Goal: Communication & Community: Share content

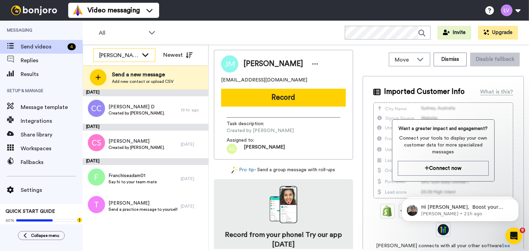
click at [148, 61] on div "[PERSON_NAME]." at bounding box center [124, 56] width 61 height 14
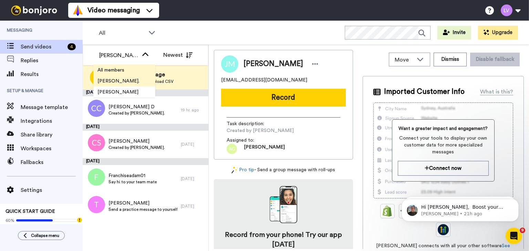
click at [148, 72] on li "All members" at bounding box center [124, 70] width 62 height 11
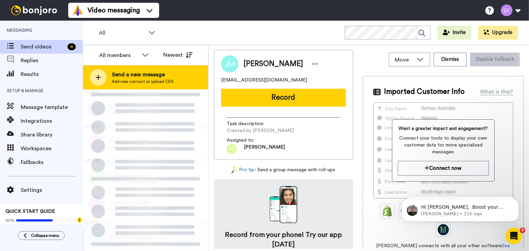
click at [178, 77] on div "Send a new message Add new contact or upload CSV" at bounding box center [145, 77] width 125 height 24
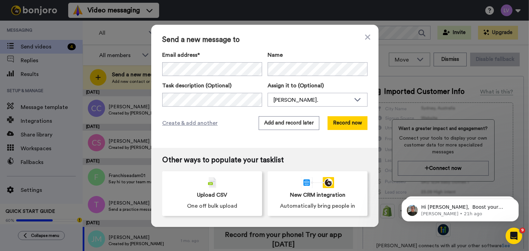
click at [353, 116] on div "Send a new message to Email address* Mehlam Bhiwandiwala <mehlamhb@gmail.com> N…" at bounding box center [264, 86] width 227 height 123
click at [351, 121] on button "Record now" at bounding box center [347, 123] width 40 height 14
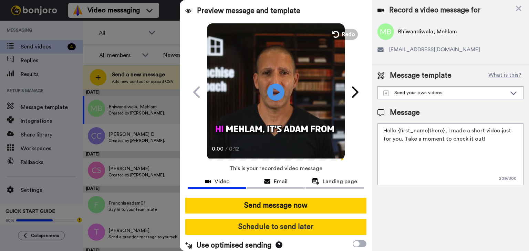
click at [287, 230] on button "Schedule to send later" at bounding box center [275, 227] width 181 height 16
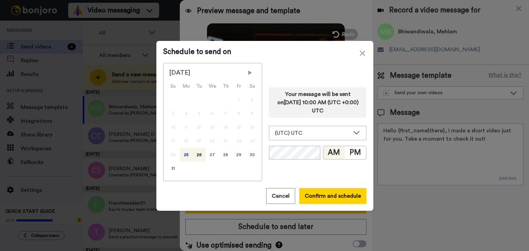
click at [186, 157] on div "25" at bounding box center [186, 155] width 13 height 14
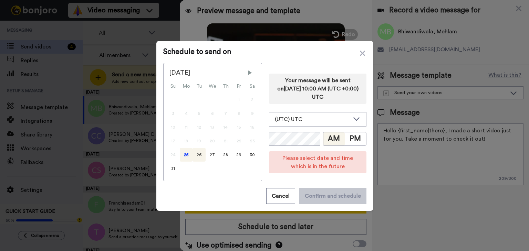
click at [192, 158] on div "26" at bounding box center [198, 155] width 13 height 14
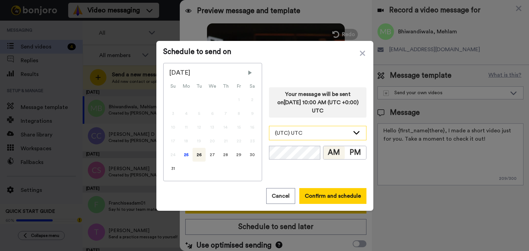
click at [324, 137] on div "(UTC) UTC" at bounding box center [312, 133] width 75 height 8
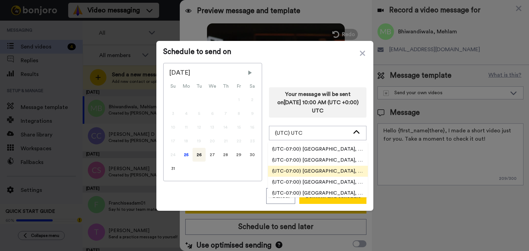
scroll to position [207, 0]
click at [331, 171] on span "(UTC-07:00) [GEOGRAPHIC_DATA], [GEOGRAPHIC_DATA]" at bounding box center [318, 172] width 100 height 7
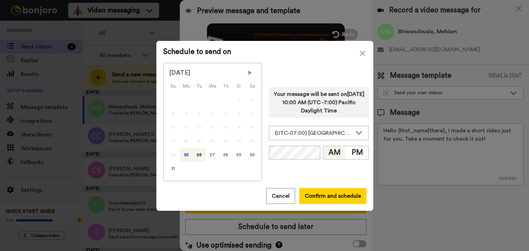
click at [187, 156] on div "25" at bounding box center [186, 155] width 13 height 14
click at [325, 194] on button "Confirm and schedule" at bounding box center [332, 196] width 67 height 16
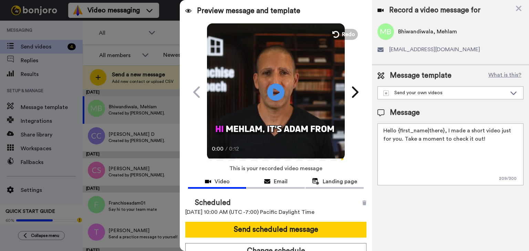
scroll to position [7, 0]
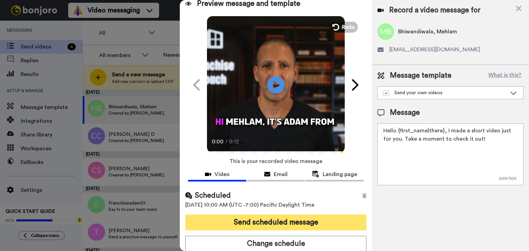
click at [289, 221] on button "Send scheduled message" at bounding box center [275, 223] width 181 height 16
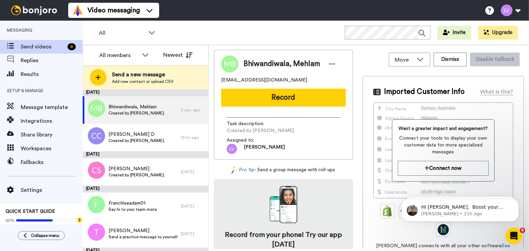
scroll to position [0, 0]
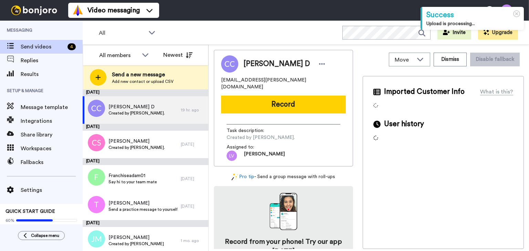
click at [167, 69] on div "Send a new message Add new contact or upload CSV" at bounding box center [145, 77] width 125 height 24
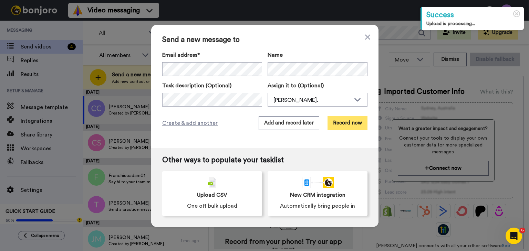
click at [346, 121] on button "Record now" at bounding box center [347, 123] width 40 height 14
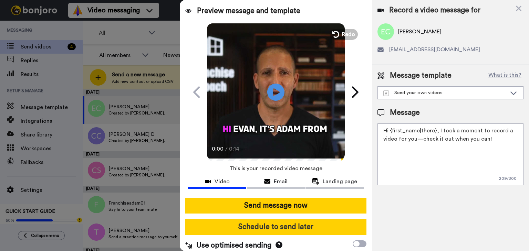
click at [285, 232] on button "Schedule to send later" at bounding box center [275, 227] width 181 height 16
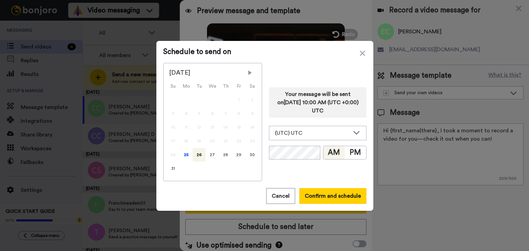
click at [176, 161] on div "24" at bounding box center [172, 155] width 13 height 14
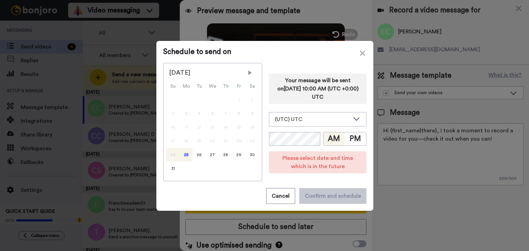
click at [183, 157] on div "25" at bounding box center [186, 155] width 13 height 14
click at [308, 125] on div "(UTC) UTC" at bounding box center [317, 120] width 97 height 14
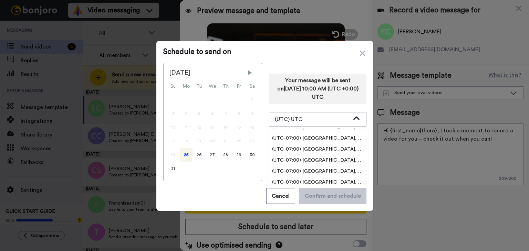
scroll to position [207, 0]
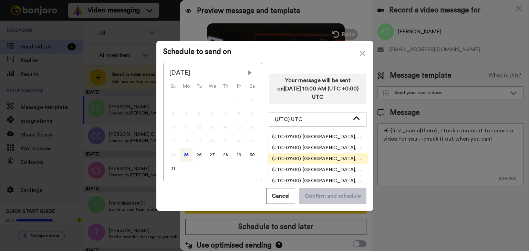
click at [326, 159] on span "(UTC-07:00) [GEOGRAPHIC_DATA], [GEOGRAPHIC_DATA]" at bounding box center [318, 159] width 100 height 7
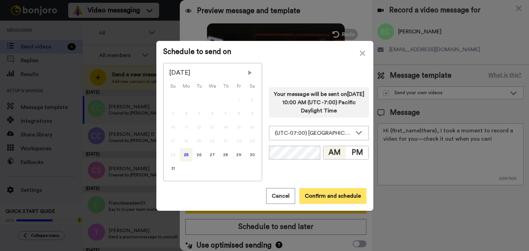
click at [328, 189] on button "Confirm and schedule" at bounding box center [332, 196] width 67 height 16
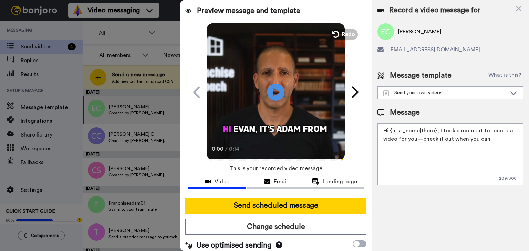
scroll to position [7, 0]
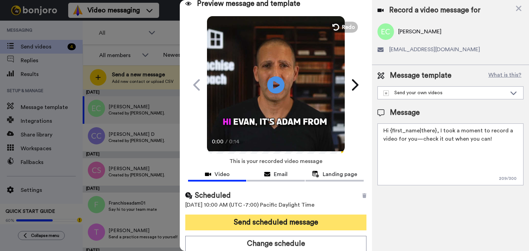
click at [280, 227] on button "Send scheduled message" at bounding box center [275, 223] width 181 height 16
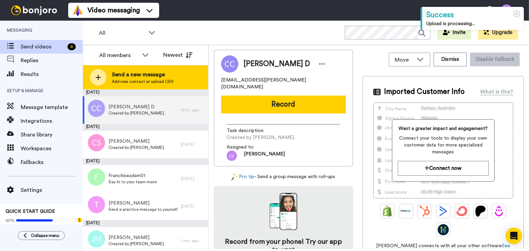
click at [111, 69] on div "Send a new message Add new contact or upload CSV" at bounding box center [145, 77] width 125 height 24
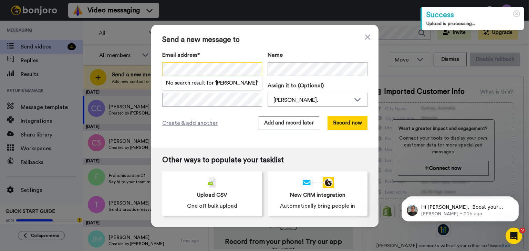
click at [147, 64] on div "Send a new message to Email address* No search result for ‘ Colkitt, Douglas R …" at bounding box center [264, 125] width 529 height 251
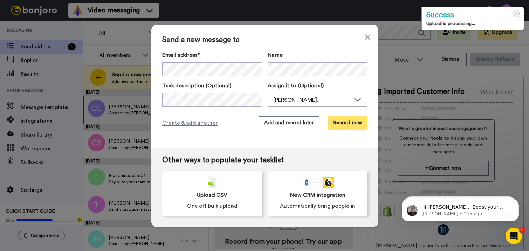
click at [351, 126] on button "Record now" at bounding box center [347, 123] width 40 height 14
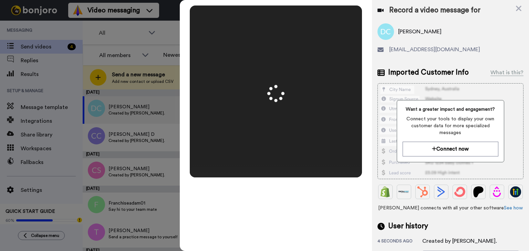
click at [328, 153] on video at bounding box center [276, 92] width 344 height 172
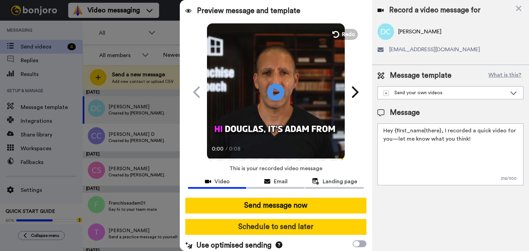
click at [289, 223] on button "Schedule to send later" at bounding box center [275, 227] width 181 height 16
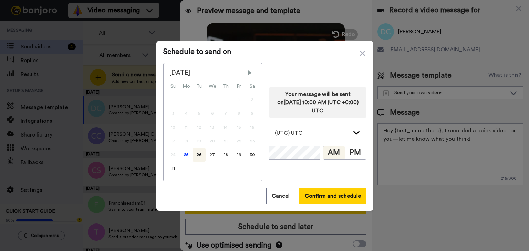
click at [317, 131] on div "(UTC) UTC" at bounding box center [312, 133] width 75 height 8
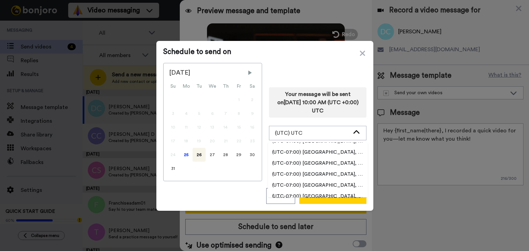
scroll to position [207, 0]
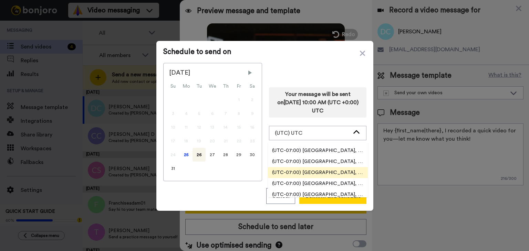
click at [315, 172] on span "(UTC-07:00) [GEOGRAPHIC_DATA], [GEOGRAPHIC_DATA]" at bounding box center [318, 172] width 100 height 7
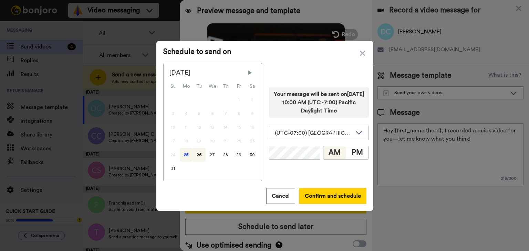
click at [185, 155] on div "25" at bounding box center [186, 155] width 13 height 14
click at [332, 195] on button "Confirm and schedule" at bounding box center [332, 196] width 67 height 16
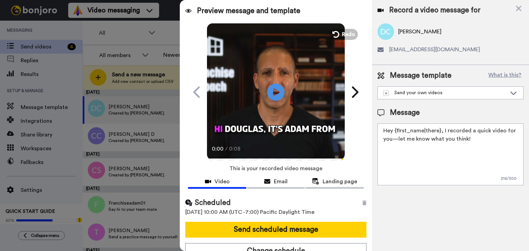
scroll to position [7, 0]
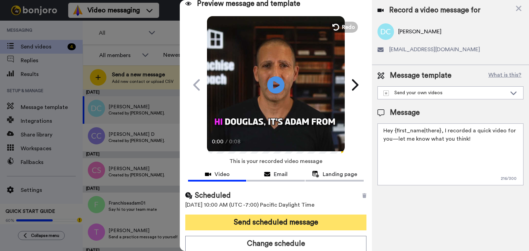
click at [293, 215] on button "Send scheduled message" at bounding box center [275, 223] width 181 height 16
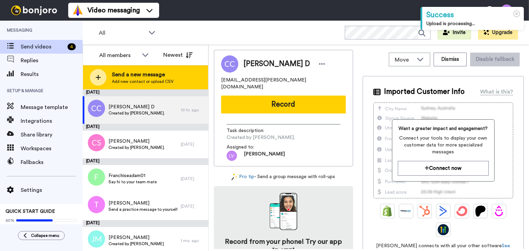
click at [141, 75] on span "Send a new message" at bounding box center [143, 75] width 62 height 8
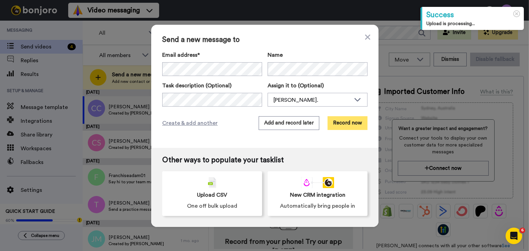
click at [363, 118] on button "Record now" at bounding box center [347, 123] width 40 height 14
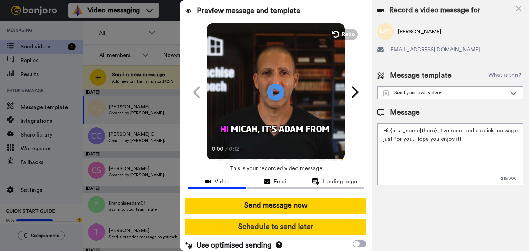
click at [283, 225] on button "Schedule to send later" at bounding box center [275, 227] width 181 height 16
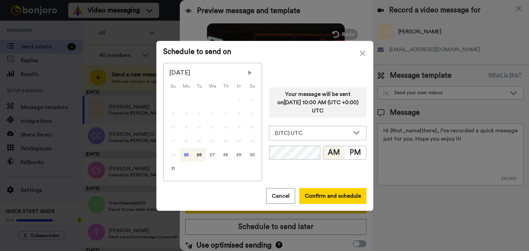
click at [182, 157] on div "25" at bounding box center [186, 155] width 13 height 14
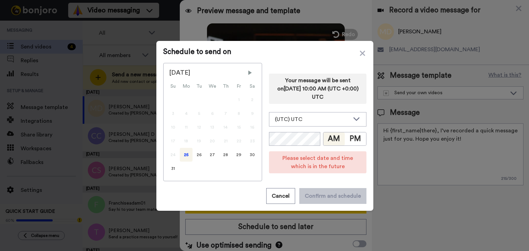
click at [313, 131] on div "Your message will be sent on [DATE] 10:00 AM (UTC +0:00) UTC (UTC) UTC (UTC-11:…" at bounding box center [317, 122] width 97 height 118
click at [317, 120] on div "(UTC) UTC" at bounding box center [312, 119] width 75 height 8
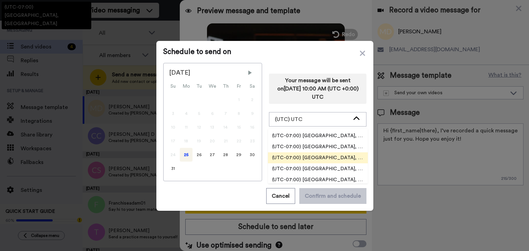
scroll to position [207, 0]
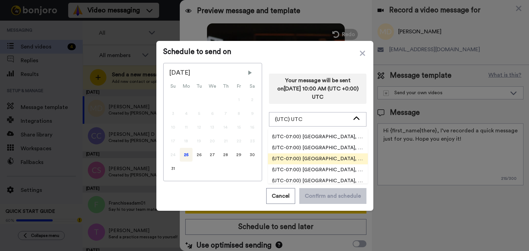
click at [333, 156] on span "(UTC-07:00) [GEOGRAPHIC_DATA], [GEOGRAPHIC_DATA]" at bounding box center [318, 159] width 100 height 7
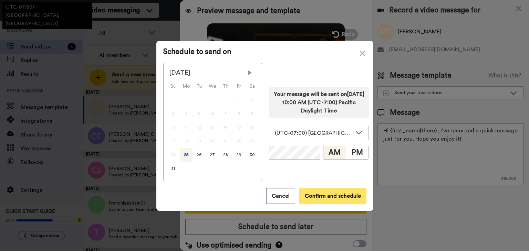
click at [326, 196] on button "Confirm and schedule" at bounding box center [332, 196] width 67 height 16
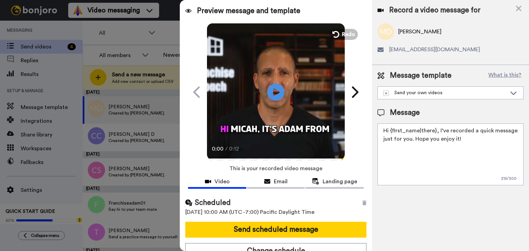
scroll to position [7, 0]
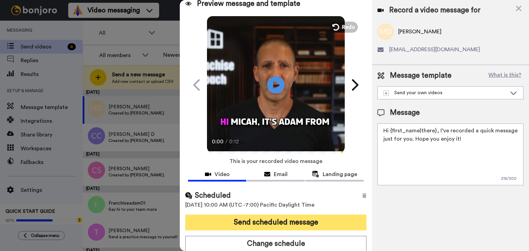
click at [278, 223] on button "Send scheduled message" at bounding box center [275, 223] width 181 height 16
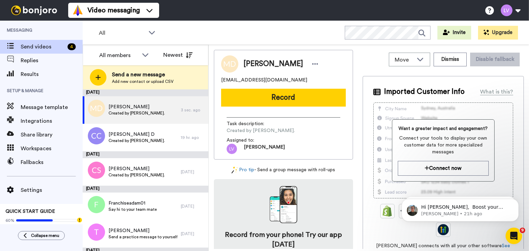
scroll to position [0, 0]
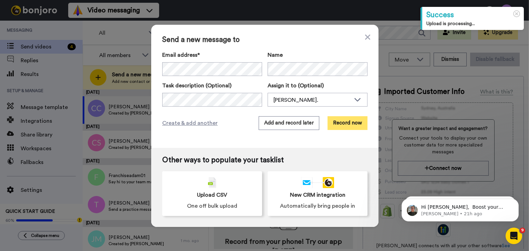
click at [339, 119] on button "Record now" at bounding box center [347, 123] width 40 height 14
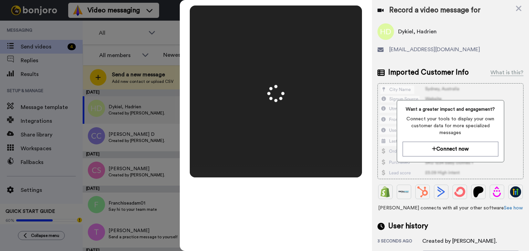
click at [346, 188] on div "Mirrored Redo 3 00:08" at bounding box center [276, 125] width 192 height 251
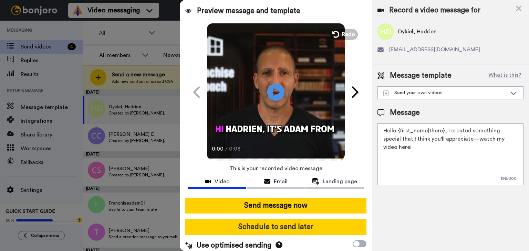
click at [291, 232] on button "Schedule to send later" at bounding box center [275, 227] width 181 height 16
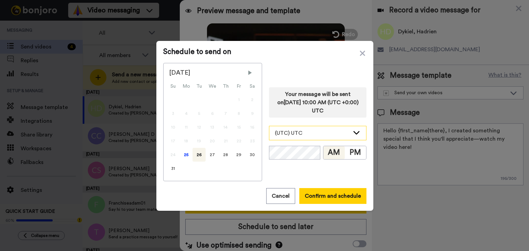
click at [309, 133] on div "(UTC) UTC" at bounding box center [312, 133] width 75 height 8
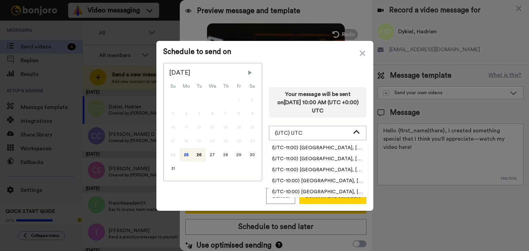
click at [184, 157] on div "25" at bounding box center [186, 155] width 13 height 14
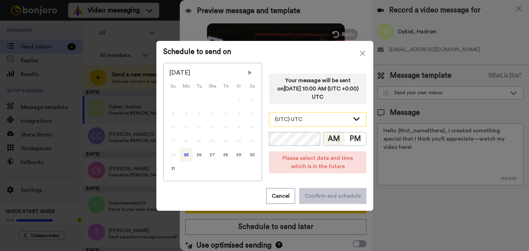
click at [317, 119] on div "(UTC) UTC" at bounding box center [312, 119] width 75 height 8
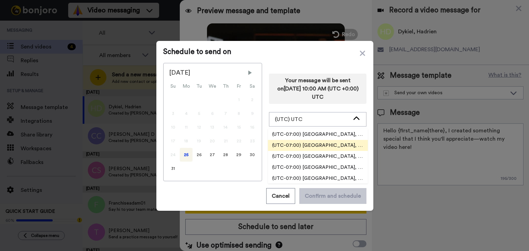
scroll to position [207, 0]
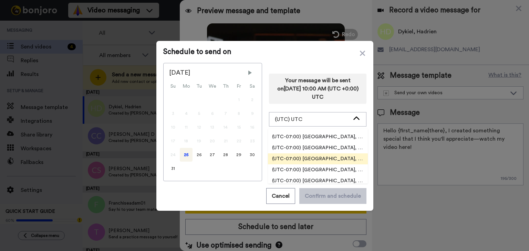
click at [334, 155] on li "(UTC-07:00) [GEOGRAPHIC_DATA], [GEOGRAPHIC_DATA]" at bounding box center [318, 159] width 100 height 11
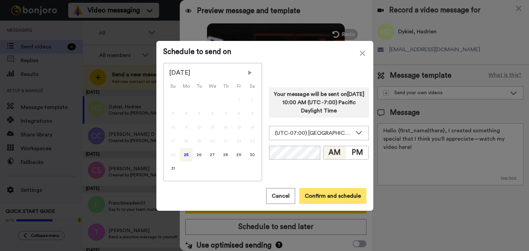
click at [327, 198] on button "Confirm and schedule" at bounding box center [332, 196] width 67 height 16
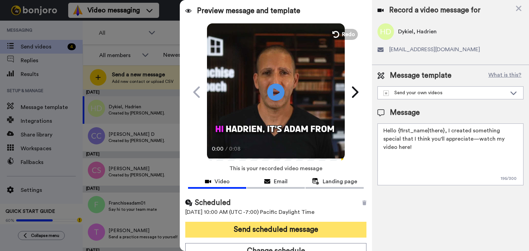
scroll to position [7, 0]
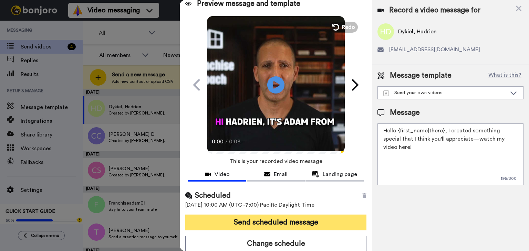
click at [279, 215] on button "Send scheduled message" at bounding box center [275, 223] width 181 height 16
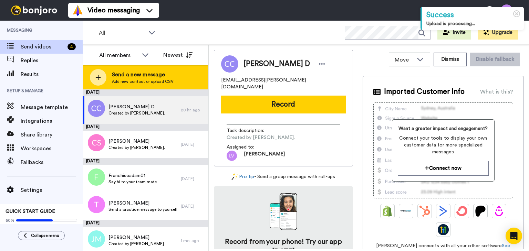
click at [171, 73] on span "Send a new message" at bounding box center [143, 75] width 62 height 8
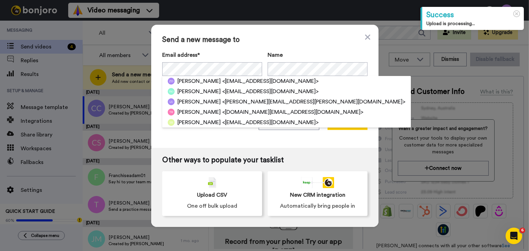
click at [365, 116] on div "Send a new message to Email address* Zahumensky, Dan <dzahumensky19@gmail.com> …" at bounding box center [264, 86] width 227 height 123
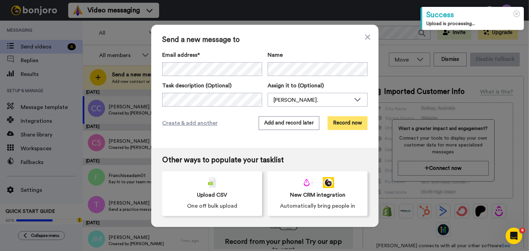
click at [347, 124] on button "Record now" at bounding box center [347, 123] width 40 height 14
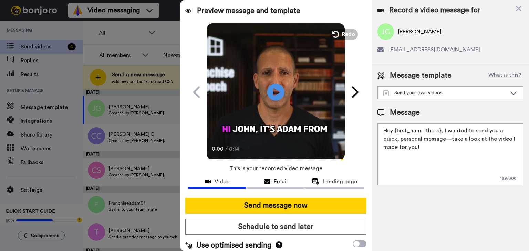
click at [293, 227] on button "Schedule to send later" at bounding box center [275, 227] width 181 height 16
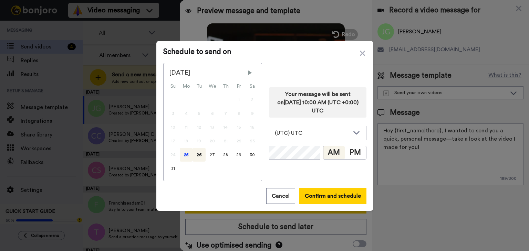
click at [184, 154] on div "25" at bounding box center [186, 155] width 13 height 14
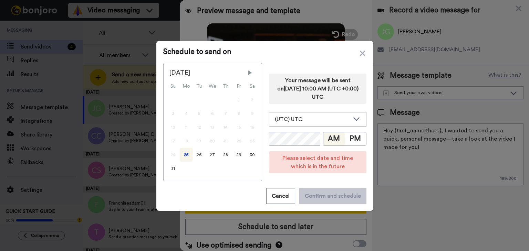
click at [326, 140] on button "AM" at bounding box center [333, 139] width 21 height 13
click at [328, 124] on div "(UTC) UTC" at bounding box center [317, 120] width 97 height 14
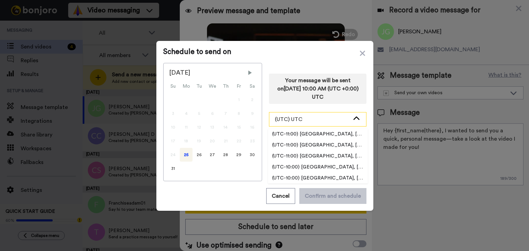
click at [334, 120] on div "(UTC) UTC" at bounding box center [312, 119] width 75 height 8
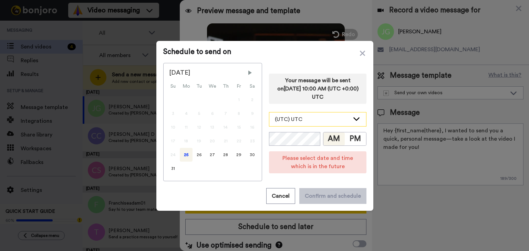
click at [331, 121] on div "(UTC) UTC" at bounding box center [312, 119] width 75 height 8
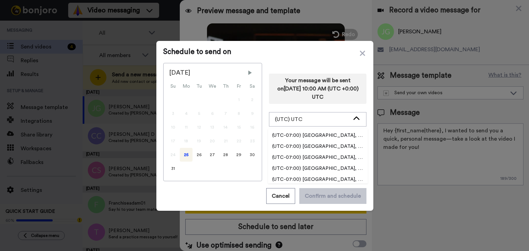
scroll to position [207, 0]
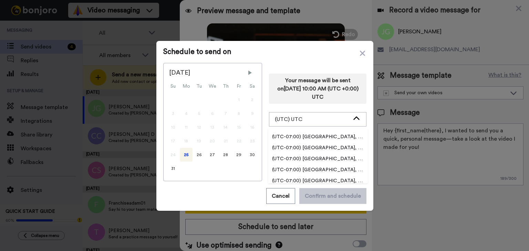
click at [335, 159] on span "(UTC-07:00) [GEOGRAPHIC_DATA], [GEOGRAPHIC_DATA]" at bounding box center [318, 159] width 100 height 7
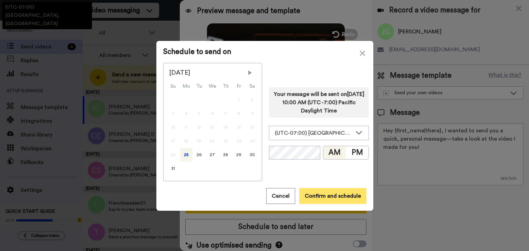
click at [300, 194] on button "Confirm and schedule" at bounding box center [332, 196] width 67 height 16
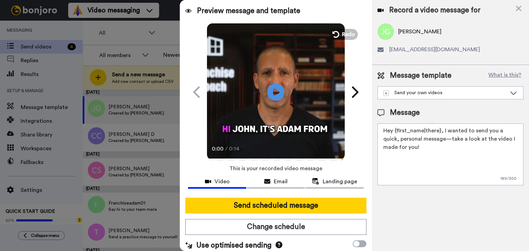
scroll to position [7, 0]
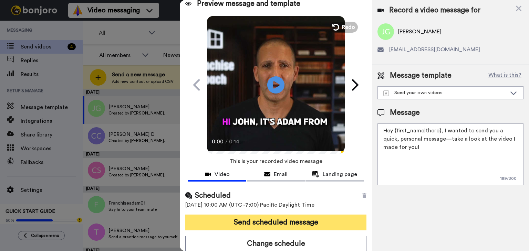
click at [300, 229] on button "Send scheduled message" at bounding box center [275, 223] width 181 height 16
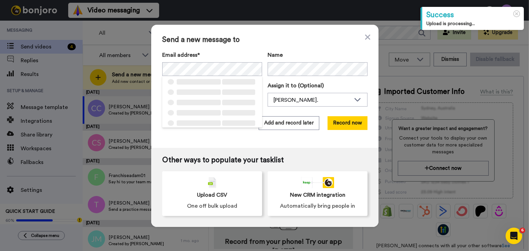
click at [361, 115] on div "Send a new message to Email address* ‌ ‌ ‌ ‌ ‌ ‌ ‌ ‌ ‌ ‌ ‌ ‌ ‌ ‌ ‌ Name Task de…" at bounding box center [264, 86] width 227 height 123
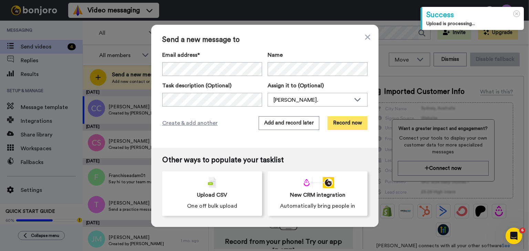
click at [357, 122] on button "Record now" at bounding box center [347, 123] width 40 height 14
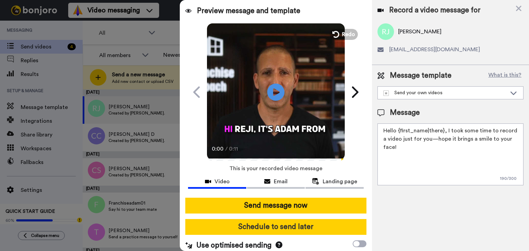
click at [279, 223] on button "Schedule to send later" at bounding box center [275, 227] width 181 height 16
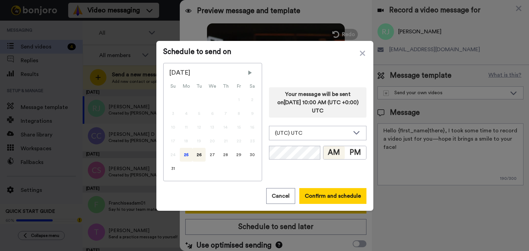
click at [183, 153] on div "25" at bounding box center [186, 155] width 13 height 14
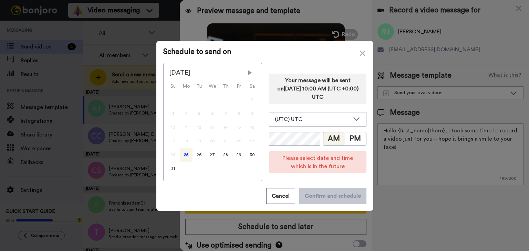
click at [294, 130] on div "Your message will be sent on 26th August 2025, 10:00 AM (UTC +0:00) UTC (UTC) U…" at bounding box center [317, 122] width 97 height 118
click at [298, 126] on div "(UTC) UTC" at bounding box center [317, 120] width 97 height 14
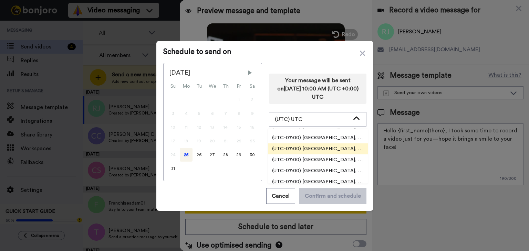
scroll to position [207, 0]
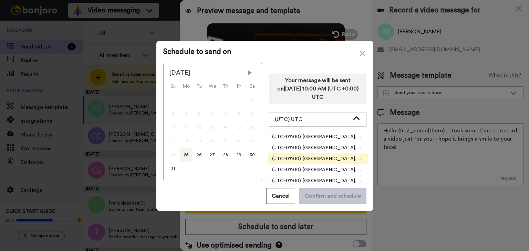
click at [325, 157] on span "(UTC-07:00) [GEOGRAPHIC_DATA], [GEOGRAPHIC_DATA]" at bounding box center [318, 159] width 100 height 7
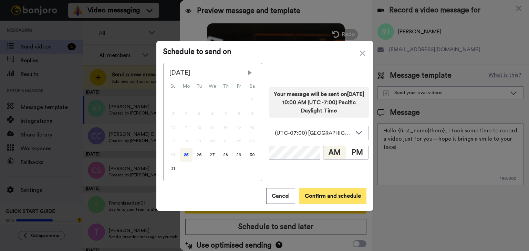
click at [321, 198] on button "Confirm and schedule" at bounding box center [332, 196] width 67 height 16
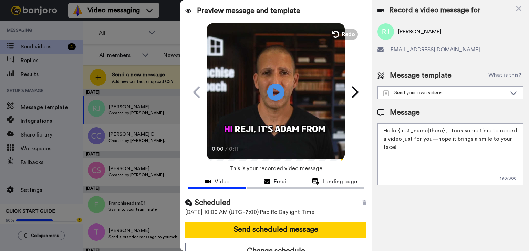
scroll to position [7, 0]
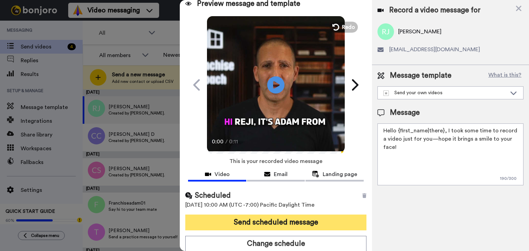
click at [293, 218] on button "Send scheduled message" at bounding box center [275, 223] width 181 height 16
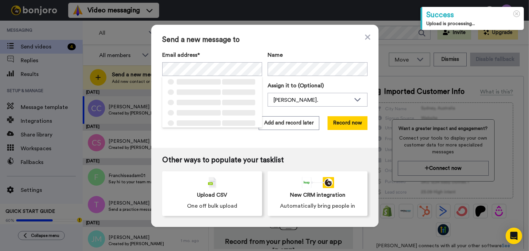
click at [350, 116] on div "Send a new message to Email address* ‌ ‌ ‌ ‌ ‌ ‌ ‌ ‌ ‌ ‌ ‌ ‌ ‌ ‌ ‌ Name Task de…" at bounding box center [264, 86] width 227 height 123
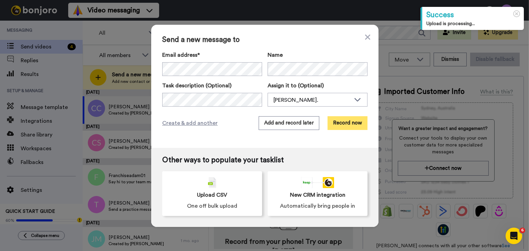
click at [347, 121] on button "Record now" at bounding box center [347, 123] width 40 height 14
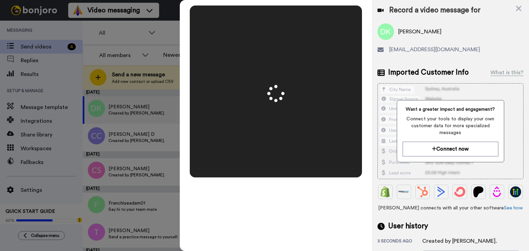
click at [329, 109] on video at bounding box center [276, 92] width 344 height 172
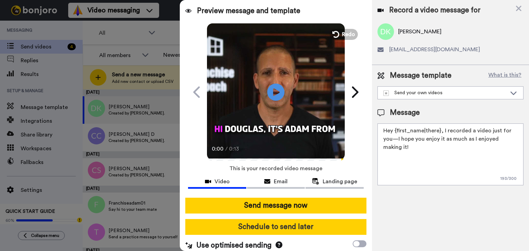
click at [299, 228] on button "Schedule to send later" at bounding box center [275, 227] width 181 height 16
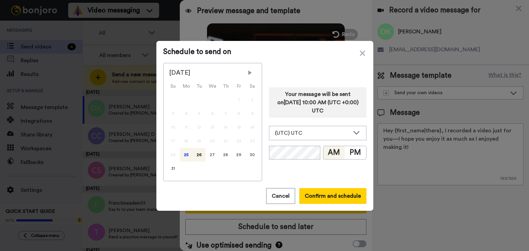
click at [185, 156] on div "25" at bounding box center [186, 155] width 13 height 14
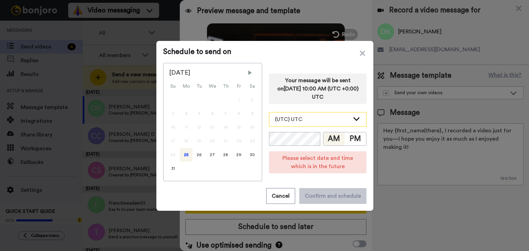
click at [316, 125] on div "(UTC) UTC" at bounding box center [317, 120] width 97 height 14
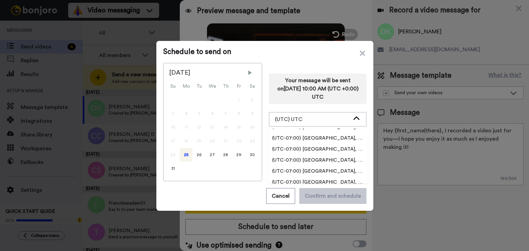
scroll to position [207, 0]
click at [326, 157] on span "(UTC-07:00) [GEOGRAPHIC_DATA], [GEOGRAPHIC_DATA]" at bounding box center [318, 159] width 100 height 7
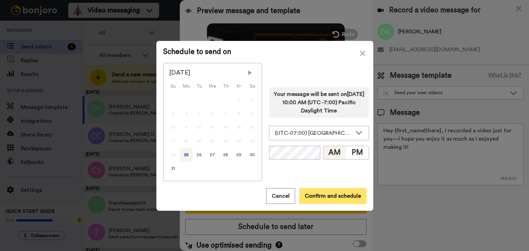
click at [317, 193] on button "Confirm and schedule" at bounding box center [332, 196] width 67 height 16
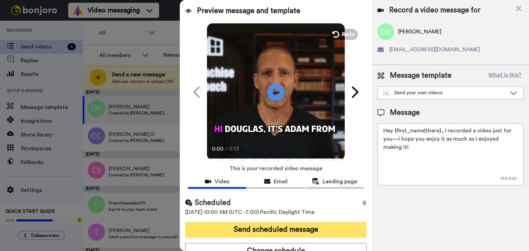
scroll to position [7, 0]
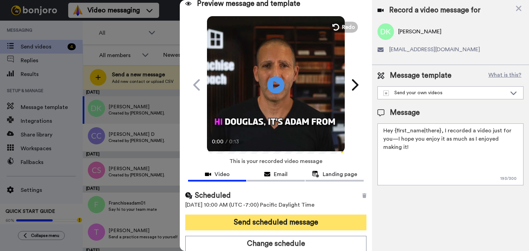
click at [280, 225] on button "Send scheduled message" at bounding box center [275, 223] width 181 height 16
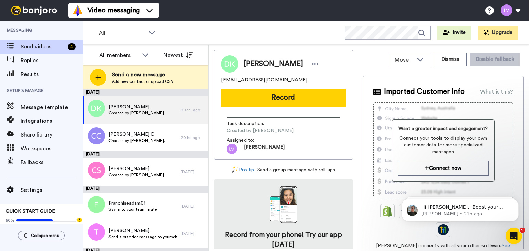
scroll to position [0, 0]
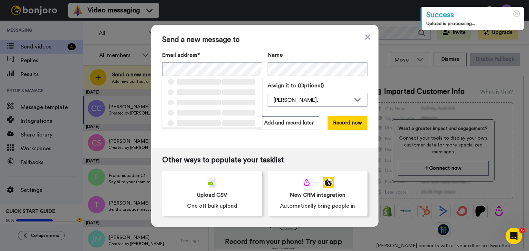
click at [367, 114] on div "Send a new message to Email address* ‌ ‌ ‌ ‌ ‌ ‌ ‌ ‌ ‌ ‌ ‌ ‌ ‌ ‌ ‌ Name Task de…" at bounding box center [264, 86] width 227 height 123
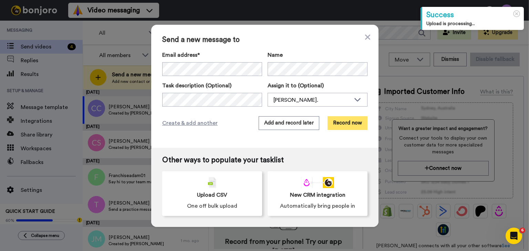
click at [340, 124] on button "Record now" at bounding box center [347, 123] width 40 height 14
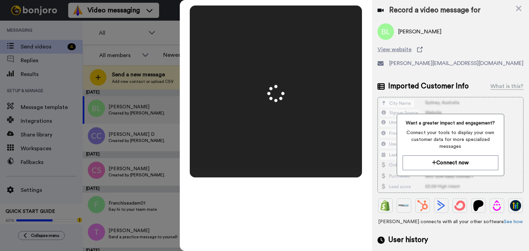
click at [326, 98] on video at bounding box center [276, 92] width 344 height 172
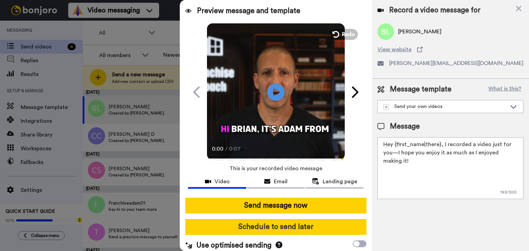
click at [295, 227] on button "Schedule to send later" at bounding box center [275, 227] width 181 height 16
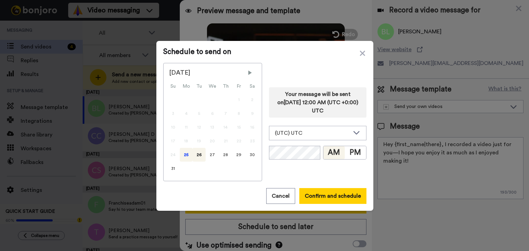
click at [180, 155] on div "25" at bounding box center [186, 155] width 13 height 14
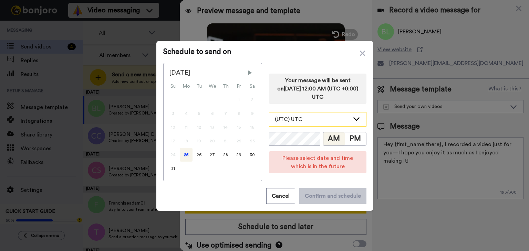
click at [318, 116] on div "(UTC) UTC" at bounding box center [312, 119] width 75 height 8
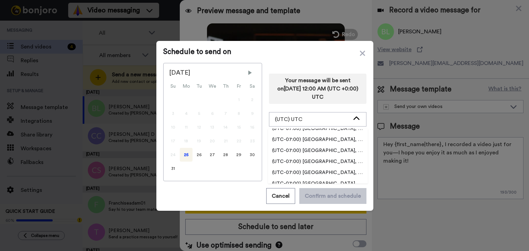
scroll to position [207, 0]
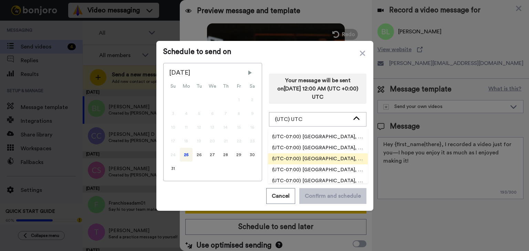
drag, startPoint x: 323, startPoint y: 150, endPoint x: 323, endPoint y: 157, distance: 6.9
click at [323, 157] on ul "(UTC-11:00) [GEOGRAPHIC_DATA], [GEOGRAPHIC_DATA] (UTC-11:00) [GEOGRAPHIC_DATA],…" at bounding box center [318, 156] width 100 height 55
click at [323, 157] on span "(UTC-07:00) [GEOGRAPHIC_DATA], [GEOGRAPHIC_DATA]" at bounding box center [318, 159] width 100 height 7
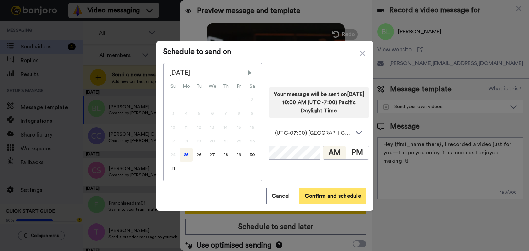
click at [323, 199] on button "Confirm and schedule" at bounding box center [332, 196] width 67 height 16
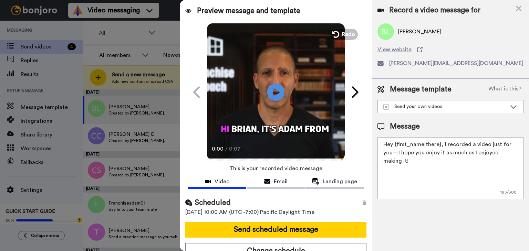
scroll to position [7, 0]
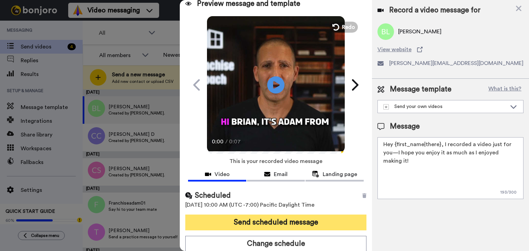
click at [302, 222] on button "Send scheduled message" at bounding box center [275, 223] width 181 height 16
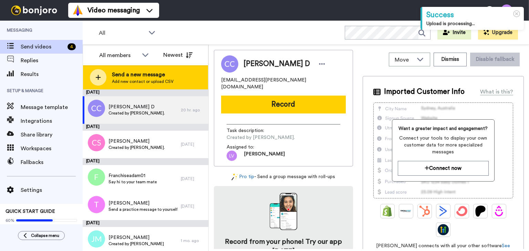
click at [151, 70] on div "Send a new message Add new contact or upload CSV" at bounding box center [145, 77] width 125 height 24
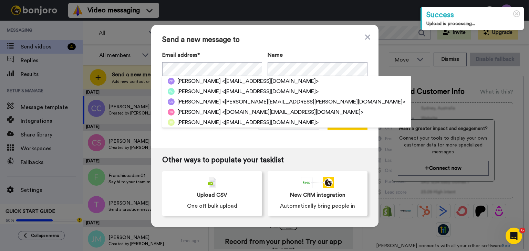
click at [348, 112] on div "Send a new message to Email address* [PERSON_NAME] <[EMAIL_ADDRESS][DOMAIN_NAME…" at bounding box center [264, 86] width 227 height 123
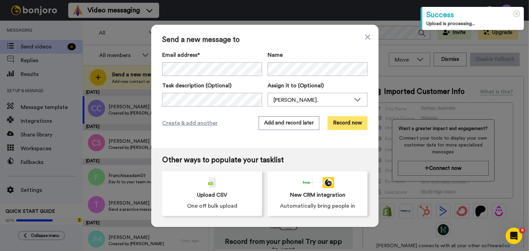
click at [347, 121] on button "Record now" at bounding box center [347, 123] width 40 height 14
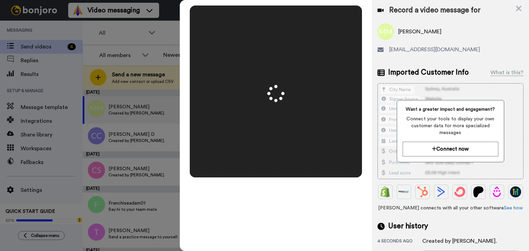
click at [248, 222] on div "Mirrored Redo 3 00:08" at bounding box center [276, 125] width 192 height 251
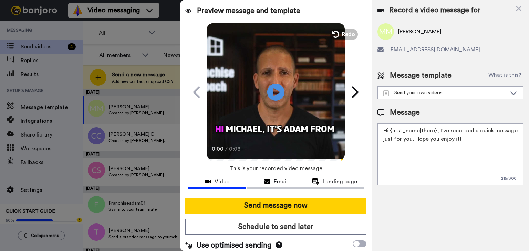
click at [296, 232] on button "Schedule to send later" at bounding box center [275, 227] width 181 height 16
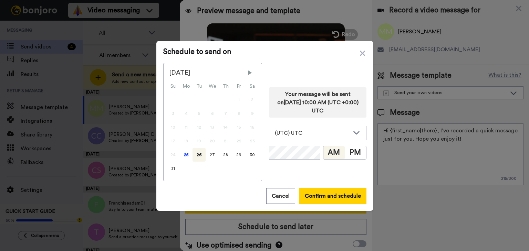
click at [175, 153] on div "24" at bounding box center [172, 155] width 13 height 14
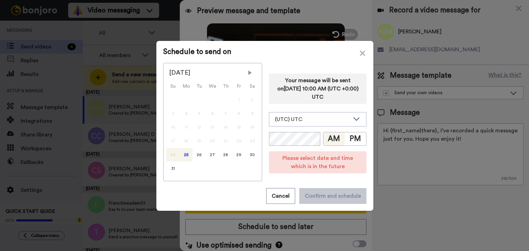
click at [184, 152] on div "25" at bounding box center [186, 155] width 13 height 14
click at [289, 126] on div "(UTC) UTC" at bounding box center [317, 120] width 97 height 14
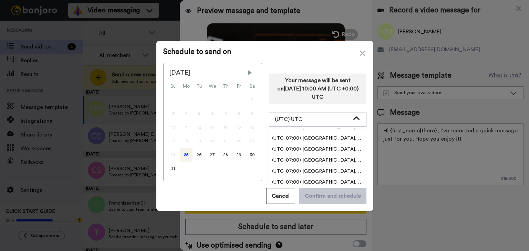
scroll to position [207, 0]
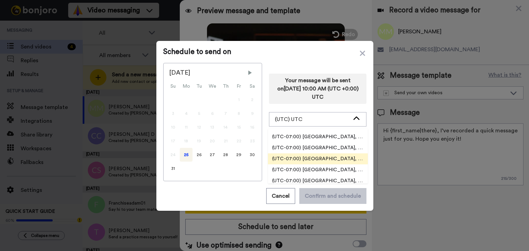
click at [329, 159] on span "(UTC-07:00) [GEOGRAPHIC_DATA], [GEOGRAPHIC_DATA]" at bounding box center [318, 159] width 100 height 7
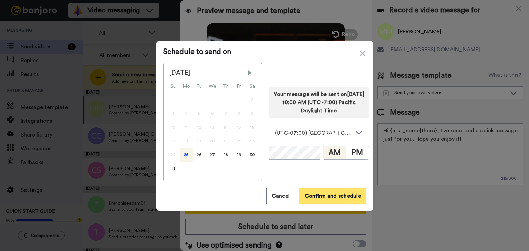
click at [329, 195] on button "Confirm and schedule" at bounding box center [332, 196] width 67 height 16
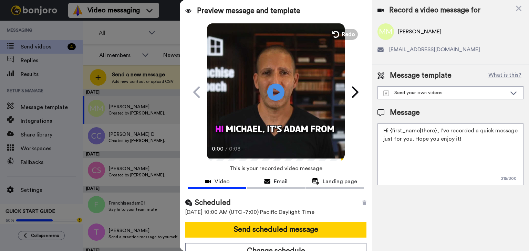
scroll to position [7, 0]
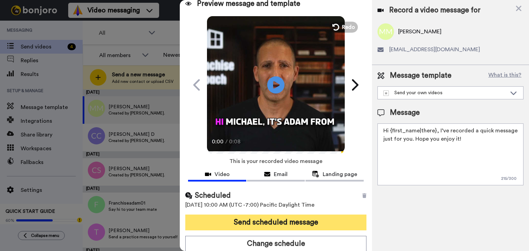
click at [305, 226] on button "Send scheduled message" at bounding box center [275, 223] width 181 height 16
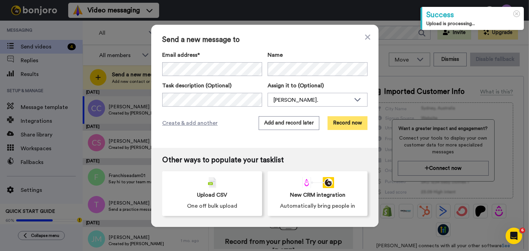
click at [348, 125] on button "Record now" at bounding box center [347, 123] width 40 height 14
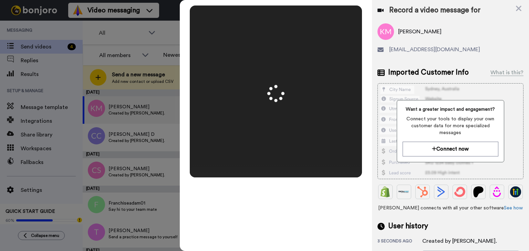
click at [296, 221] on div "Mirrored Redo 3 00:15" at bounding box center [276, 125] width 192 height 251
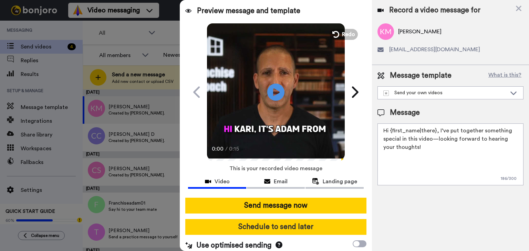
click at [296, 225] on button "Schedule to send later" at bounding box center [275, 227] width 181 height 16
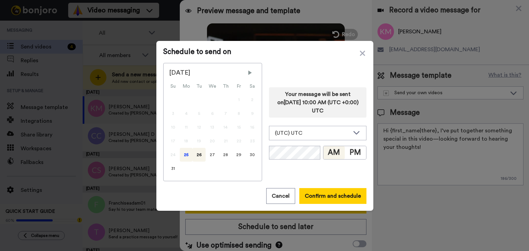
click at [182, 157] on div "25" at bounding box center [186, 155] width 13 height 14
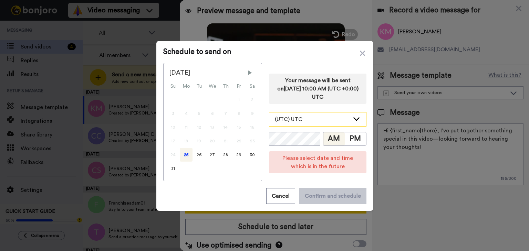
click at [314, 122] on div "(UTC) UTC" at bounding box center [312, 119] width 75 height 8
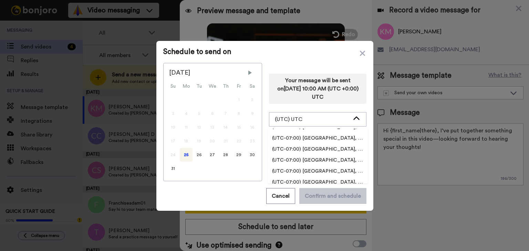
scroll to position [207, 0]
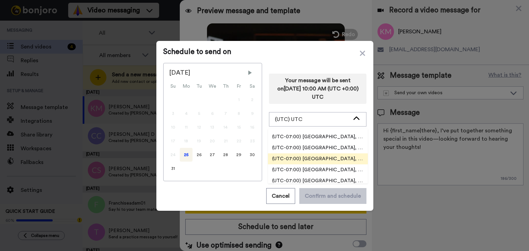
drag, startPoint x: 320, startPoint y: 153, endPoint x: 320, endPoint y: 159, distance: 5.5
click at [320, 159] on ul "(UTC-11:00) Pacific, Midway (UTC-11:00) Pacific, Niue (UTC-11:00) Pacific, Pago…" at bounding box center [318, 156] width 100 height 55
click at [320, 159] on span "(UTC-07:00) [GEOGRAPHIC_DATA], [GEOGRAPHIC_DATA]" at bounding box center [318, 159] width 100 height 7
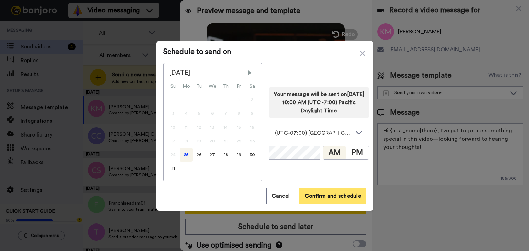
click at [318, 192] on button "Confirm and schedule" at bounding box center [332, 196] width 67 height 16
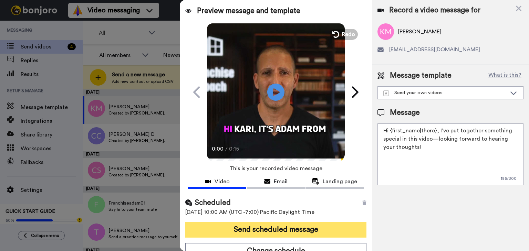
scroll to position [7, 0]
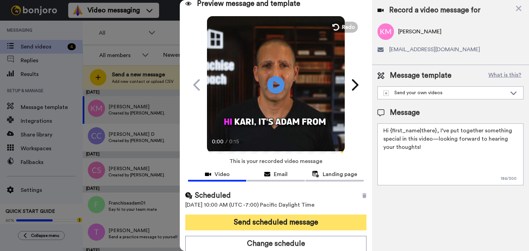
click at [284, 224] on button "Send scheduled message" at bounding box center [275, 223] width 181 height 16
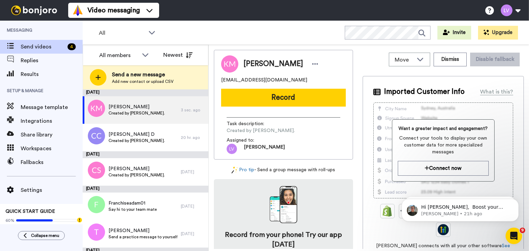
scroll to position [0, 0]
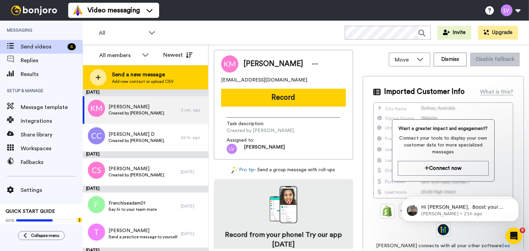
click at [170, 77] on span "Send a new message" at bounding box center [143, 75] width 62 height 8
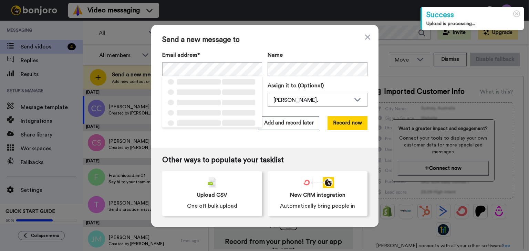
click at [121, 69] on div "Send a new message to Email address* ‌ ‌ ‌ ‌ ‌ ‌ ‌ ‌ ‌ ‌ ‌ ‌ ‌ ‌ ‌ Name Task de…" at bounding box center [264, 125] width 529 height 251
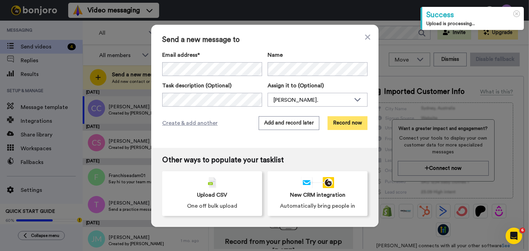
click at [357, 118] on button "Record now" at bounding box center [347, 123] width 40 height 14
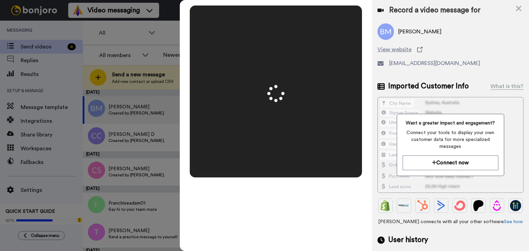
click at [305, 88] on video at bounding box center [276, 92] width 344 height 172
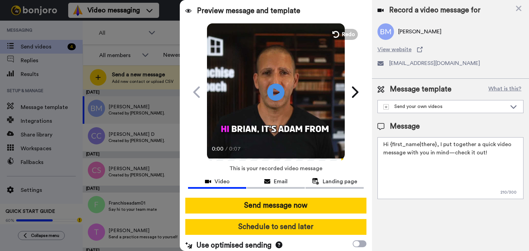
click at [290, 232] on button "Schedule to send later" at bounding box center [275, 227] width 181 height 16
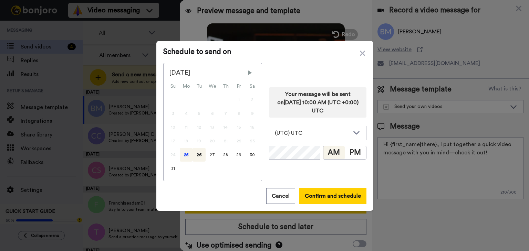
click at [180, 158] on div "25" at bounding box center [186, 155] width 13 height 14
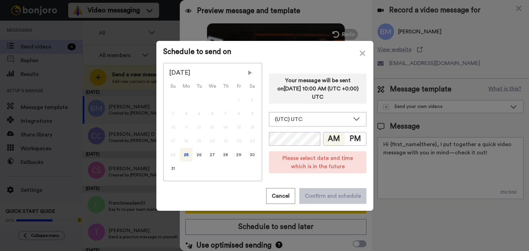
click at [307, 127] on div "Your message will be sent on [DATE] 10:00 AM (UTC +0:00) UTC (UTC) UTC (UTC-11:…" at bounding box center [317, 122] width 97 height 118
click at [314, 115] on div "(UTC) UTC" at bounding box center [317, 120] width 97 height 14
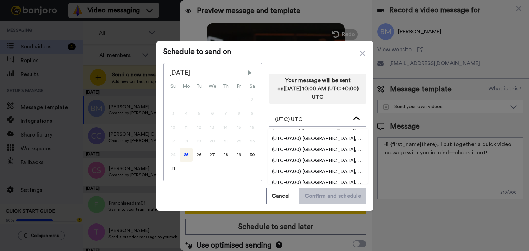
scroll to position [207, 0]
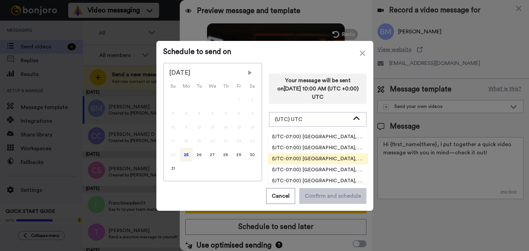
click at [327, 157] on span "(UTC-07:00) [GEOGRAPHIC_DATA], [GEOGRAPHIC_DATA]" at bounding box center [318, 159] width 100 height 7
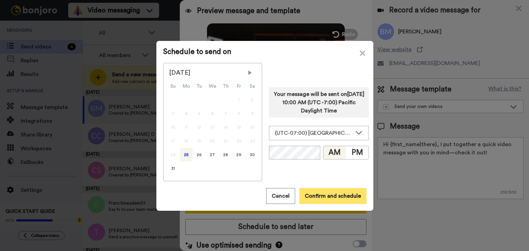
click at [318, 198] on button "Confirm and schedule" at bounding box center [332, 196] width 67 height 16
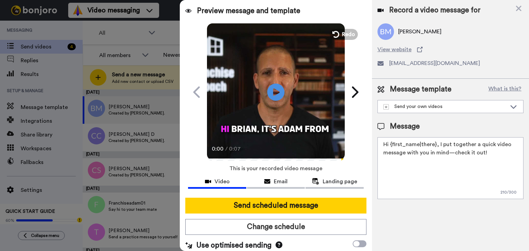
scroll to position [7, 0]
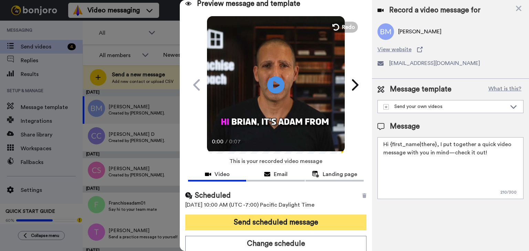
click at [301, 220] on button "Send scheduled message" at bounding box center [275, 223] width 181 height 16
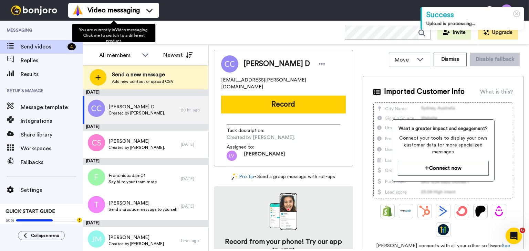
click at [100, 63] on div "All members All members [PERSON_NAME]. [PERSON_NAME] Newest" at bounding box center [145, 55] width 125 height 21
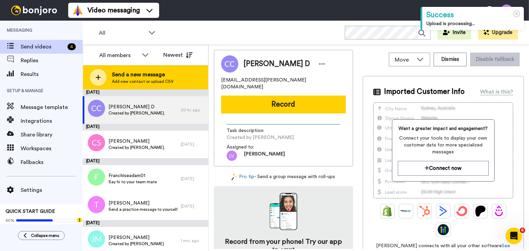
click at [102, 74] on div at bounding box center [98, 77] width 17 height 17
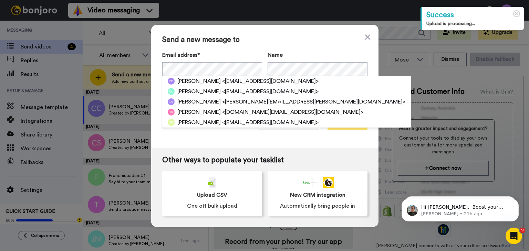
click at [353, 128] on button "Record now" at bounding box center [347, 123] width 40 height 14
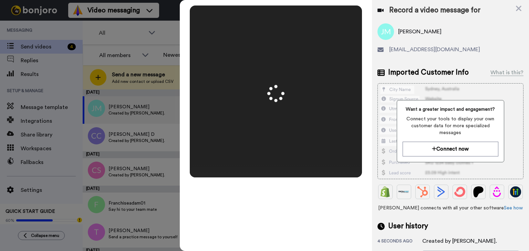
click at [311, 162] on video at bounding box center [276, 92] width 344 height 172
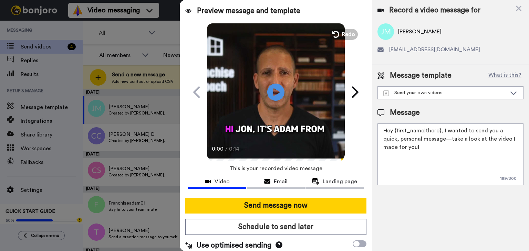
click at [280, 227] on button "Schedule to send later" at bounding box center [275, 227] width 181 height 16
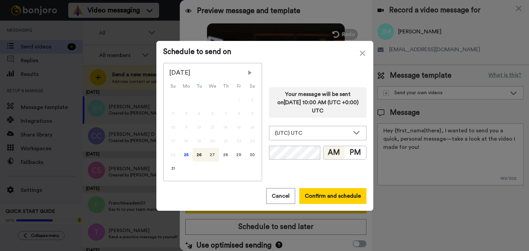
drag, startPoint x: 181, startPoint y: 155, endPoint x: 208, endPoint y: 150, distance: 27.2
click at [181, 155] on div "25" at bounding box center [186, 155] width 13 height 14
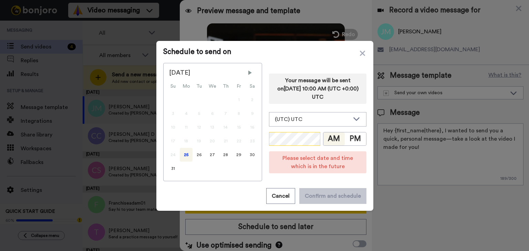
click at [297, 132] on div "Your message will be sent on [DATE] 10:00 AM (UTC +0:00) UTC (UTC) UTC (UTC-11:…" at bounding box center [317, 122] width 97 height 118
click at [307, 125] on div "(UTC) UTC" at bounding box center [317, 120] width 97 height 14
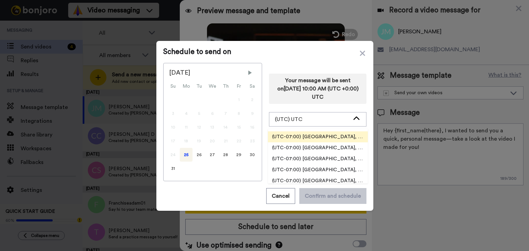
scroll to position [207, 0]
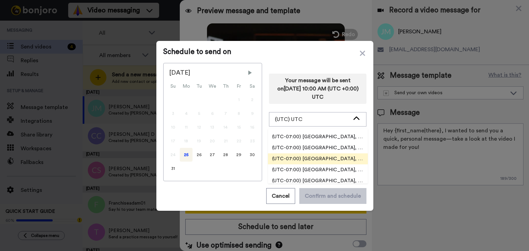
click at [320, 161] on span "(UTC-07:00) [GEOGRAPHIC_DATA], [GEOGRAPHIC_DATA]" at bounding box center [318, 159] width 100 height 7
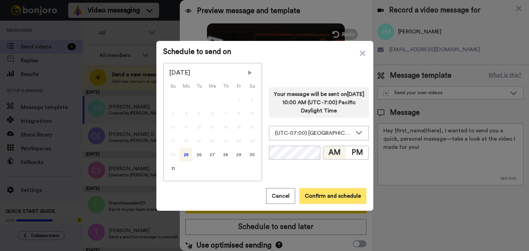
click at [322, 194] on button "Confirm and schedule" at bounding box center [332, 196] width 67 height 16
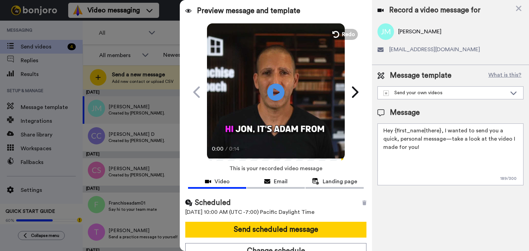
scroll to position [7, 0]
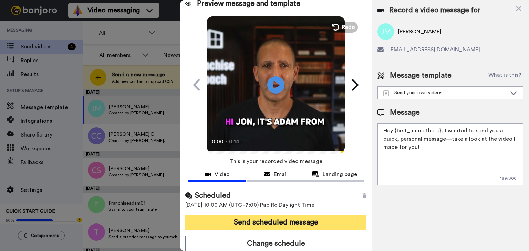
click at [261, 223] on button "Send scheduled message" at bounding box center [275, 223] width 181 height 16
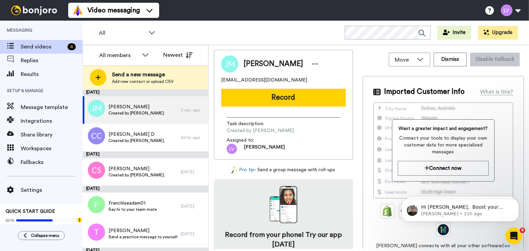
scroll to position [0, 0]
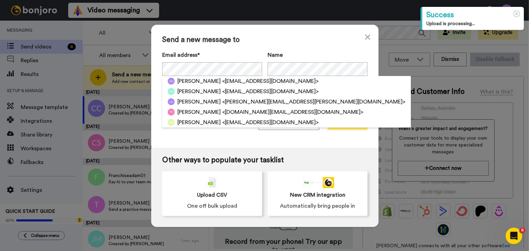
click at [360, 117] on button "Record now" at bounding box center [347, 123] width 40 height 14
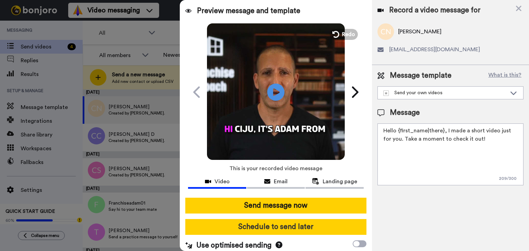
click at [295, 234] on button "Schedule to send later" at bounding box center [275, 227] width 181 height 16
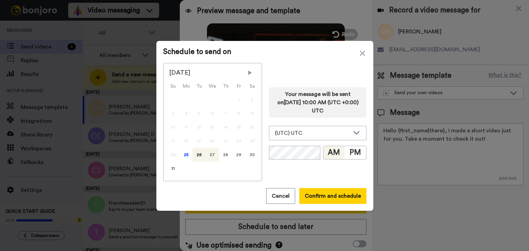
drag, startPoint x: 178, startPoint y: 153, endPoint x: 206, endPoint y: 149, distance: 27.5
click at [180, 153] on div "25" at bounding box center [186, 155] width 13 height 14
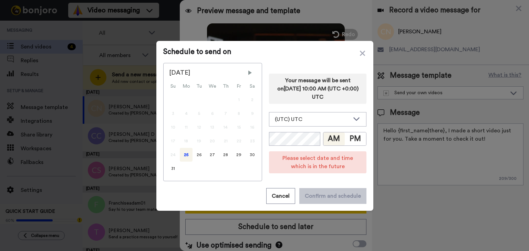
click at [299, 130] on div "Your message will be sent on [DATE] 10:00 AM (UTC +0:00) UTC (UTC) UTC (UTC-11:…" at bounding box center [317, 122] width 97 height 118
click at [304, 122] on div "(UTC) UTC" at bounding box center [312, 119] width 75 height 8
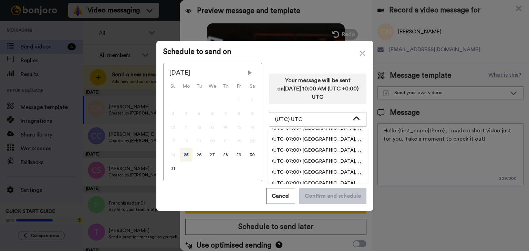
scroll to position [207, 0]
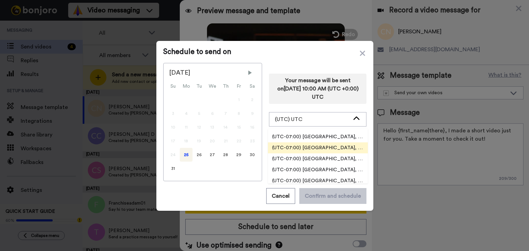
click at [325, 152] on li "(UTC-07:00) [GEOGRAPHIC_DATA], [GEOGRAPHIC_DATA]" at bounding box center [318, 148] width 100 height 11
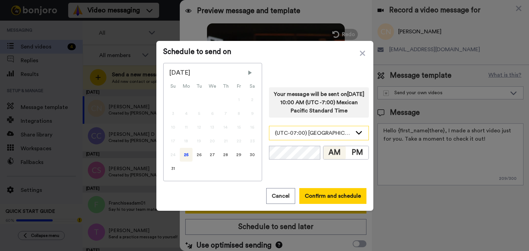
click at [322, 132] on div "(UTC-07:00) [GEOGRAPHIC_DATA], [GEOGRAPHIC_DATA]" at bounding box center [313, 133] width 77 height 8
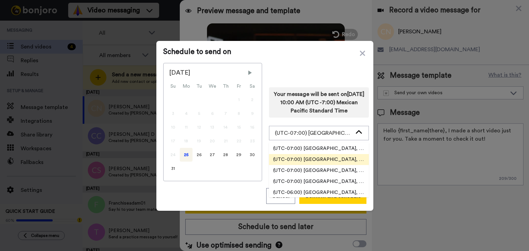
scroll to position [241, 0]
drag, startPoint x: 327, startPoint y: 166, endPoint x: 337, endPoint y: 163, distance: 9.6
click at [337, 166] on li "(UTC-07:00) [GEOGRAPHIC_DATA], [GEOGRAPHIC_DATA]" at bounding box center [319, 171] width 100 height 11
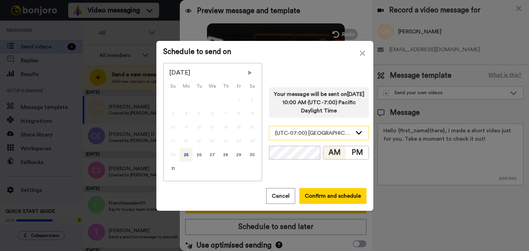
click at [327, 134] on div "(UTC-07:00) [GEOGRAPHIC_DATA], [GEOGRAPHIC_DATA]" at bounding box center [313, 133] width 77 height 8
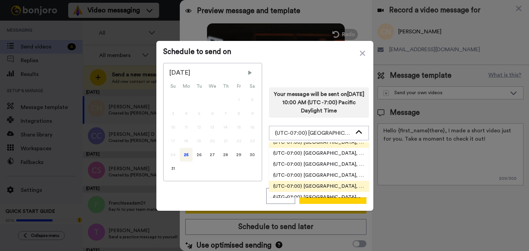
scroll to position [207, 0]
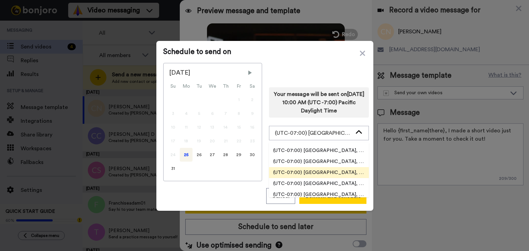
click at [323, 175] on span "(UTC-07:00) [GEOGRAPHIC_DATA], [GEOGRAPHIC_DATA]" at bounding box center [319, 172] width 100 height 7
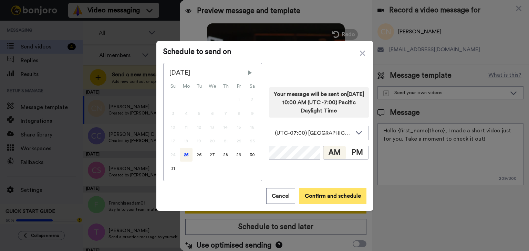
click at [318, 199] on button "Confirm and schedule" at bounding box center [332, 196] width 67 height 16
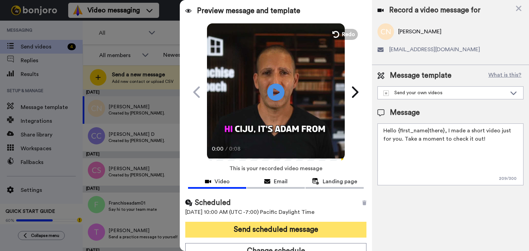
scroll to position [7, 0]
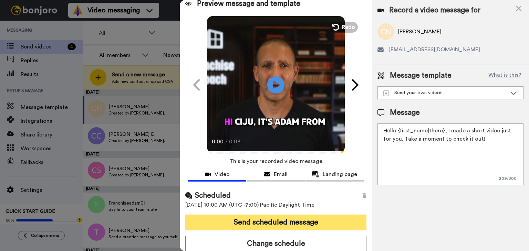
click at [284, 223] on button "Send scheduled message" at bounding box center [275, 223] width 181 height 16
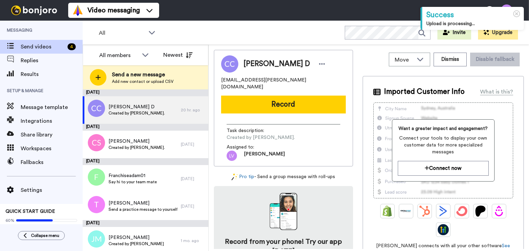
click at [158, 88] on div "Send a new message Add new contact or upload CSV" at bounding box center [145, 77] width 125 height 24
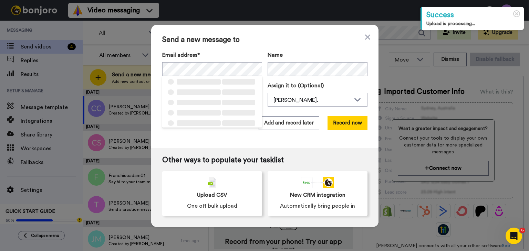
drag, startPoint x: 260, startPoint y: 66, endPoint x: 299, endPoint y: 76, distance: 40.1
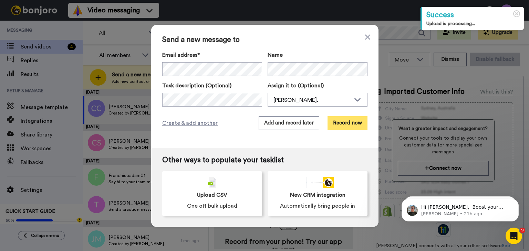
click at [349, 120] on button "Record now" at bounding box center [347, 123] width 40 height 14
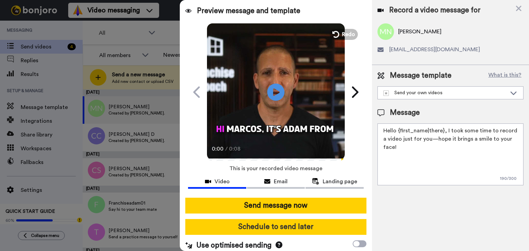
click at [272, 232] on button "Schedule to send later" at bounding box center [275, 227] width 181 height 16
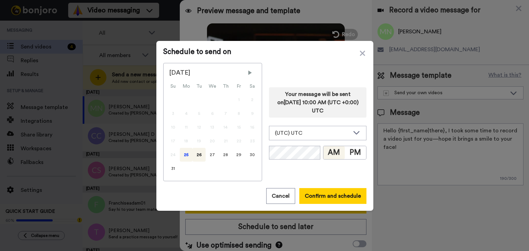
click at [180, 153] on div "25" at bounding box center [186, 155] width 13 height 14
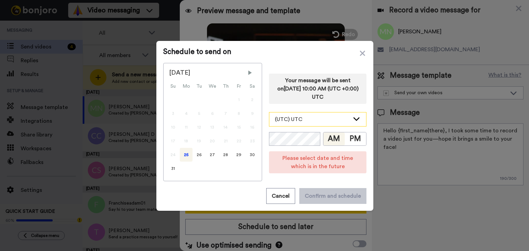
click at [288, 123] on div "(UTC) UTC" at bounding box center [312, 119] width 75 height 8
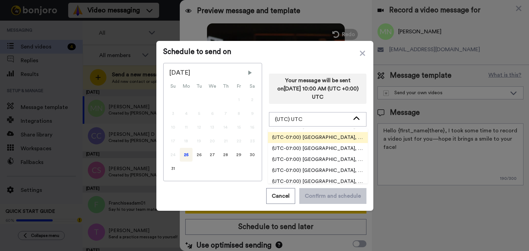
scroll to position [207, 0]
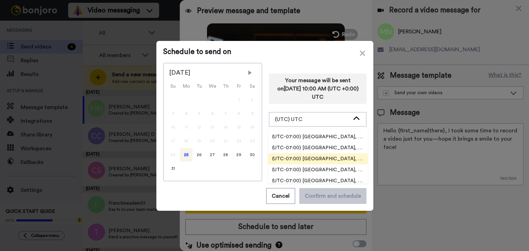
click at [329, 157] on span "(UTC-07:00) [GEOGRAPHIC_DATA], [GEOGRAPHIC_DATA]" at bounding box center [318, 159] width 100 height 7
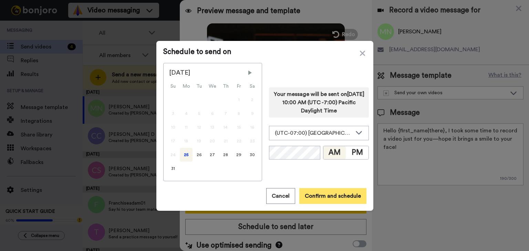
click at [322, 192] on button "Confirm and schedule" at bounding box center [332, 196] width 67 height 16
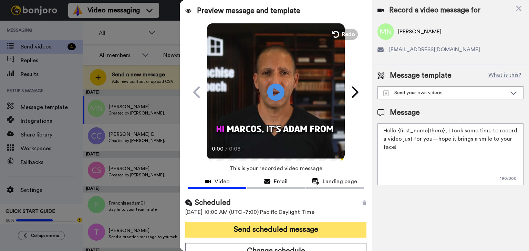
scroll to position [7, 0]
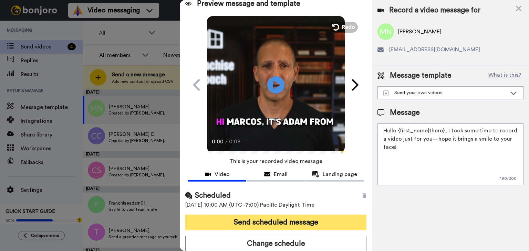
click at [280, 215] on button "Send scheduled message" at bounding box center [275, 223] width 181 height 16
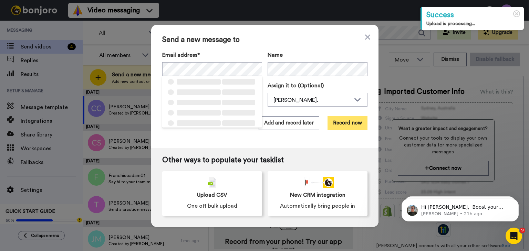
click at [350, 122] on button "Record now" at bounding box center [347, 123] width 40 height 14
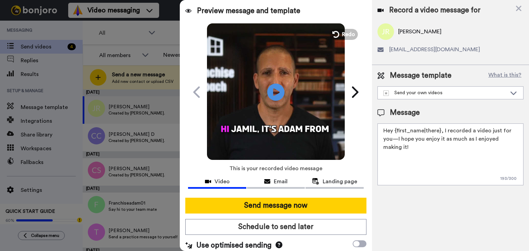
click at [292, 228] on button "Schedule to send later" at bounding box center [275, 227] width 181 height 16
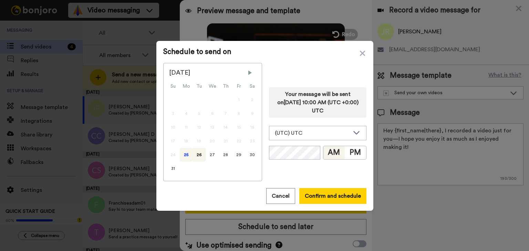
click at [182, 153] on div "25" at bounding box center [186, 155] width 13 height 14
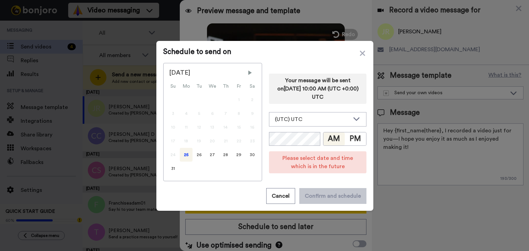
click at [314, 131] on div "Your message will be sent on 26th August 2025, 10:00 AM (UTC +0:00) UTC (UTC) U…" at bounding box center [317, 122] width 97 height 118
click at [318, 127] on div "Your message will be sent on 26th August 2025, 10:00 AM (UTC +0:00) UTC (UTC) U…" at bounding box center [317, 122] width 97 height 118
click at [324, 120] on div "(UTC) UTC" at bounding box center [312, 119] width 75 height 8
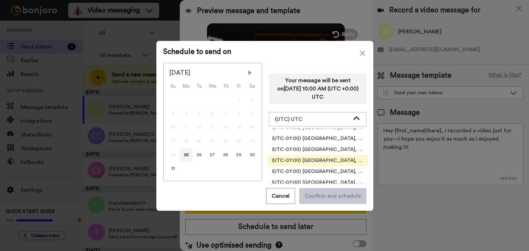
scroll to position [207, 0]
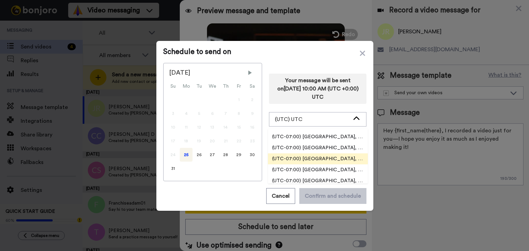
click at [328, 163] on li "(UTC-07:00) [GEOGRAPHIC_DATA], [GEOGRAPHIC_DATA]" at bounding box center [318, 159] width 100 height 11
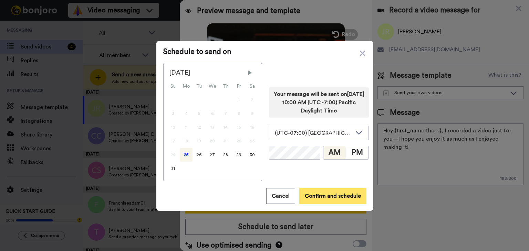
click at [321, 194] on button "Confirm and schedule" at bounding box center [332, 196] width 67 height 16
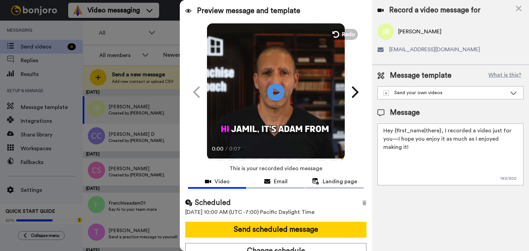
scroll to position [7, 0]
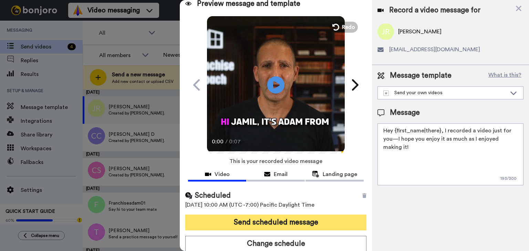
click at [290, 221] on button "Send scheduled message" at bounding box center [275, 223] width 181 height 16
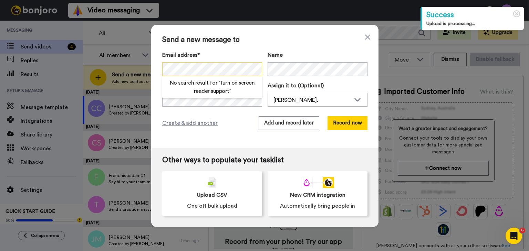
click at [124, 65] on div "Send a new message to Email address* No search result for ‘ Turn on screen read…" at bounding box center [264, 125] width 529 height 251
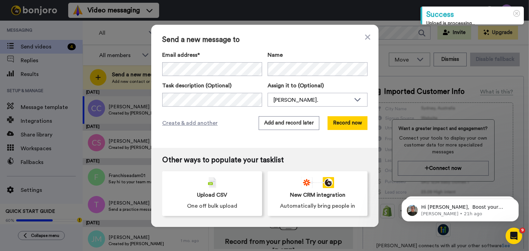
click at [360, 130] on div "Send a new message to Email address* [PERSON_NAME] <[PERSON_NAME][EMAIL_ADDRESS…" at bounding box center [264, 86] width 227 height 123
click at [348, 120] on button "Record now" at bounding box center [347, 123] width 40 height 14
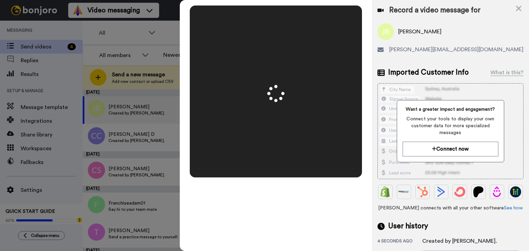
click at [319, 117] on video at bounding box center [276, 92] width 344 height 172
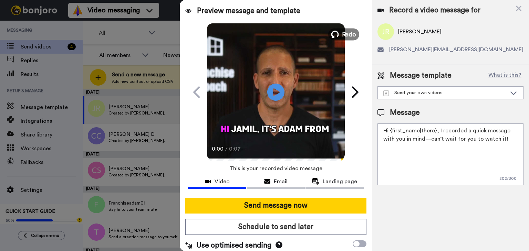
click at [343, 35] on span "Redo" at bounding box center [349, 34] width 14 height 9
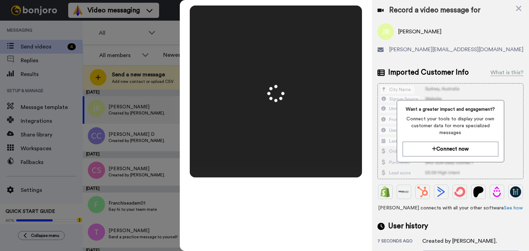
click at [258, 120] on video at bounding box center [276, 92] width 344 height 172
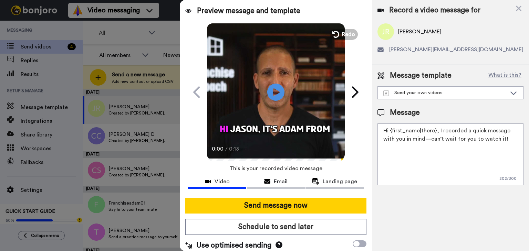
click at [289, 231] on button "Schedule to send later" at bounding box center [275, 227] width 181 height 16
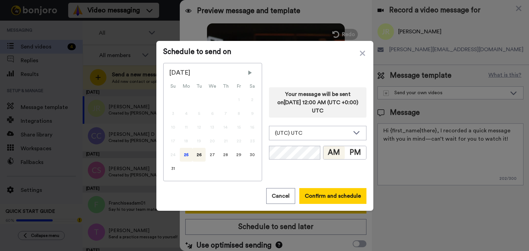
click at [185, 154] on div "25" at bounding box center [186, 155] width 13 height 14
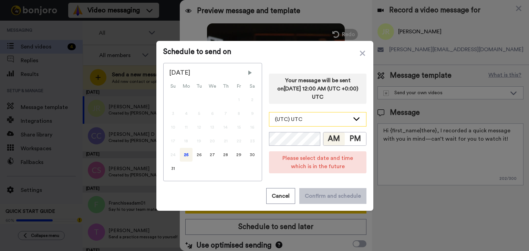
click at [320, 117] on div "(UTC) UTC" at bounding box center [312, 119] width 75 height 8
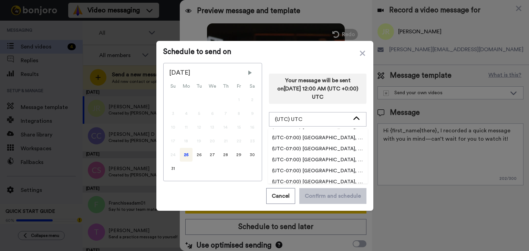
scroll to position [207, 0]
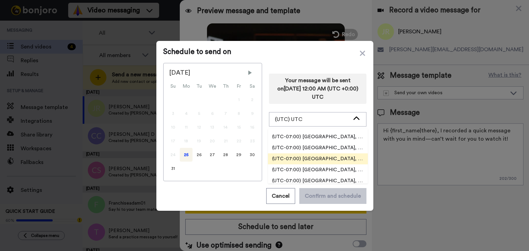
click at [330, 156] on span "(UTC-07:00) America, Los Angeles" at bounding box center [318, 159] width 100 height 7
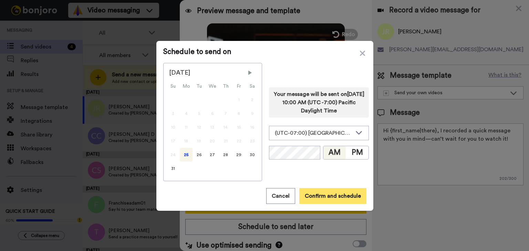
click at [325, 190] on button "Confirm and schedule" at bounding box center [332, 196] width 67 height 16
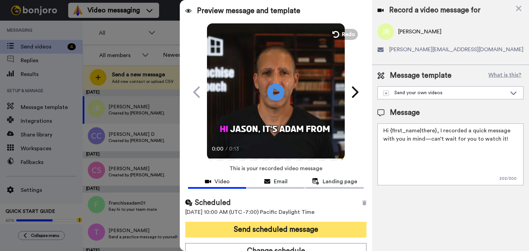
scroll to position [7, 0]
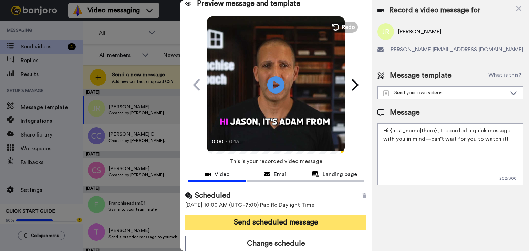
click at [291, 220] on button "Send scheduled message" at bounding box center [275, 223] width 181 height 16
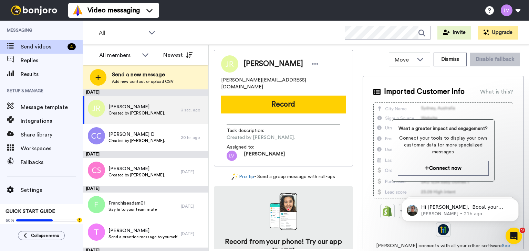
scroll to position [0, 0]
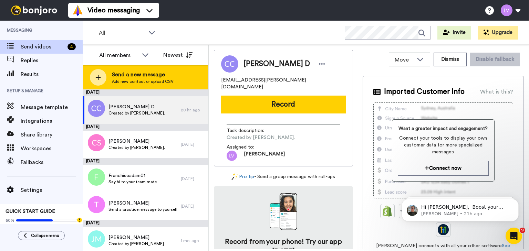
click at [160, 66] on div "Send a new message Add new contact or upload CSV" at bounding box center [145, 77] width 125 height 24
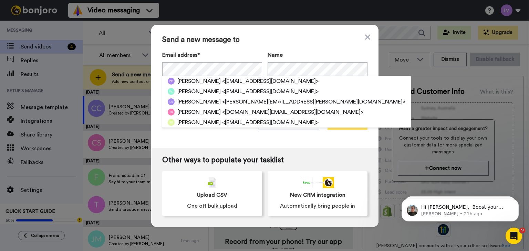
click at [350, 121] on button "Record now" at bounding box center [347, 123] width 40 height 14
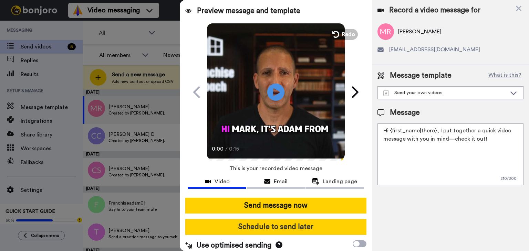
click at [295, 220] on button "Schedule to send later" at bounding box center [275, 227] width 181 height 16
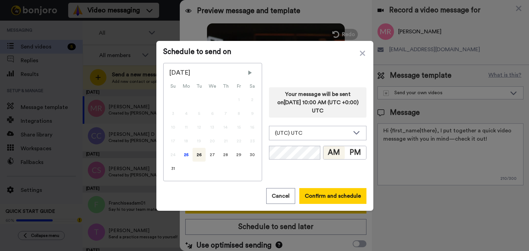
click at [175, 151] on div "24" at bounding box center [172, 155] width 13 height 14
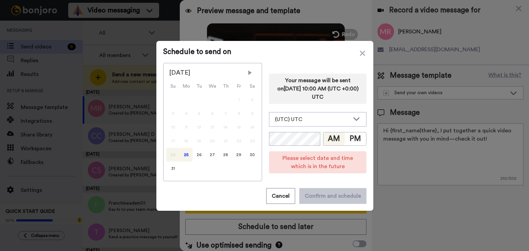
click at [189, 153] on div "25" at bounding box center [186, 155] width 13 height 14
click at [292, 126] on div "(UTC) UTC" at bounding box center [317, 120] width 97 height 14
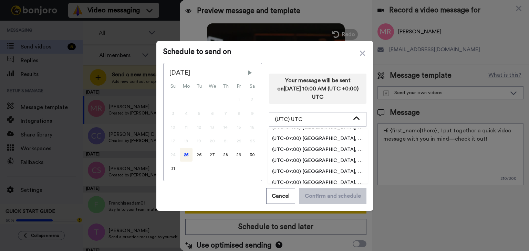
scroll to position [207, 0]
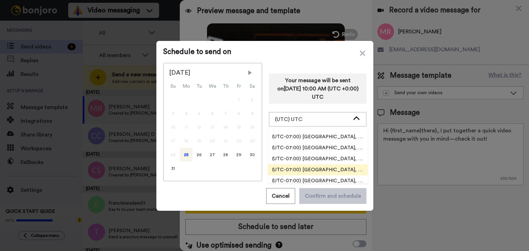
click at [326, 165] on li "(UTC-07:00) [GEOGRAPHIC_DATA], [GEOGRAPHIC_DATA]" at bounding box center [318, 170] width 100 height 11
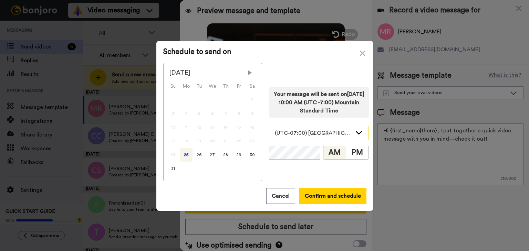
click at [327, 129] on div "(UTC-07:00) [GEOGRAPHIC_DATA], [GEOGRAPHIC_DATA]" at bounding box center [313, 133] width 77 height 8
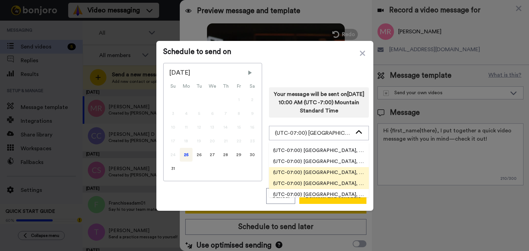
drag, startPoint x: 335, startPoint y: 167, endPoint x: 335, endPoint y: 172, distance: 5.2
click at [335, 171] on ul "(UTC-11:00) Pacific, Midway (UTC-11:00) Pacific, Niue (UTC-11:00) Pacific, Pago…" at bounding box center [319, 170] width 100 height 55
click at [335, 172] on span "(UTC-07:00) [GEOGRAPHIC_DATA], [GEOGRAPHIC_DATA]" at bounding box center [319, 172] width 100 height 7
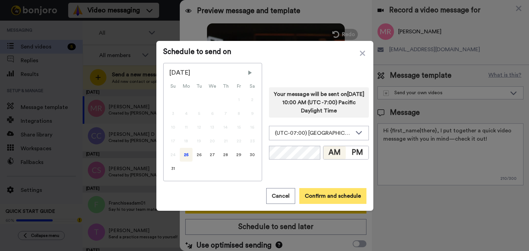
click at [325, 196] on button "Confirm and schedule" at bounding box center [332, 196] width 67 height 16
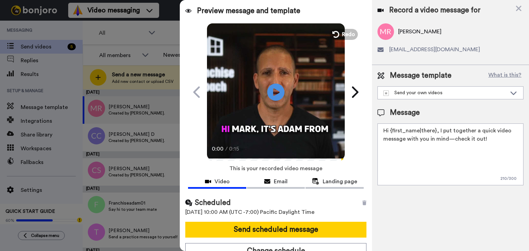
scroll to position [7, 0]
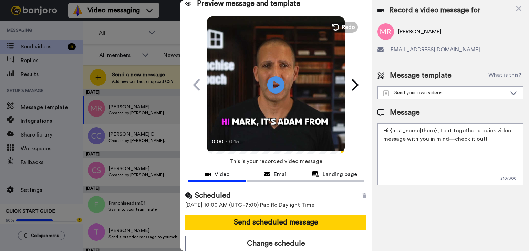
click at [320, 232] on div "Scheduled 25th August 2025, 10:00 AM (UTC -7:00) Pacific Daylight Time Send sch…" at bounding box center [276, 221] width 192 height 72
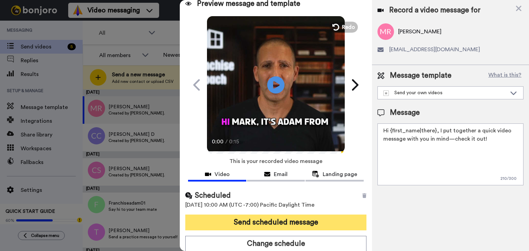
click at [321, 225] on button "Send scheduled message" at bounding box center [275, 223] width 181 height 16
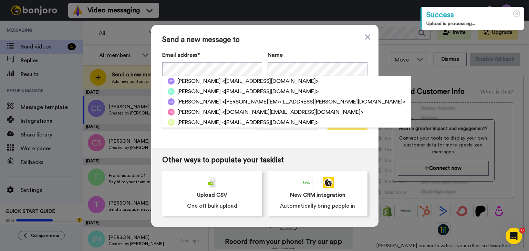
click at [347, 121] on button "Record now" at bounding box center [347, 123] width 40 height 14
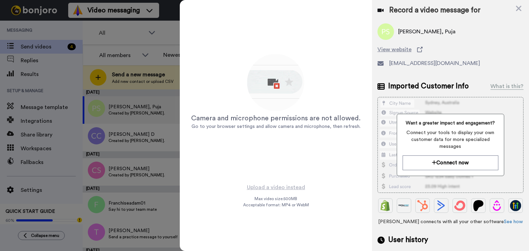
click at [510, 7] on div "Record a video message for" at bounding box center [450, 11] width 146 height 10
click at [516, 6] on icon at bounding box center [519, 9] width 6 height 6
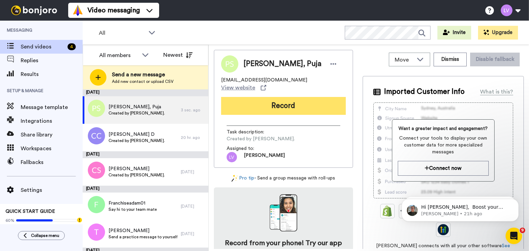
click at [285, 100] on button "Record" at bounding box center [283, 106] width 125 height 18
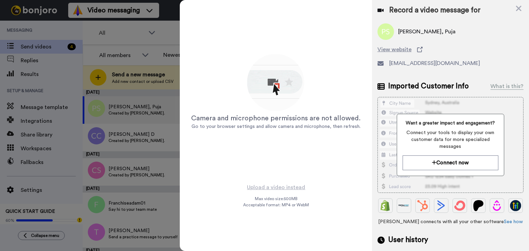
drag, startPoint x: 301, startPoint y: 168, endPoint x: 285, endPoint y: 189, distance: 26.7
click at [300, 170] on div "Camera and microphone permissions are not allowed. Go to your browser settings …" at bounding box center [276, 92] width 172 height 172
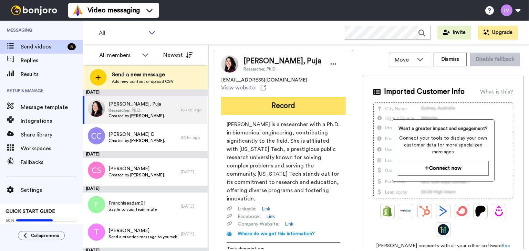
click at [280, 98] on button "Record" at bounding box center [283, 106] width 125 height 18
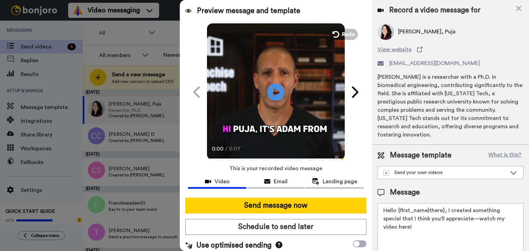
click at [283, 226] on button "Schedule to send later" at bounding box center [275, 227] width 181 height 16
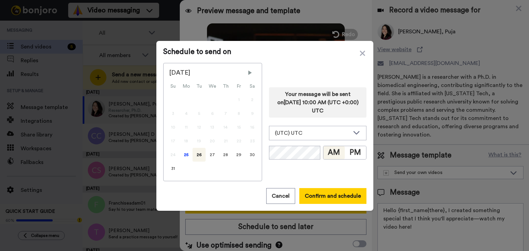
click at [180, 157] on div "25" at bounding box center [186, 155] width 13 height 14
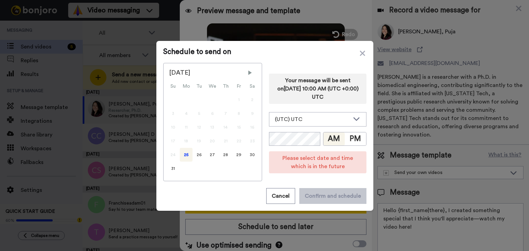
click at [332, 129] on div "Your message will be sent on [DATE] 10:00 AM (UTC +0:00) UTC (UTC) UTC (UTC-11:…" at bounding box center [317, 122] width 97 height 118
click at [331, 121] on div "(UTC) UTC" at bounding box center [312, 119] width 75 height 8
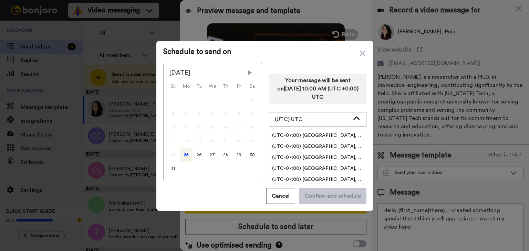
scroll to position [207, 0]
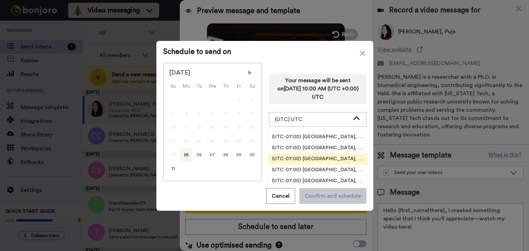
click at [341, 155] on li "(UTC-07:00) [GEOGRAPHIC_DATA], [GEOGRAPHIC_DATA]" at bounding box center [318, 159] width 100 height 11
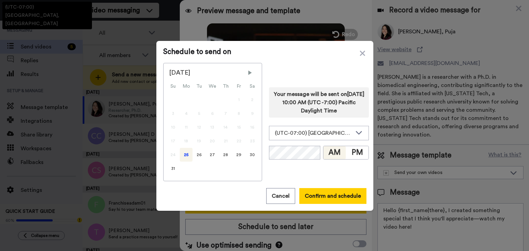
click at [328, 188] on div "Schedule to send on August 2025 Su Mo Tu We Th Fr Sa 1 2 3 4 5 6 7 8 9 10 11 12…" at bounding box center [264, 126] width 217 height 170
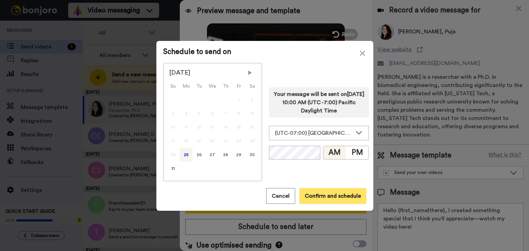
click at [327, 194] on button "Confirm and schedule" at bounding box center [332, 196] width 67 height 16
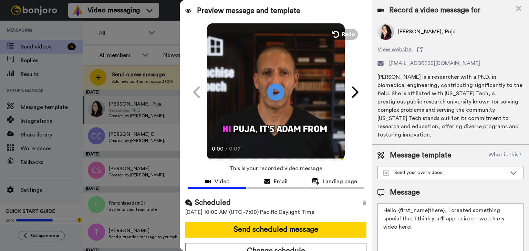
scroll to position [7, 0]
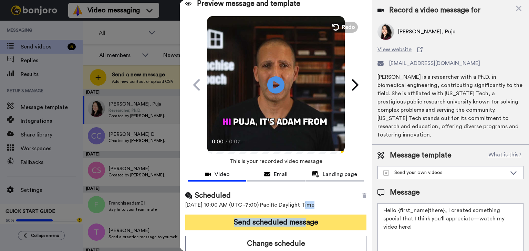
drag, startPoint x: 303, startPoint y: 210, endPoint x: 301, endPoint y: 220, distance: 10.4
click at [302, 214] on div "Scheduled 25th August 2025, 10:00 AM (UTC -7:00) Pacific Daylight Time Send sch…" at bounding box center [276, 221] width 192 height 72
click at [301, 220] on button "Send scheduled message" at bounding box center [275, 223] width 181 height 16
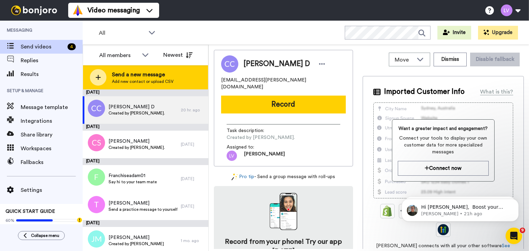
click at [134, 76] on span "Send a new message" at bounding box center [143, 75] width 62 height 8
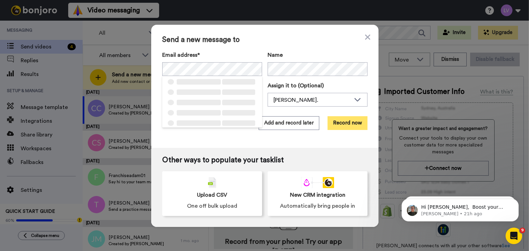
drag, startPoint x: 333, startPoint y: 133, endPoint x: 340, endPoint y: 126, distance: 10.0
click at [334, 133] on div "Send a new message to Email address* ‌ ‌ ‌ ‌ ‌ ‌ ‌ ‌ ‌ ‌ ‌ ‌ ‌ ‌ ‌ Name Task de…" at bounding box center [264, 86] width 227 height 123
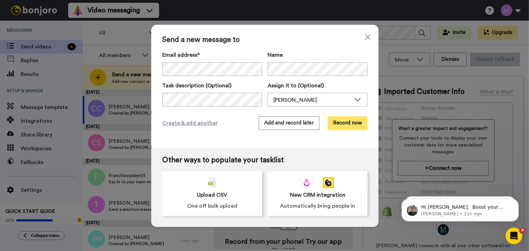
click at [344, 122] on button "Record now" at bounding box center [347, 123] width 40 height 14
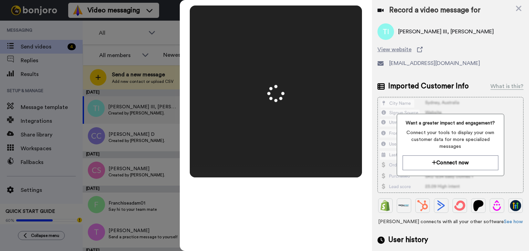
click at [302, 132] on video at bounding box center [276, 92] width 344 height 172
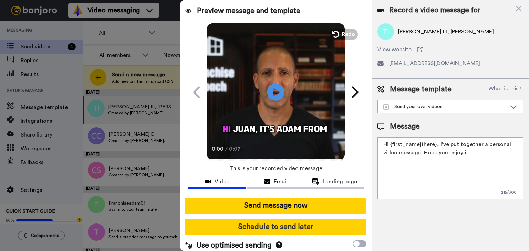
click at [296, 226] on button "Schedule to send later" at bounding box center [275, 227] width 181 height 16
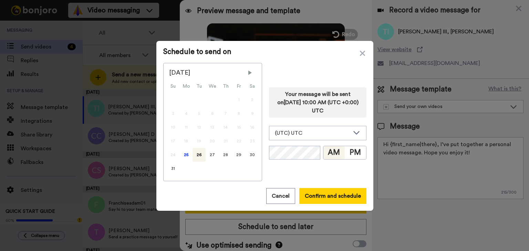
click at [187, 150] on div "25" at bounding box center [186, 155] width 13 height 14
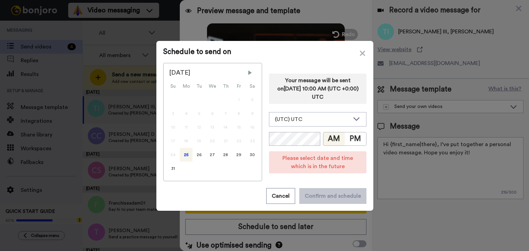
click at [311, 130] on div "Your message will be sent on 26th August 2025, 10:00 AM (UTC +0:00) UTC (UTC) U…" at bounding box center [317, 122] width 97 height 118
click at [314, 120] on div "(UTC) UTC" at bounding box center [312, 119] width 75 height 8
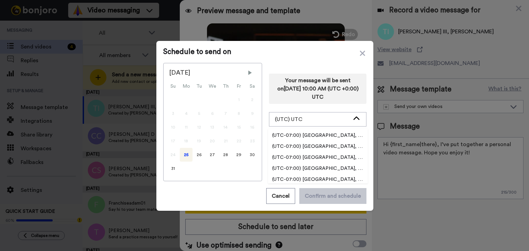
scroll to position [207, 0]
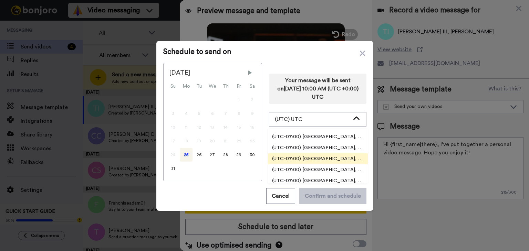
click at [330, 157] on span "(UTC-07:00) [GEOGRAPHIC_DATA], [GEOGRAPHIC_DATA]" at bounding box center [318, 159] width 100 height 7
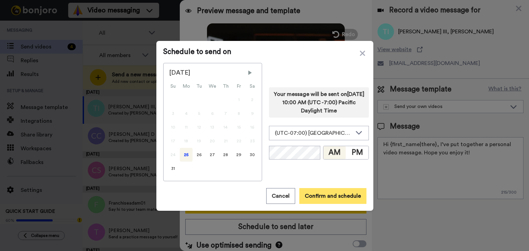
click at [337, 201] on button "Confirm and schedule" at bounding box center [332, 196] width 67 height 16
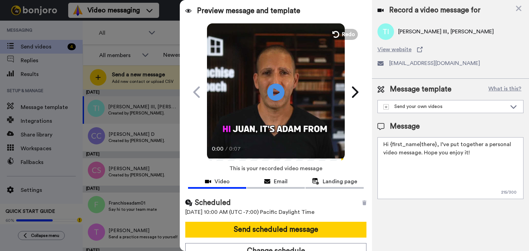
scroll to position [7, 0]
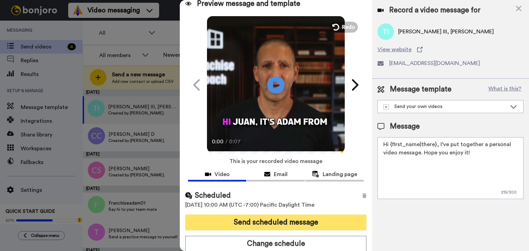
click at [298, 217] on button "Send scheduled message" at bounding box center [275, 223] width 181 height 16
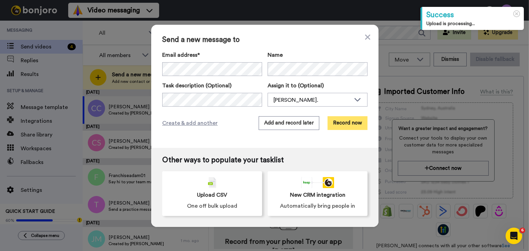
click at [345, 122] on button "Record now" at bounding box center [347, 123] width 40 height 14
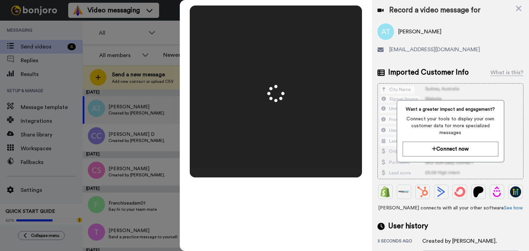
click at [298, 121] on video at bounding box center [276, 92] width 344 height 172
click at [287, 224] on div "Mirrored Redo 3 00:16" at bounding box center [276, 125] width 192 height 251
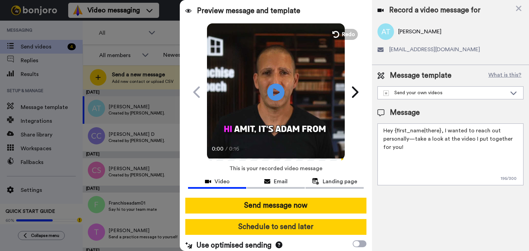
click at [290, 220] on button "Schedule to send later" at bounding box center [275, 227] width 181 height 16
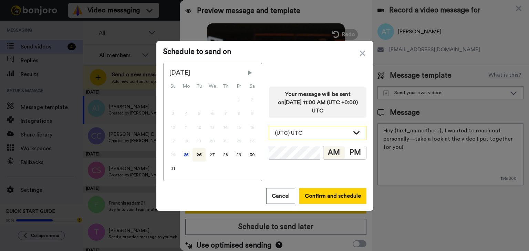
click at [313, 138] on div "(UTC) UTC" at bounding box center [317, 133] width 97 height 14
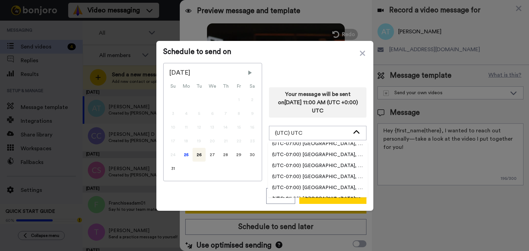
scroll to position [207, 0]
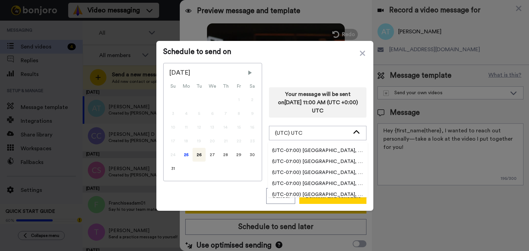
drag, startPoint x: 330, startPoint y: 174, endPoint x: 309, endPoint y: 161, distance: 24.4
click at [330, 174] on span "(UTC-07:00) [GEOGRAPHIC_DATA], [GEOGRAPHIC_DATA]" at bounding box center [318, 172] width 100 height 7
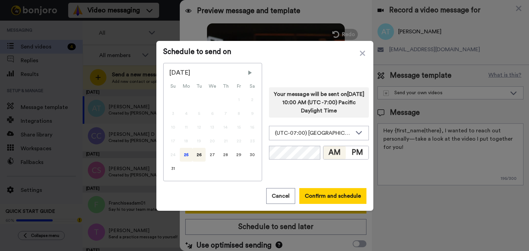
click at [184, 152] on div "25" at bounding box center [186, 155] width 13 height 14
click at [315, 192] on button "Confirm and schedule" at bounding box center [332, 196] width 67 height 16
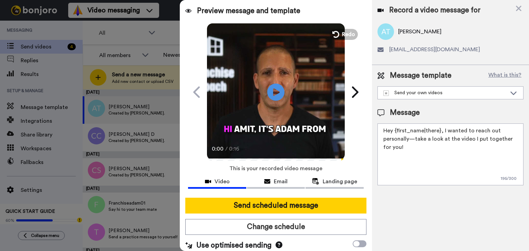
scroll to position [7, 0]
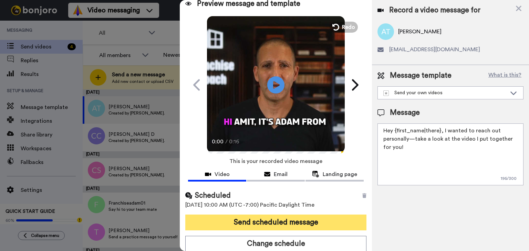
click at [298, 217] on button "Send scheduled message" at bounding box center [275, 223] width 181 height 16
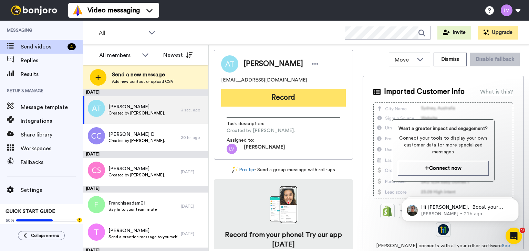
scroll to position [0, 0]
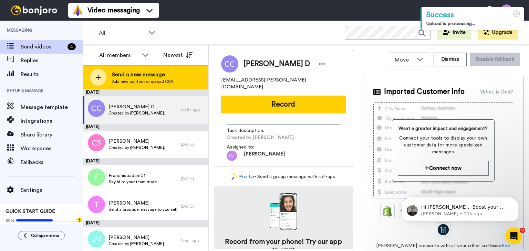
click at [151, 73] on span "Send a new message" at bounding box center [143, 75] width 62 height 8
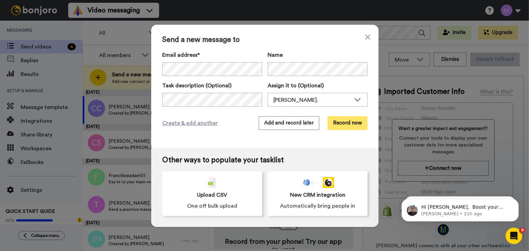
click at [328, 119] on button "Record now" at bounding box center [347, 123] width 40 height 14
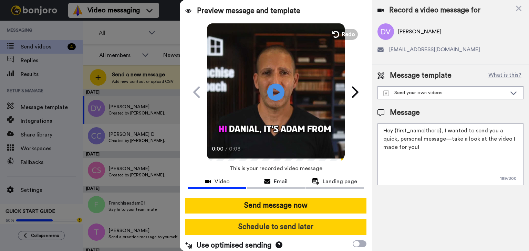
click at [284, 229] on button "Schedule to send later" at bounding box center [275, 227] width 181 height 16
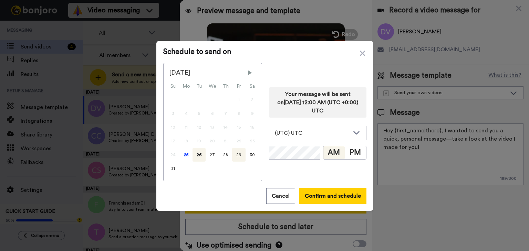
click at [180, 149] on div "25" at bounding box center [186, 155] width 13 height 14
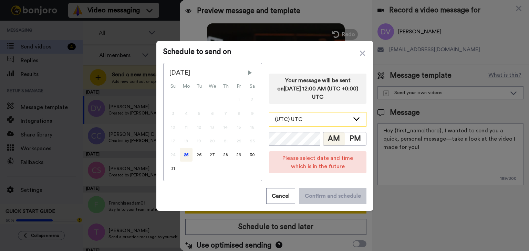
drag, startPoint x: 312, startPoint y: 126, endPoint x: 313, endPoint y: 121, distance: 5.3
click at [312, 122] on div "Your message will be sent on 26th August 2025, 12:00 AM (UTC +0:00) UTC (UTC) U…" at bounding box center [317, 122] width 97 height 118
click at [313, 121] on div "(UTC) UTC" at bounding box center [312, 119] width 75 height 8
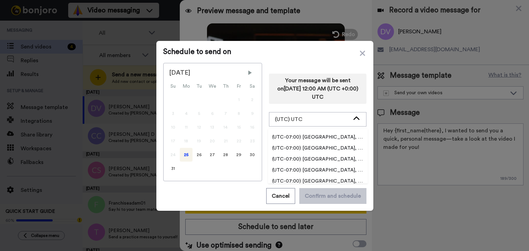
scroll to position [207, 0]
click at [326, 157] on span "(UTC-07:00) [GEOGRAPHIC_DATA], [GEOGRAPHIC_DATA]" at bounding box center [318, 159] width 100 height 7
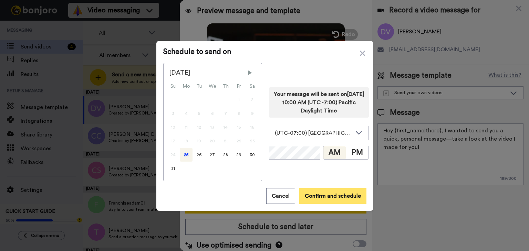
click at [329, 198] on button "Confirm and schedule" at bounding box center [332, 196] width 67 height 16
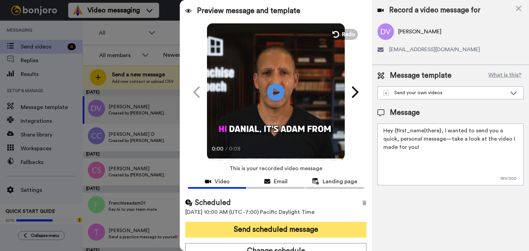
scroll to position [7, 0]
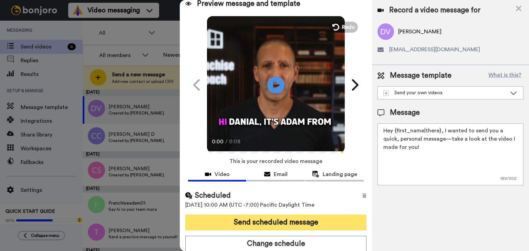
click at [297, 223] on button "Send scheduled message" at bounding box center [275, 223] width 181 height 16
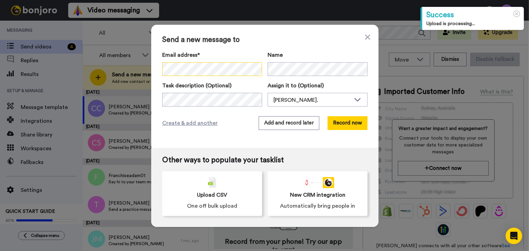
click at [139, 71] on div "Send a new message to Email address* ‌ ‌ ‌ ‌ ‌ ‌ ‌ ‌ ‌ ‌ ‌ ‌ ‌ ‌ ‌ Name Task de…" at bounding box center [264, 125] width 529 height 251
click at [266, 71] on div "Email address* No search result for ‘ [PERSON_NAME] ’ Name" at bounding box center [264, 63] width 205 height 25
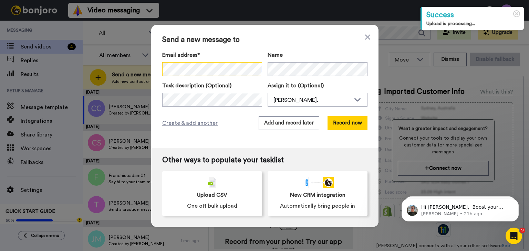
click at [153, 71] on div "Send a new message to Email address* No search result for ‘ [PERSON_NAME] ’ Nam…" at bounding box center [264, 86] width 227 height 123
click at [338, 122] on button "Record now" at bounding box center [347, 123] width 40 height 14
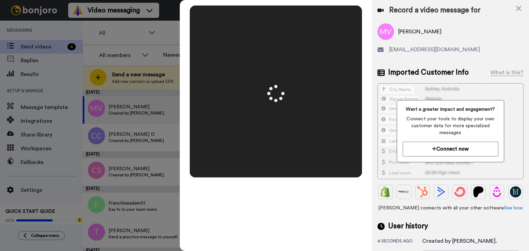
click at [295, 85] on video at bounding box center [276, 92] width 344 height 172
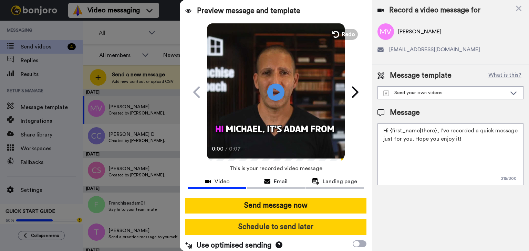
click at [290, 221] on button "Schedule to send later" at bounding box center [275, 227] width 181 height 16
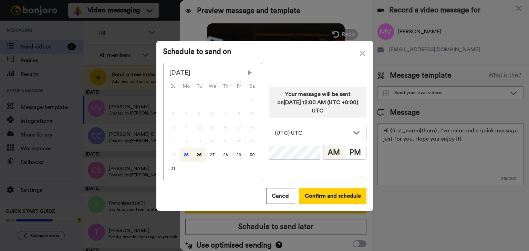
click at [184, 152] on div "25" at bounding box center [186, 155] width 13 height 14
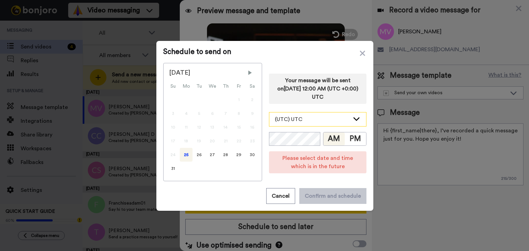
click at [315, 115] on div "(UTC) UTC" at bounding box center [312, 119] width 75 height 8
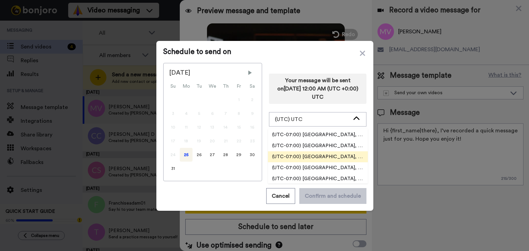
scroll to position [207, 0]
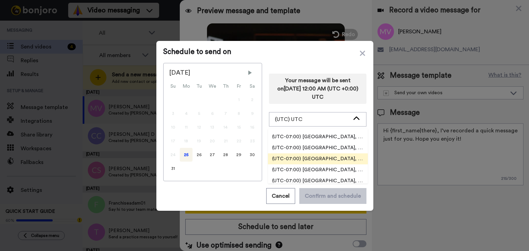
click at [332, 158] on span "(UTC-07:00) [GEOGRAPHIC_DATA], [GEOGRAPHIC_DATA]" at bounding box center [318, 159] width 100 height 7
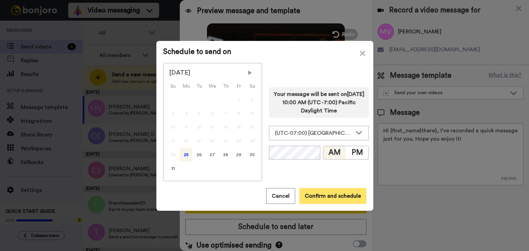
click at [321, 194] on button "Confirm and schedule" at bounding box center [332, 196] width 67 height 16
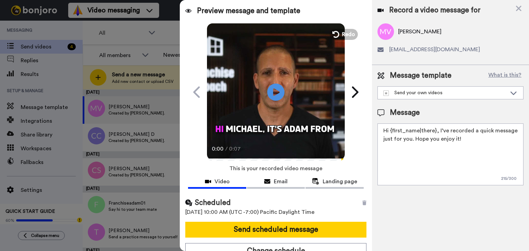
scroll to position [7, 0]
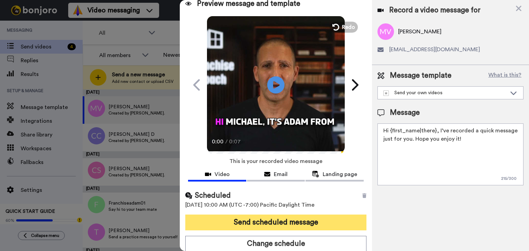
click at [291, 223] on button "Send scheduled message" at bounding box center [275, 223] width 181 height 16
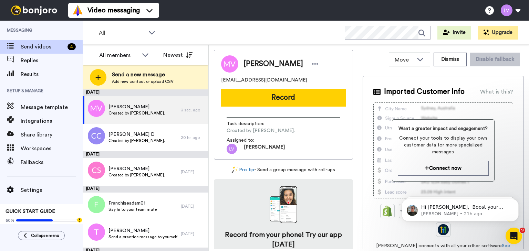
scroll to position [0, 0]
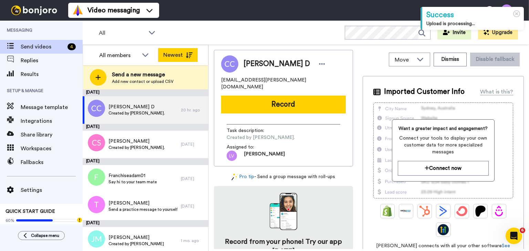
click at [174, 62] on button "Newest" at bounding box center [178, 55] width 40 height 14
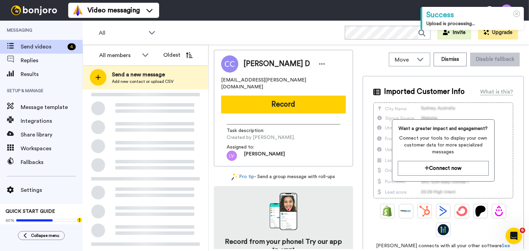
click at [175, 75] on div "Send a new message Add new contact or upload CSV" at bounding box center [145, 77] width 125 height 24
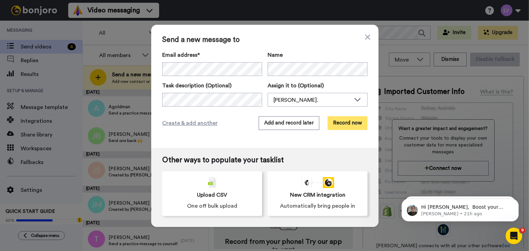
click at [365, 128] on button "Record now" at bounding box center [347, 123] width 40 height 14
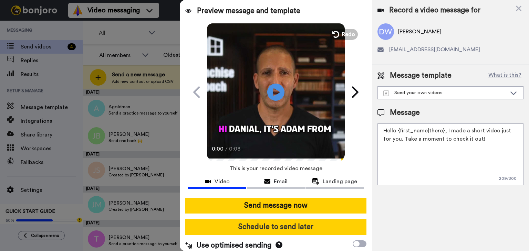
click at [277, 227] on button "Schedule to send later" at bounding box center [275, 227] width 181 height 16
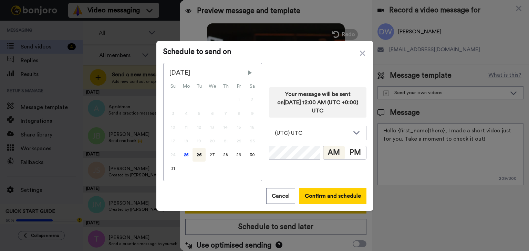
click at [192, 157] on div "26" at bounding box center [198, 155] width 13 height 14
drag, startPoint x: 191, startPoint y: 156, endPoint x: 186, endPoint y: 155, distance: 5.6
click at [192, 156] on div "26" at bounding box center [198, 155] width 13 height 14
click at [186, 155] on div "25" at bounding box center [186, 155] width 13 height 14
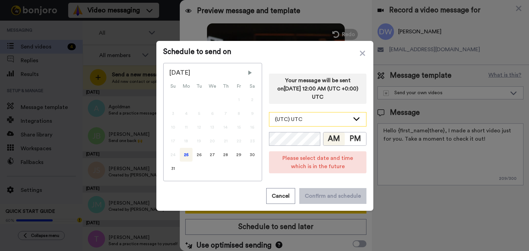
click at [301, 124] on div "(UTC) UTC" at bounding box center [317, 120] width 97 height 14
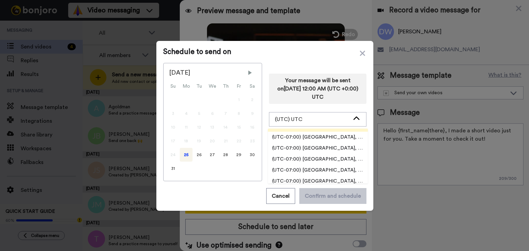
scroll to position [207, 0]
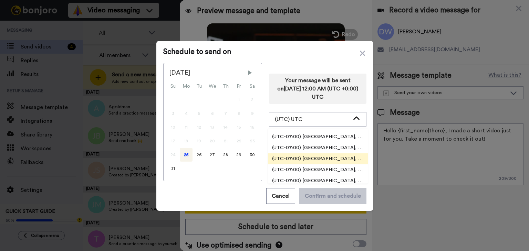
click at [331, 156] on span "(UTC-07:00) [GEOGRAPHIC_DATA], [GEOGRAPHIC_DATA]" at bounding box center [318, 159] width 100 height 7
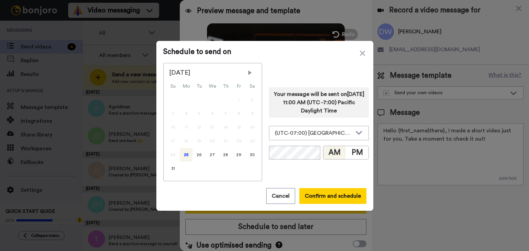
click at [309, 139] on div "(UTC-07:00) [GEOGRAPHIC_DATA], [GEOGRAPHIC_DATA]" at bounding box center [318, 133] width 99 height 14
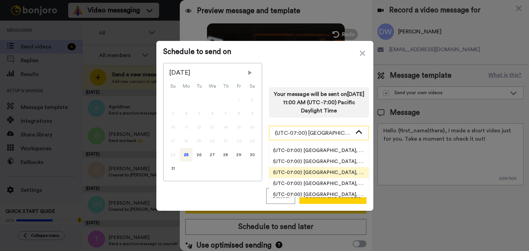
click at [301, 133] on div "(UTC-07:00) [GEOGRAPHIC_DATA], [GEOGRAPHIC_DATA]" at bounding box center [313, 133] width 77 height 8
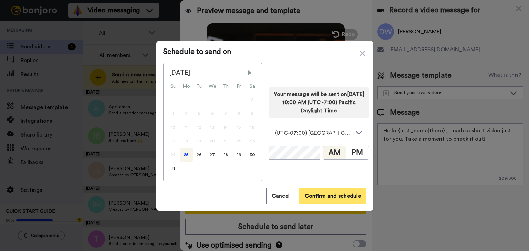
click at [323, 192] on button "Confirm and schedule" at bounding box center [332, 196] width 67 height 16
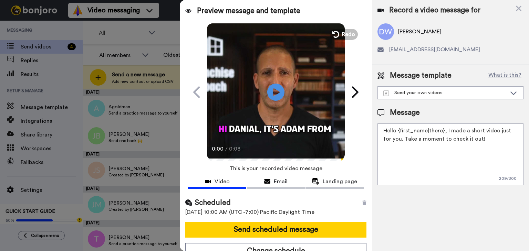
scroll to position [7, 0]
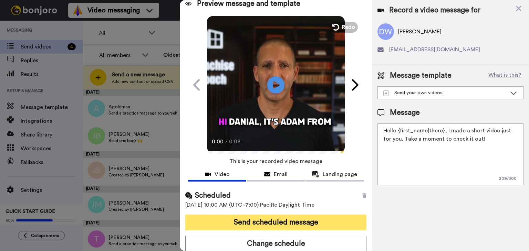
click at [281, 223] on button "Send scheduled message" at bounding box center [275, 223] width 181 height 16
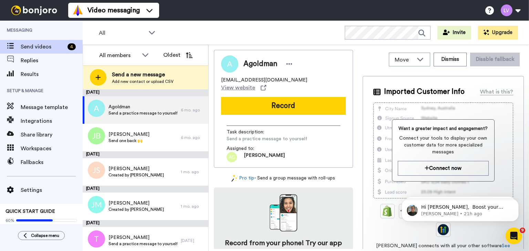
click at [153, 73] on span "Send a new message" at bounding box center [143, 75] width 62 height 8
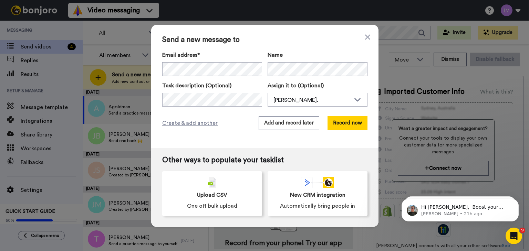
click at [276, 60] on div "Name" at bounding box center [318, 63] width 100 height 25
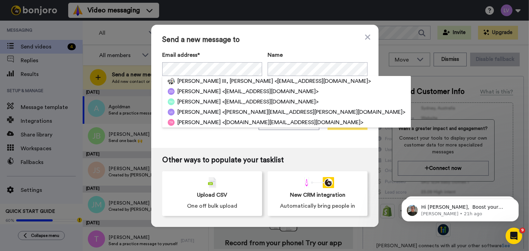
click at [333, 126] on button "Record now" at bounding box center [347, 123] width 40 height 14
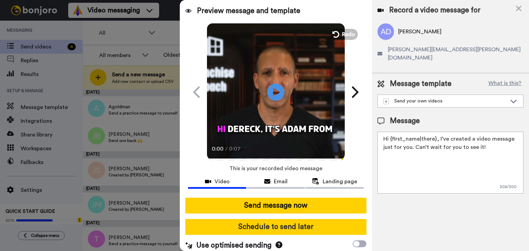
click at [282, 228] on button "Schedule to send later" at bounding box center [275, 227] width 181 height 16
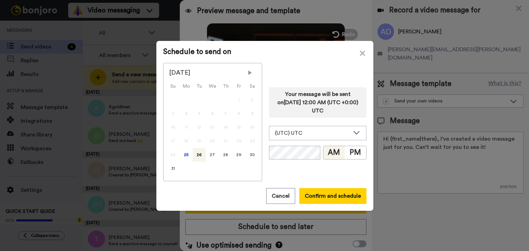
click at [175, 156] on div "24" at bounding box center [172, 155] width 13 height 14
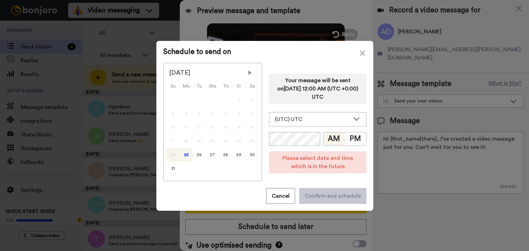
click at [185, 156] on div "25" at bounding box center [186, 155] width 13 height 14
click at [313, 122] on div "(UTC) UTC" at bounding box center [312, 119] width 75 height 8
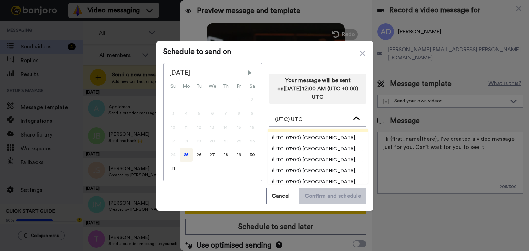
scroll to position [207, 0]
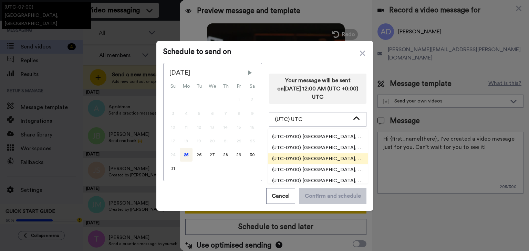
click at [327, 158] on span "(UTC-07:00) [GEOGRAPHIC_DATA], [GEOGRAPHIC_DATA]" at bounding box center [318, 159] width 100 height 7
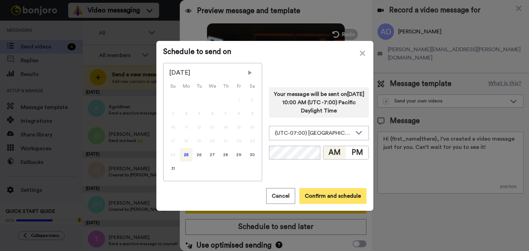
click at [325, 195] on button "Confirm and schedule" at bounding box center [332, 196] width 67 height 16
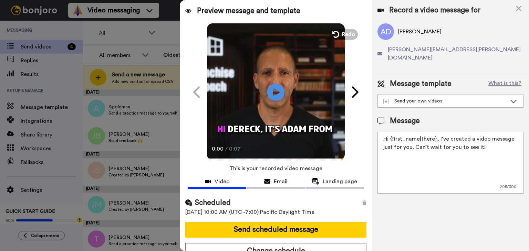
scroll to position [7, 0]
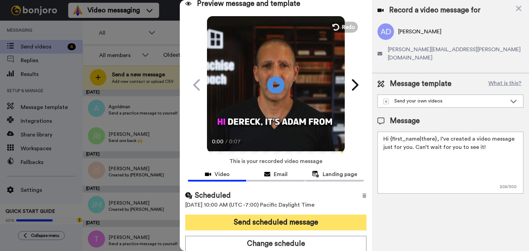
click at [309, 223] on button "Send scheduled message" at bounding box center [275, 223] width 181 height 16
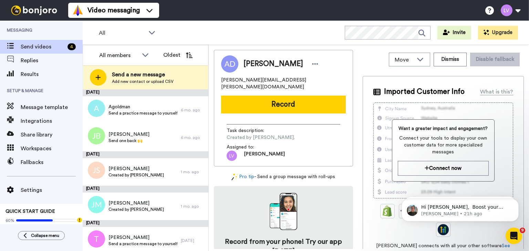
scroll to position [0, 0]
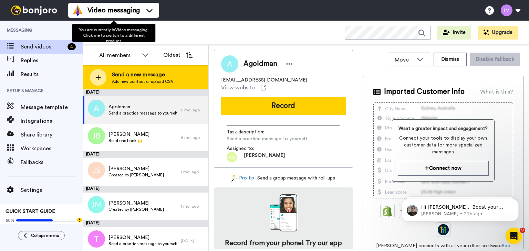
click at [124, 69] on div "Send a new message Add new contact or upload CSV" at bounding box center [145, 77] width 125 height 24
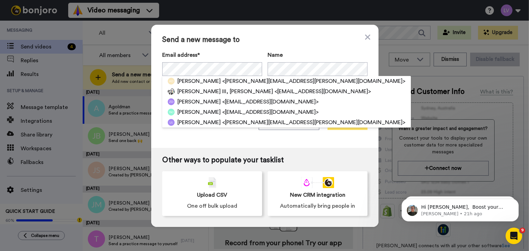
click at [339, 117] on button "Record now" at bounding box center [347, 123] width 40 height 14
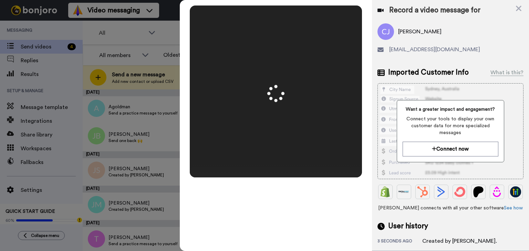
click at [307, 113] on video at bounding box center [276, 92] width 344 height 172
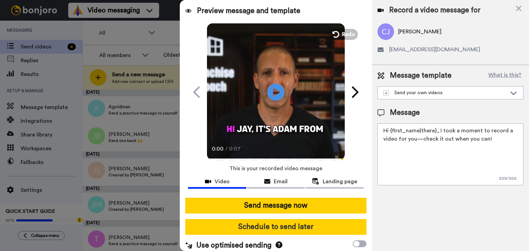
click at [281, 222] on button "Schedule to send later" at bounding box center [275, 227] width 181 height 16
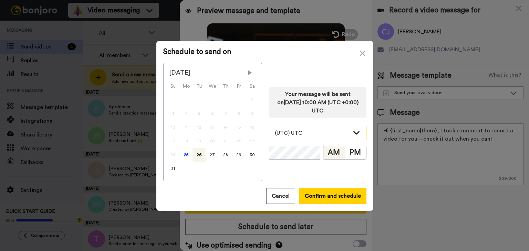
click at [306, 138] on div "(UTC) UTC" at bounding box center [317, 133] width 97 height 14
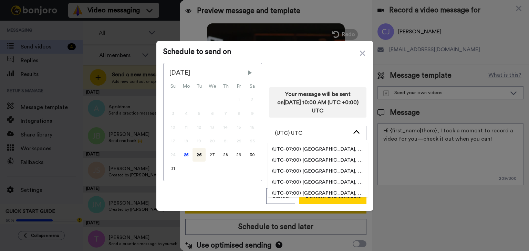
scroll to position [207, 0]
click at [317, 174] on span "(UTC-07:00) [GEOGRAPHIC_DATA], [GEOGRAPHIC_DATA]" at bounding box center [318, 172] width 100 height 7
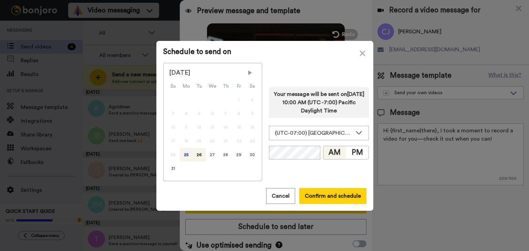
click at [180, 154] on div "25" at bounding box center [186, 155] width 13 height 14
click at [326, 192] on button "Confirm and schedule" at bounding box center [332, 196] width 67 height 16
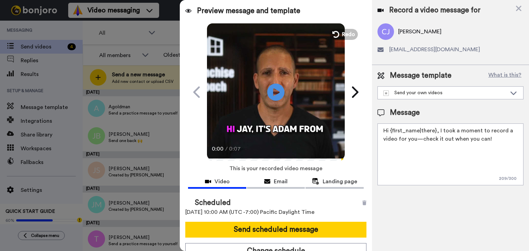
scroll to position [7, 0]
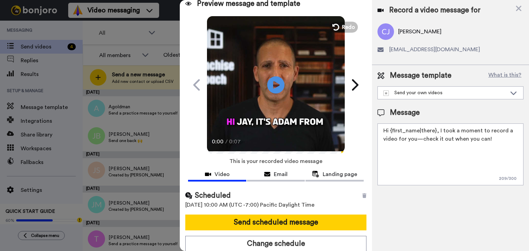
click at [289, 230] on div "Scheduled 25th August 2025, 10:00 AM (UTC -7:00) Pacific Daylight Time Send sch…" at bounding box center [276, 221] width 192 height 72
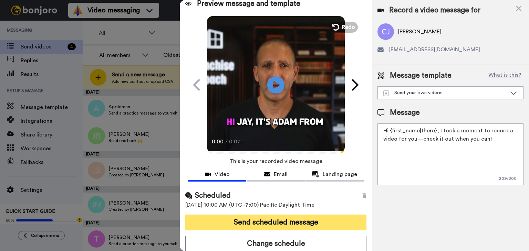
click at [291, 222] on button "Send scheduled message" at bounding box center [275, 223] width 181 height 16
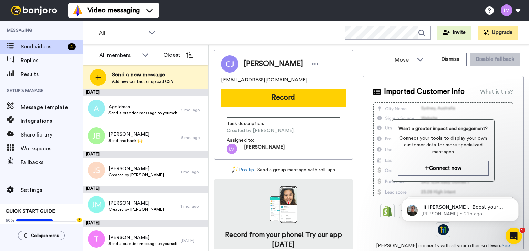
scroll to position [0, 0]
click at [139, 55] on div "All members" at bounding box center [124, 56] width 61 height 14
click at [143, 70] on li "All members" at bounding box center [124, 70] width 62 height 11
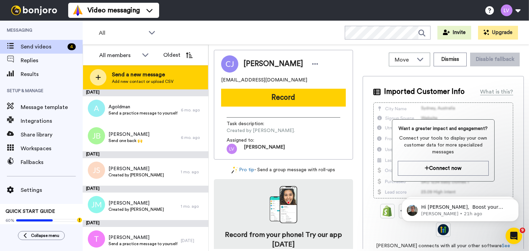
click at [181, 73] on div "Send a new message Add new contact or upload CSV" at bounding box center [145, 77] width 125 height 24
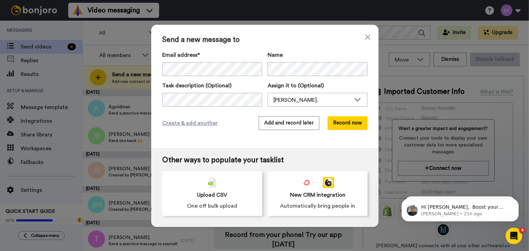
click at [136, 71] on div "Send a new message to Email address* Name Task description (Optional) Assign it…" at bounding box center [264, 125] width 529 height 251
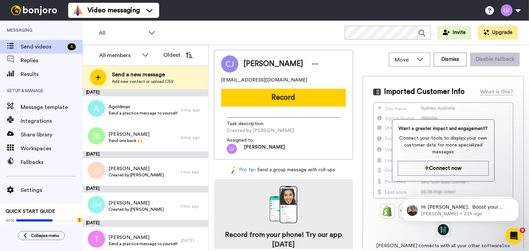
click at [238, 32] on div "All WORKSPACES View all All Default Task List + Add a new workspace Invite Upgr…" at bounding box center [306, 33] width 446 height 24
click at [194, 90] on div "[DATE]" at bounding box center [146, 93] width 126 height 7
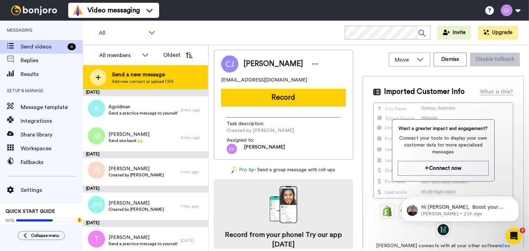
click at [189, 79] on div "Send a new message Add new contact or upload CSV" at bounding box center [145, 77] width 125 height 24
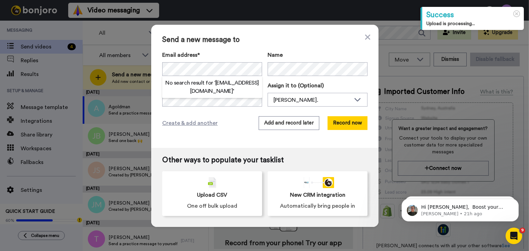
click at [331, 114] on div "Send a new message to Email address* No search result for ‘ [EMAIL_ADDRESS][DOM…" at bounding box center [264, 86] width 227 height 123
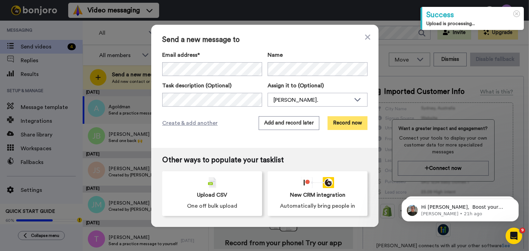
click at [336, 118] on button "Record now" at bounding box center [347, 123] width 40 height 14
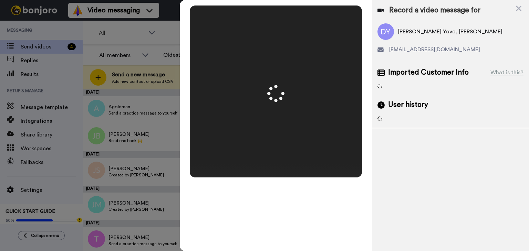
click at [271, 119] on video at bounding box center [276, 92] width 344 height 172
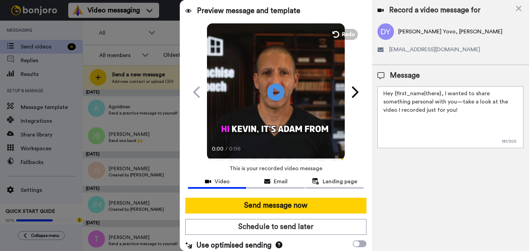
click at [285, 228] on button "Schedule to send later" at bounding box center [275, 227] width 181 height 16
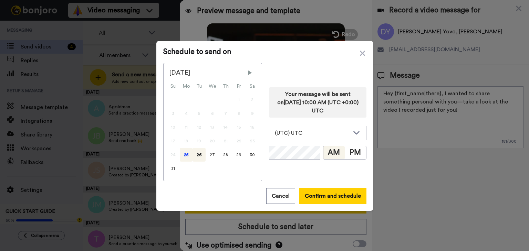
click at [180, 155] on div "25" at bounding box center [186, 155] width 13 height 14
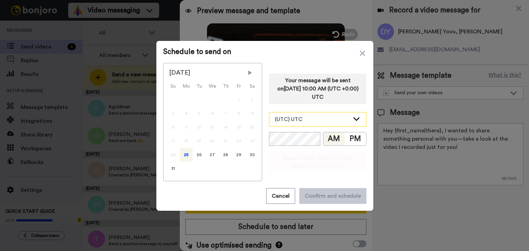
click at [323, 122] on div "(UTC) UTC" at bounding box center [312, 119] width 75 height 8
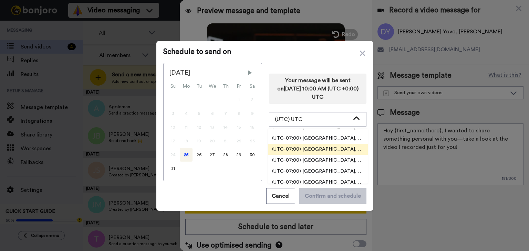
scroll to position [207, 0]
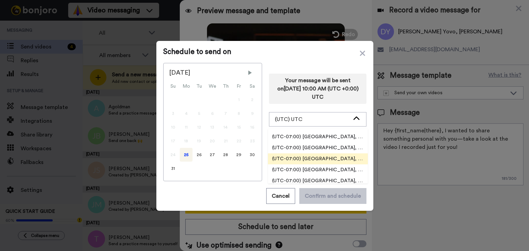
click at [327, 155] on li "(UTC-07:00) [GEOGRAPHIC_DATA], [GEOGRAPHIC_DATA]" at bounding box center [318, 159] width 100 height 11
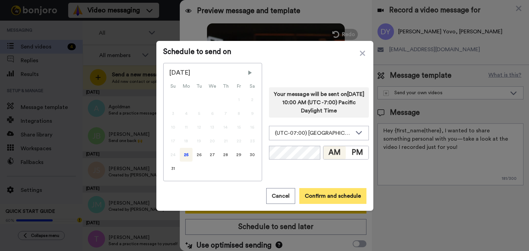
click at [323, 188] on button "Confirm and schedule" at bounding box center [332, 196] width 67 height 16
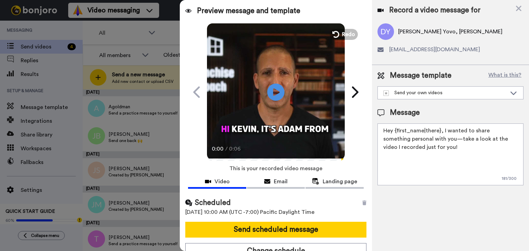
scroll to position [7, 0]
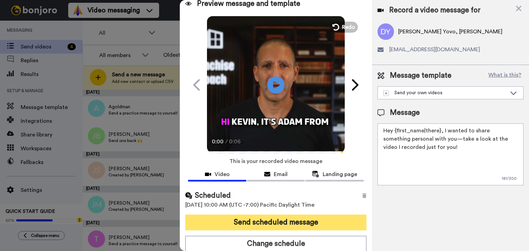
click at [290, 217] on button "Send scheduled message" at bounding box center [275, 223] width 181 height 16
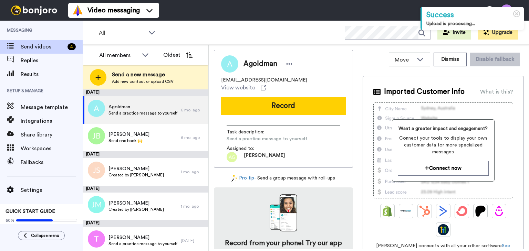
click at [182, 76] on div "Send a new message Add new contact or upload CSV" at bounding box center [145, 77] width 125 height 24
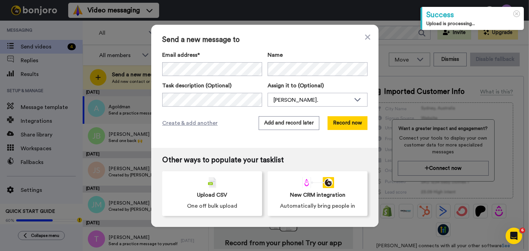
click at [225, 79] on div "Email address* Dossou Yovo, Kevin <vankevod722@gmail.com> Chan, Jay <jaychan117…" at bounding box center [264, 79] width 205 height 56
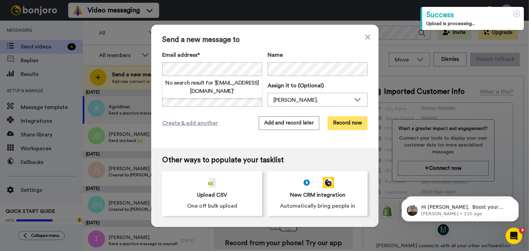
click at [352, 119] on button "Record now" at bounding box center [347, 123] width 40 height 14
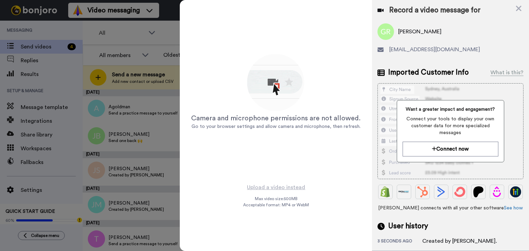
click at [351, 23] on div "Camera and microphone permissions are not allowed. Go to your browser settings …" at bounding box center [276, 92] width 172 height 172
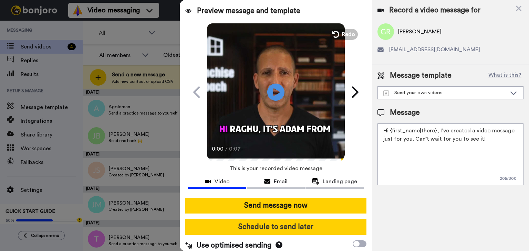
drag, startPoint x: 273, startPoint y: 213, endPoint x: 284, endPoint y: 221, distance: 13.5
click at [284, 221] on button "Schedule to send later" at bounding box center [275, 227] width 181 height 16
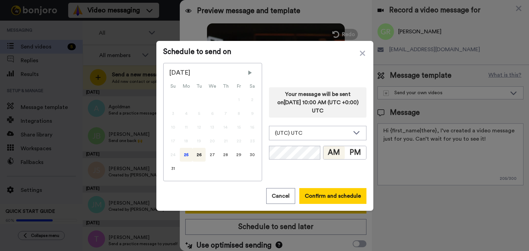
click at [187, 157] on div "25" at bounding box center [186, 155] width 13 height 14
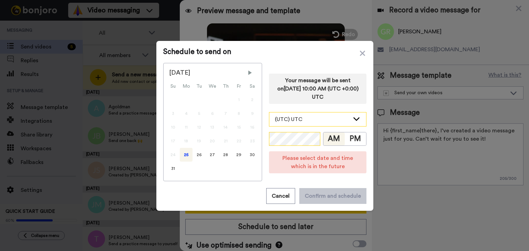
drag, startPoint x: 303, startPoint y: 130, endPoint x: 305, endPoint y: 121, distance: 9.1
click at [303, 128] on div "Your message will be sent on 26th August 2025, 10:00 AM (UTC +0:00) UTC (UTC) U…" at bounding box center [317, 122] width 97 height 118
click at [305, 121] on div "(UTC) UTC" at bounding box center [312, 119] width 75 height 8
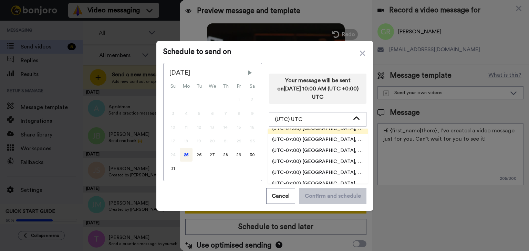
scroll to position [207, 0]
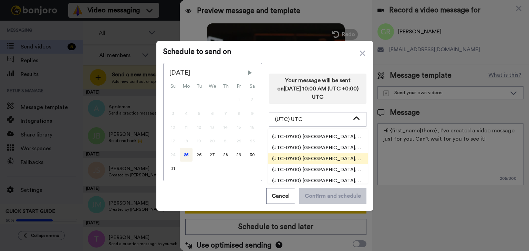
click at [328, 163] on li "(UTC-07:00) [GEOGRAPHIC_DATA], [GEOGRAPHIC_DATA]" at bounding box center [318, 159] width 100 height 11
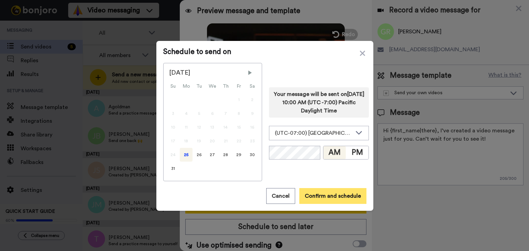
click at [338, 197] on button "Confirm and schedule" at bounding box center [332, 196] width 67 height 16
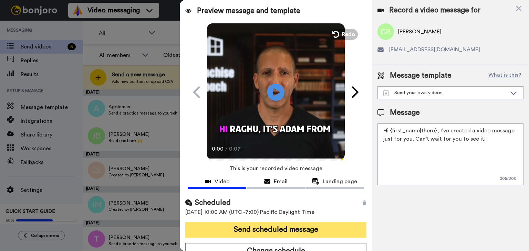
scroll to position [7, 0]
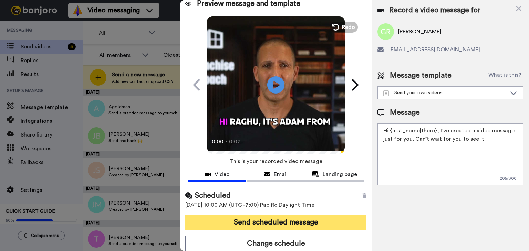
click at [308, 216] on button "Send scheduled message" at bounding box center [275, 223] width 181 height 16
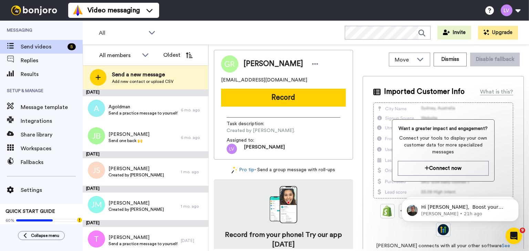
scroll to position [0, 0]
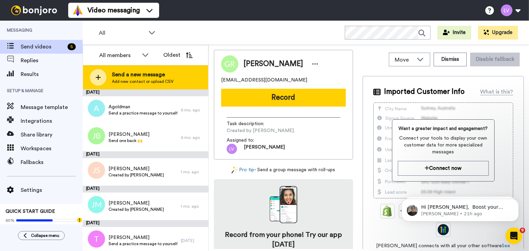
click at [157, 83] on span "Add new contact or upload CSV" at bounding box center [143, 82] width 62 height 6
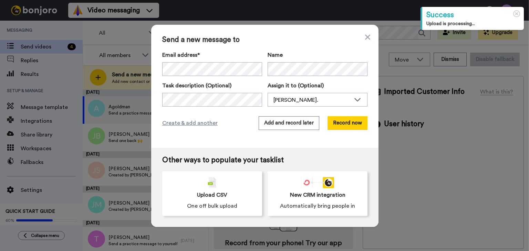
click at [151, 74] on div "Send a new message to Email address* ‌ ‌ ‌ ‌ ‌ ‌ ‌ ‌ ‌ ‌ ‌ ‌ ‌ ‌ ‌ Name Task de…" at bounding box center [264, 86] width 227 height 123
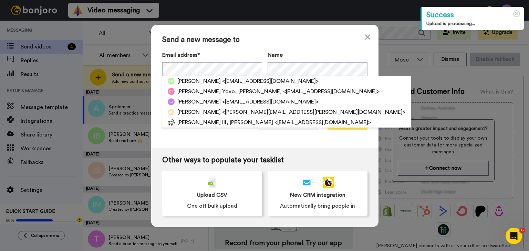
click at [338, 118] on button "Record now" at bounding box center [347, 123] width 40 height 14
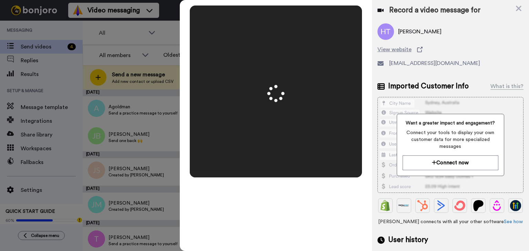
click at [296, 71] on video at bounding box center [276, 92] width 344 height 172
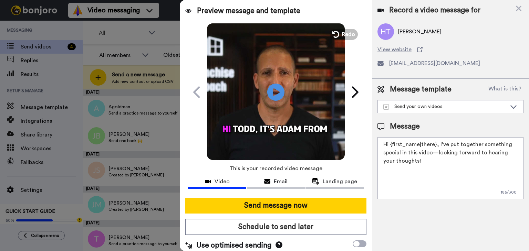
click at [300, 217] on div "Send message now Schedule to send later Use optimised sending" at bounding box center [276, 224] width 192 height 64
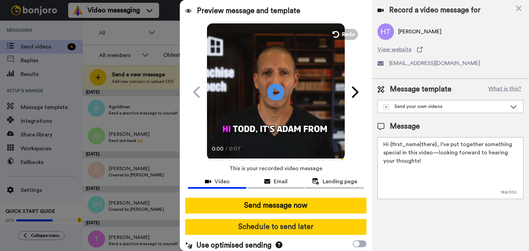
click at [300, 221] on button "Schedule to send later" at bounding box center [275, 227] width 181 height 16
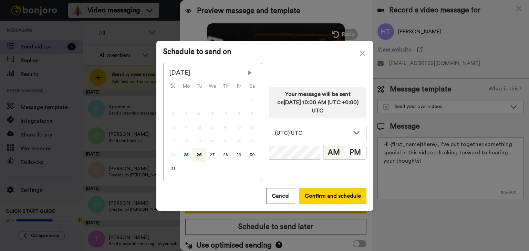
click at [184, 153] on div "25" at bounding box center [186, 155] width 13 height 14
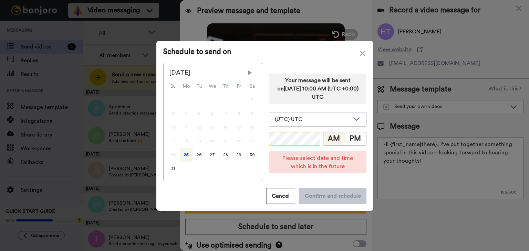
click at [289, 131] on div "Your message will be sent on 26th August 2025, 10:00 AM (UTC +0:00) UTC (UTC) U…" at bounding box center [317, 122] width 97 height 118
click at [293, 126] on div "(UTC) UTC" at bounding box center [317, 120] width 97 height 14
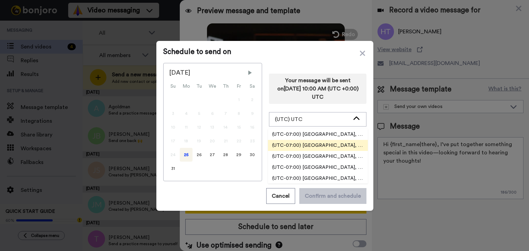
scroll to position [207, 0]
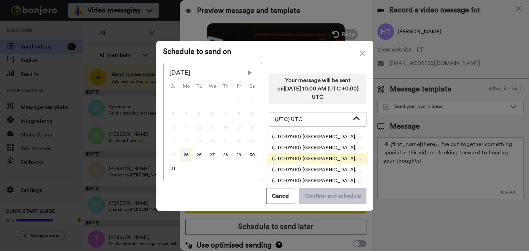
click at [336, 158] on span "(UTC-07:00) [GEOGRAPHIC_DATA], [GEOGRAPHIC_DATA]" at bounding box center [318, 159] width 100 height 7
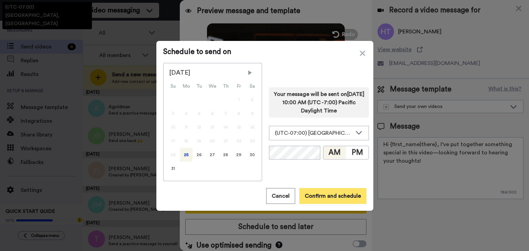
click at [325, 201] on button "Confirm and schedule" at bounding box center [332, 196] width 67 height 16
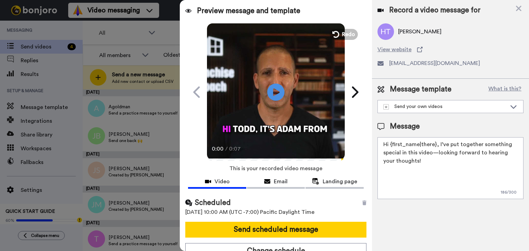
scroll to position [7, 0]
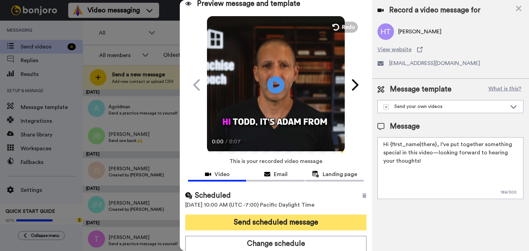
click at [306, 221] on button "Send scheduled message" at bounding box center [275, 223] width 181 height 16
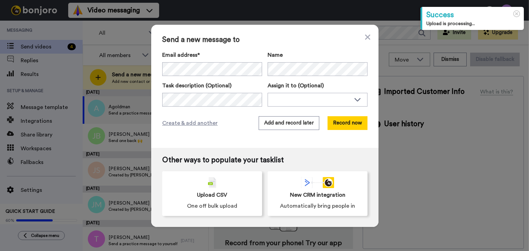
click at [245, 61] on div "Email address*" at bounding box center [212, 63] width 100 height 25
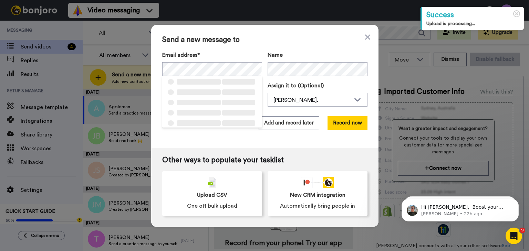
click at [333, 113] on div "Send a new message to Email address* ‌ ‌ ‌ ‌ ‌ ‌ ‌ ‌ ‌ ‌ ‌ ‌ ‌ ‌ ‌ Name Task de…" at bounding box center [264, 86] width 227 height 123
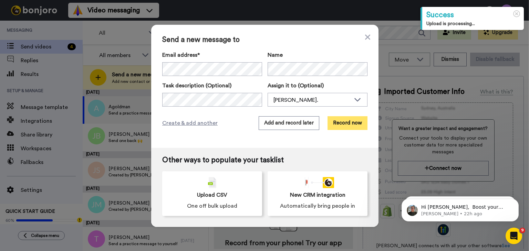
click at [342, 122] on button "Record now" at bounding box center [347, 123] width 40 height 14
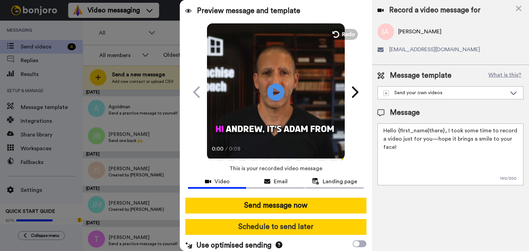
click at [301, 229] on button "Schedule to send later" at bounding box center [275, 227] width 181 height 16
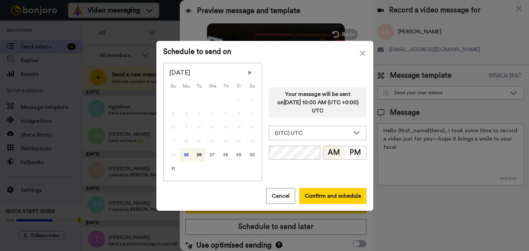
click at [186, 159] on div "25" at bounding box center [186, 155] width 13 height 14
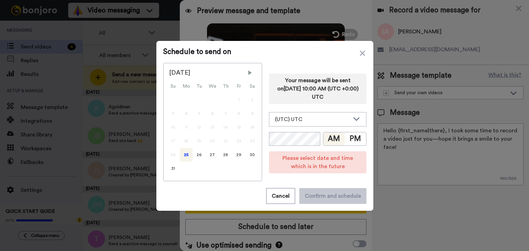
click at [308, 130] on div "Your message will be sent on 26th August 2025, 10:00 AM (UTC +0:00) UTC (UTC) U…" at bounding box center [317, 122] width 97 height 118
click at [312, 119] on div "(UTC) UTC" at bounding box center [312, 119] width 75 height 8
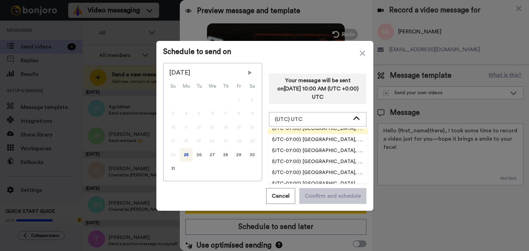
scroll to position [207, 0]
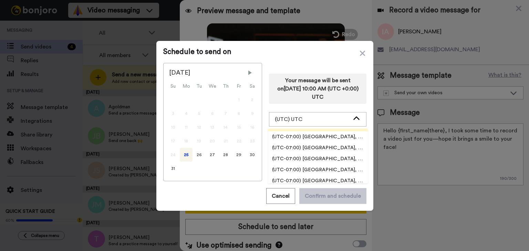
click at [327, 156] on span "(UTC-07:00) [GEOGRAPHIC_DATA], [GEOGRAPHIC_DATA]" at bounding box center [318, 159] width 100 height 7
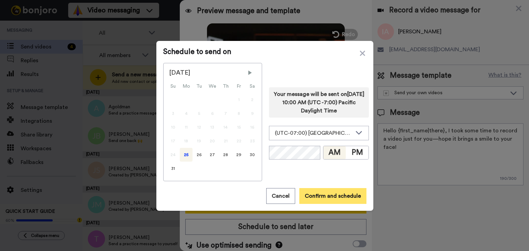
click at [332, 195] on button "Confirm and schedule" at bounding box center [332, 196] width 67 height 16
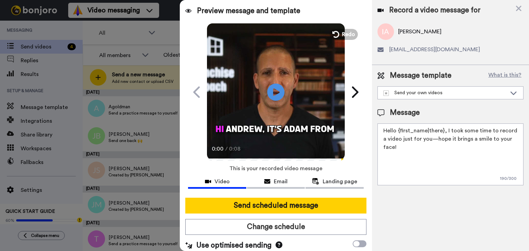
scroll to position [7, 0]
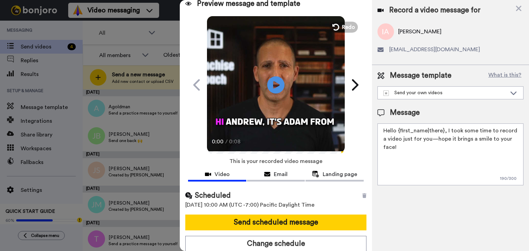
drag, startPoint x: 299, startPoint y: 219, endPoint x: 299, endPoint y: 214, distance: 4.8
click at [299, 218] on button "Send scheduled message" at bounding box center [275, 223] width 181 height 16
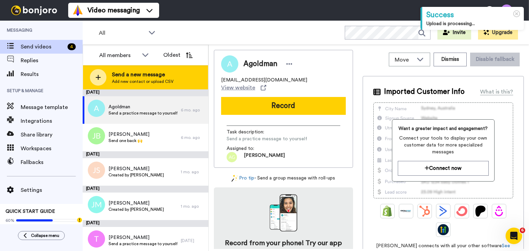
click at [155, 75] on span "Send a new message" at bounding box center [143, 75] width 62 height 8
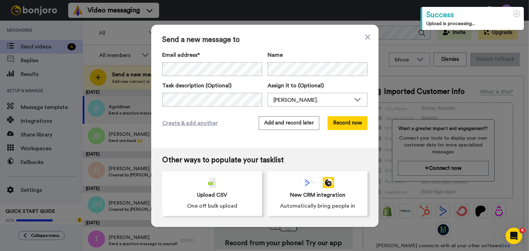
click at [243, 61] on div "Email address*" at bounding box center [212, 63] width 100 height 25
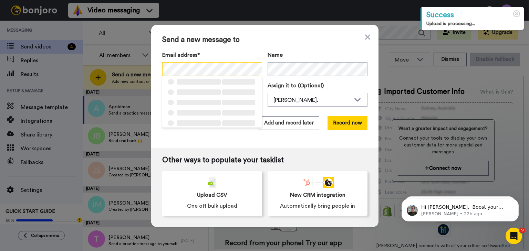
click at [158, 71] on div "Send a new message to Email address* ‌ ‌ ‌ ‌ ‌ ‌ ‌ ‌ ‌ ‌ ‌ ‌ ‌ ‌ ‌ Name Task de…" at bounding box center [264, 86] width 227 height 123
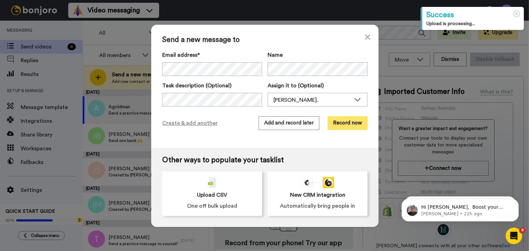
click at [345, 123] on button "Record now" at bounding box center [347, 123] width 40 height 14
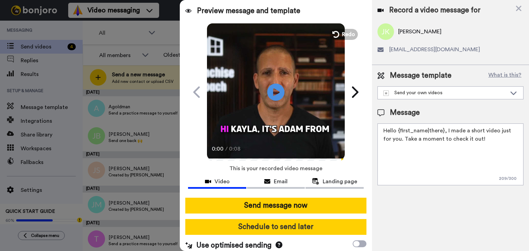
click at [285, 230] on button "Schedule to send later" at bounding box center [275, 227] width 181 height 16
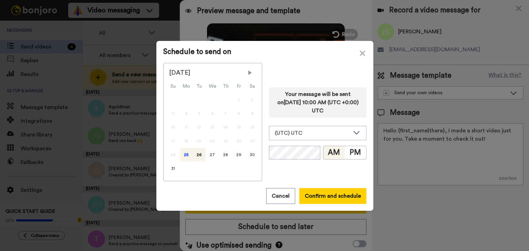
click at [182, 155] on div "25" at bounding box center [186, 155] width 13 height 14
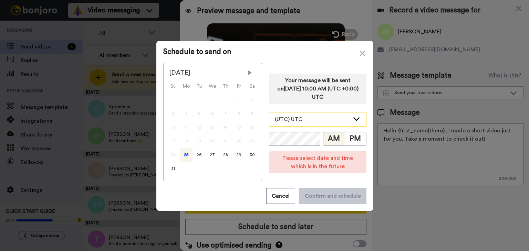
click at [310, 125] on div "(UTC) UTC" at bounding box center [317, 120] width 97 height 14
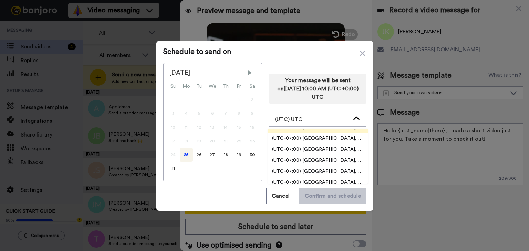
scroll to position [207, 0]
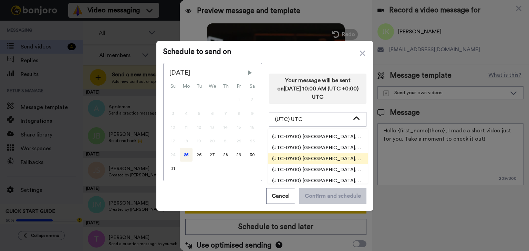
click at [311, 157] on span "(UTC-07:00) [GEOGRAPHIC_DATA], [GEOGRAPHIC_DATA]" at bounding box center [318, 159] width 100 height 7
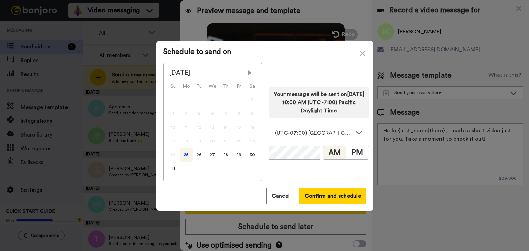
click at [346, 207] on div "Schedule to send on August 2025 Su Mo Tu We Th Fr Sa 1 2 3 4 5 6 7 8 9 10 11 12…" at bounding box center [264, 126] width 217 height 170
click at [331, 193] on button "Confirm and schedule" at bounding box center [332, 196] width 67 height 16
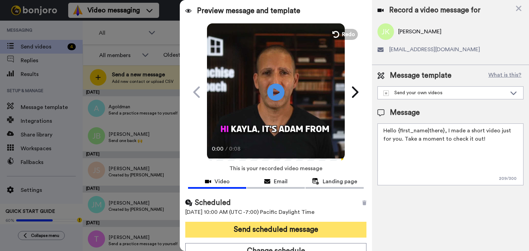
scroll to position [7, 0]
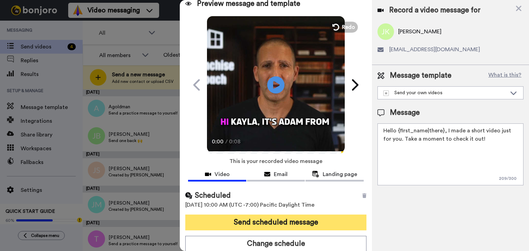
click at [320, 220] on button "Send scheduled message" at bounding box center [275, 223] width 181 height 16
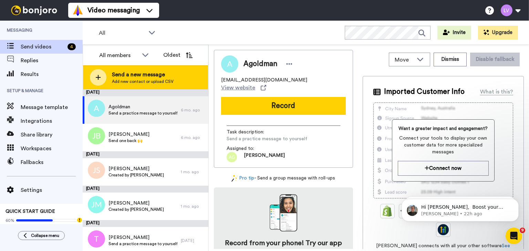
click at [169, 69] on div "Send a new message Add new contact or upload CSV" at bounding box center [145, 77] width 125 height 24
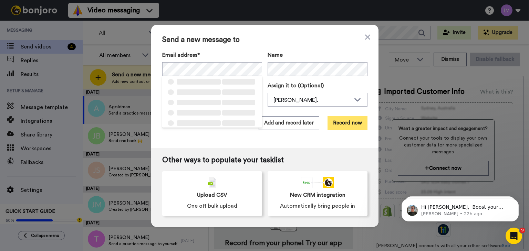
click at [341, 123] on button "Record now" at bounding box center [347, 123] width 40 height 14
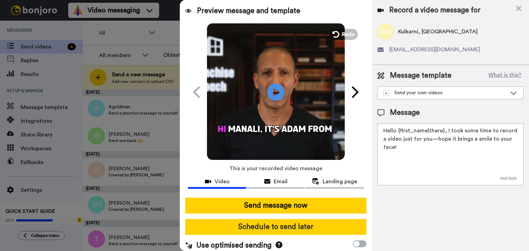
click at [283, 226] on button "Schedule to send later" at bounding box center [275, 227] width 181 height 16
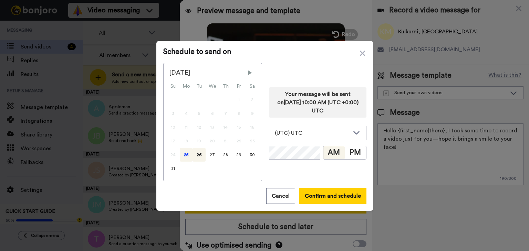
click at [188, 157] on div "25" at bounding box center [186, 155] width 13 height 14
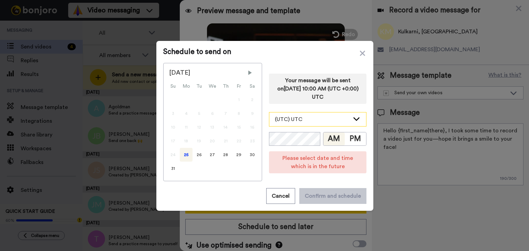
click at [316, 124] on div "(UTC) UTC" at bounding box center [317, 120] width 97 height 14
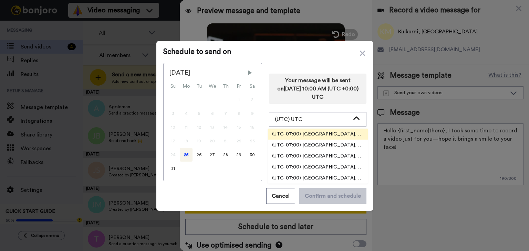
scroll to position [207, 0]
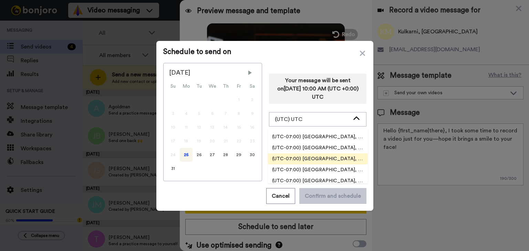
click at [327, 155] on li "(UTC-07:00) [GEOGRAPHIC_DATA], [GEOGRAPHIC_DATA]" at bounding box center [318, 159] width 100 height 11
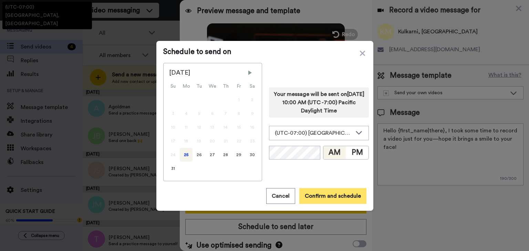
click at [318, 203] on button "Confirm and schedule" at bounding box center [332, 196] width 67 height 16
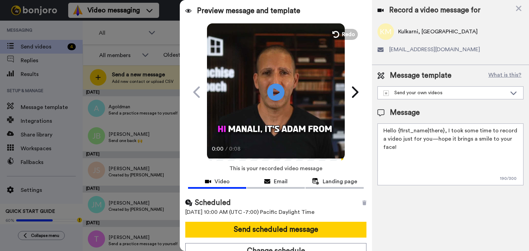
scroll to position [7, 0]
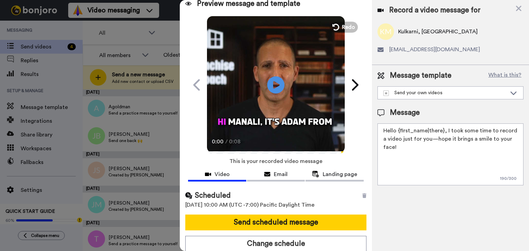
click at [297, 211] on div "Scheduled 25th August 2025, 10:00 AM (UTC -7:00) Pacific Daylight Time Send sch…" at bounding box center [276, 221] width 192 height 72
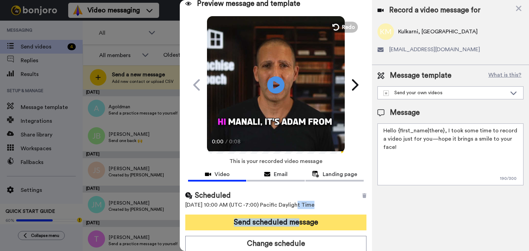
click at [296, 221] on button "Send scheduled message" at bounding box center [275, 223] width 181 height 16
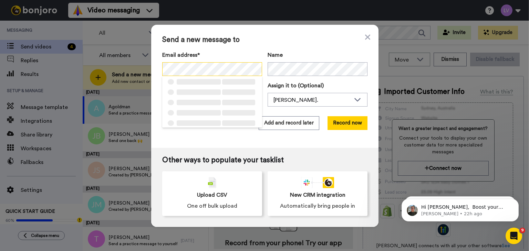
click at [131, 64] on div "Send a new message to Email address* ‌ ‌ ‌ ‌ ‌ ‌ ‌ ‌ ‌ ‌ ‌ ‌ ‌ ‌ ‌ Name Task de…" at bounding box center [264, 125] width 529 height 251
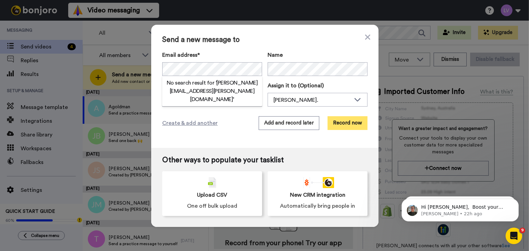
click at [346, 129] on button "Record now" at bounding box center [347, 123] width 40 height 14
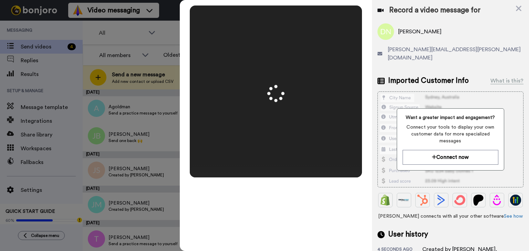
click at [293, 171] on video at bounding box center [276, 92] width 344 height 172
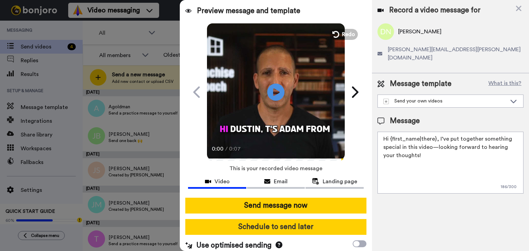
click at [270, 228] on button "Schedule to send later" at bounding box center [275, 227] width 181 height 16
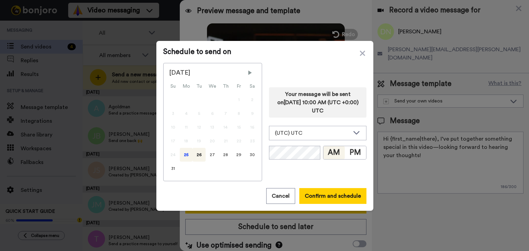
click at [180, 157] on div "25" at bounding box center [186, 155] width 13 height 14
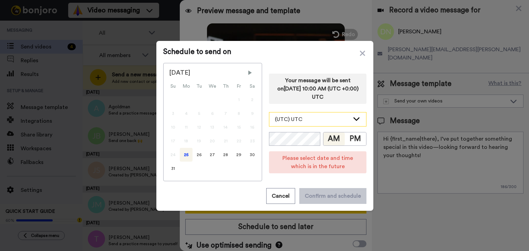
click at [305, 115] on div "(UTC) UTC" at bounding box center [317, 120] width 97 height 14
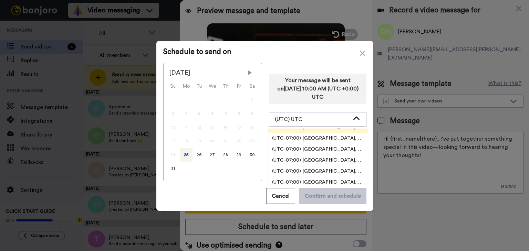
scroll to position [207, 0]
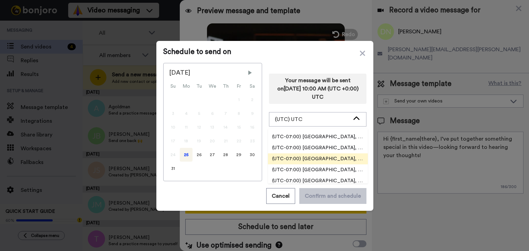
click at [332, 159] on span "(UTC-07:00) [GEOGRAPHIC_DATA], [GEOGRAPHIC_DATA]" at bounding box center [318, 159] width 100 height 7
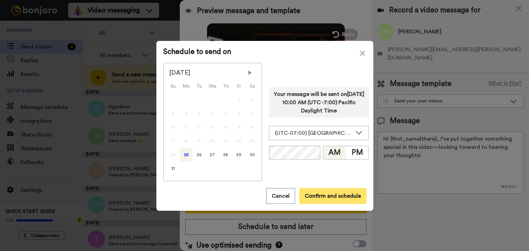
click at [329, 192] on button "Confirm and schedule" at bounding box center [332, 196] width 67 height 16
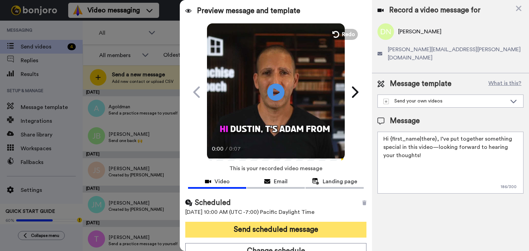
scroll to position [7, 0]
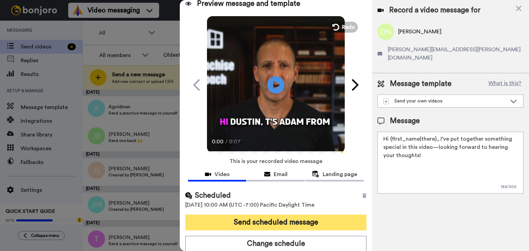
click at [288, 224] on button "Send scheduled message" at bounding box center [275, 223] width 181 height 16
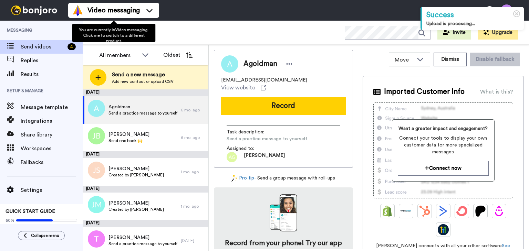
click at [137, 71] on span "Send a new message" at bounding box center [143, 75] width 62 height 8
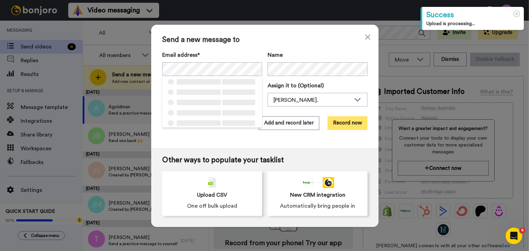
click at [335, 123] on button "Record now" at bounding box center [347, 123] width 40 height 14
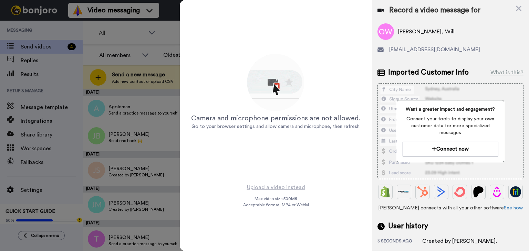
click at [349, 88] on div "Camera and microphone permissions are not allowed. Go to your browser settings …" at bounding box center [276, 92] width 172 height 172
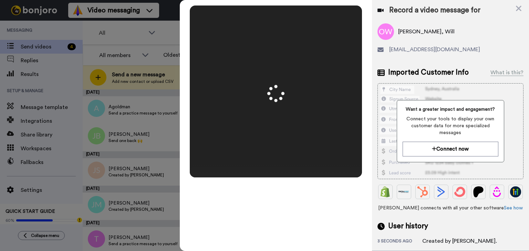
click at [331, 122] on video at bounding box center [276, 92] width 344 height 172
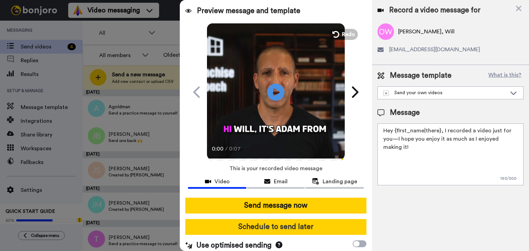
click at [306, 222] on button "Schedule to send later" at bounding box center [275, 227] width 181 height 16
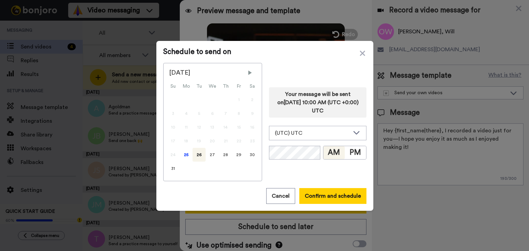
click at [175, 155] on div "24" at bounding box center [172, 155] width 13 height 14
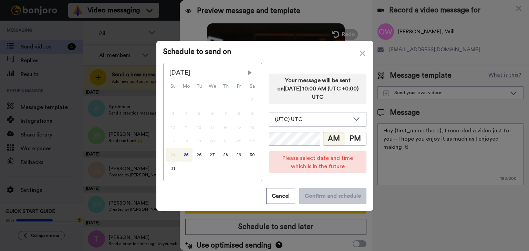
click at [185, 154] on div "25" at bounding box center [186, 155] width 13 height 14
click at [315, 110] on div "Your message will be sent on 26th August 2025, 10:00 AM (UTC +0:00) UTC (UTC) U…" at bounding box center [317, 122] width 97 height 118
click at [311, 118] on div "(UTC) UTC" at bounding box center [312, 119] width 75 height 8
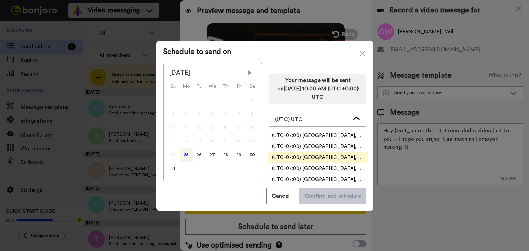
scroll to position [207, 0]
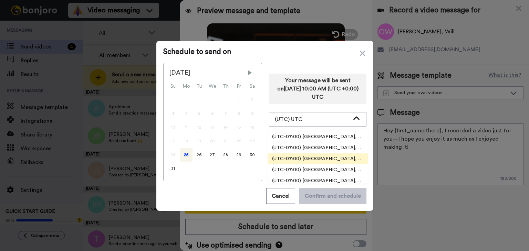
click at [318, 159] on span "(UTC-07:00) [GEOGRAPHIC_DATA], [GEOGRAPHIC_DATA]" at bounding box center [318, 159] width 100 height 7
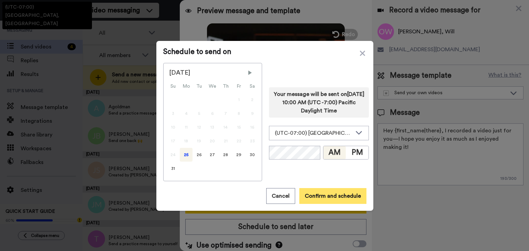
click at [326, 193] on button "Confirm and schedule" at bounding box center [332, 196] width 67 height 16
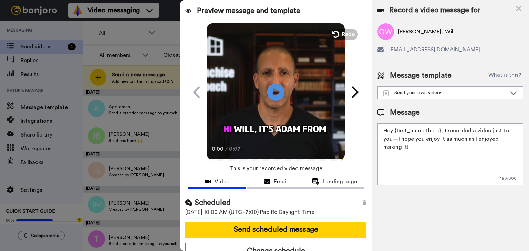
scroll to position [7, 0]
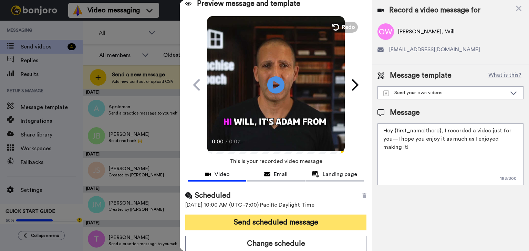
click at [311, 220] on button "Send scheduled message" at bounding box center [275, 223] width 181 height 16
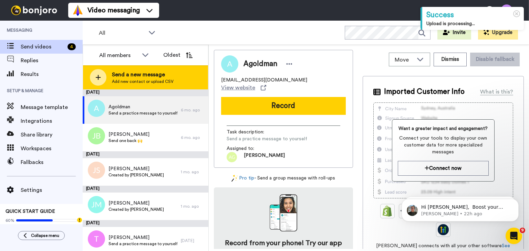
click at [125, 80] on span "Add new contact or upload CSV" at bounding box center [143, 82] width 62 height 6
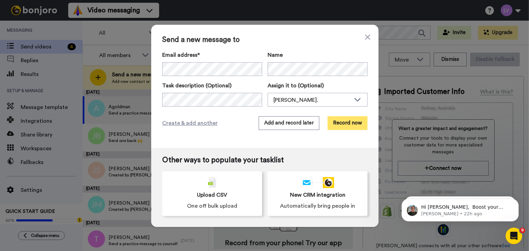
click at [340, 125] on button "Record now" at bounding box center [347, 123] width 40 height 14
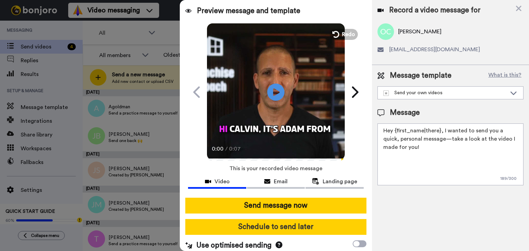
click at [287, 226] on button "Schedule to send later" at bounding box center [275, 227] width 181 height 16
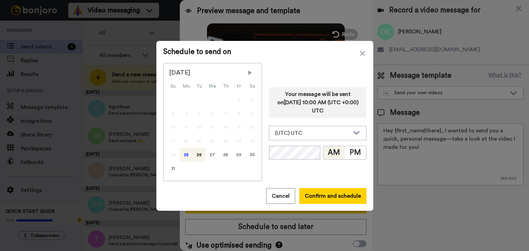
click at [188, 153] on div "25" at bounding box center [186, 155] width 13 height 14
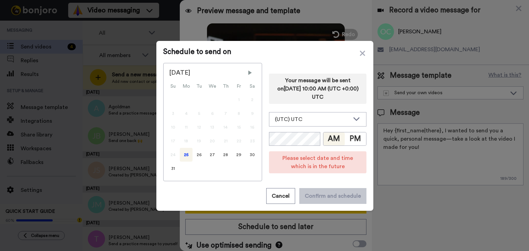
click at [288, 131] on div "Your message will be sent on 26th August 2025, 10:00 AM (UTC +0:00) UTC (UTC) U…" at bounding box center [317, 122] width 97 height 118
click at [295, 122] on div "(UTC) UTC" at bounding box center [312, 119] width 75 height 8
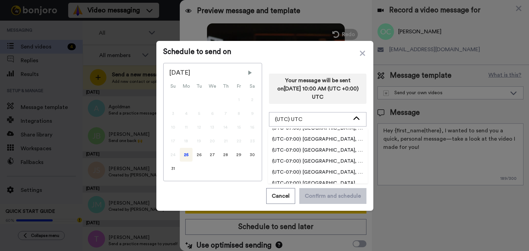
scroll to position [207, 0]
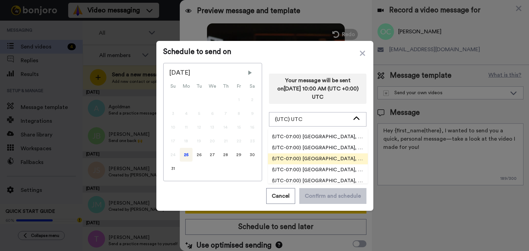
click at [312, 159] on span "(UTC-07:00) [GEOGRAPHIC_DATA], [GEOGRAPHIC_DATA]" at bounding box center [318, 159] width 100 height 7
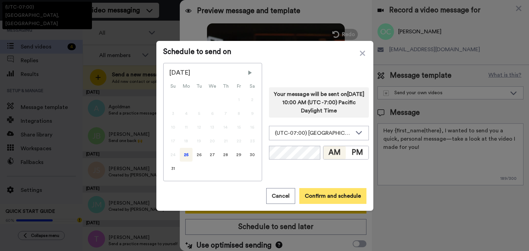
click at [331, 198] on button "Confirm and schedule" at bounding box center [332, 196] width 67 height 16
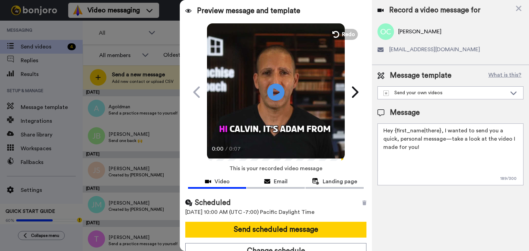
scroll to position [7, 0]
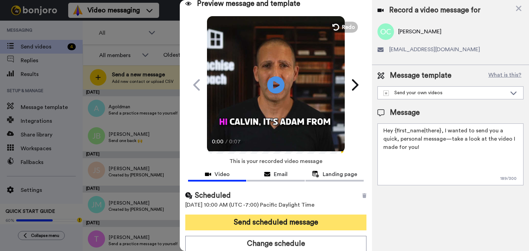
click at [291, 222] on button "Send scheduled message" at bounding box center [275, 223] width 181 height 16
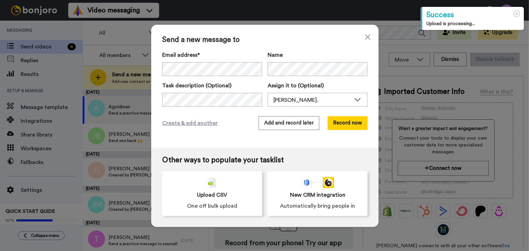
click at [299, 76] on div "Email address* Otis, Calvin <cbo2104@gmail.com> Odom, Will <wmodom17@gmail.com>…" at bounding box center [264, 79] width 205 height 56
click at [338, 119] on button "Record now" at bounding box center [347, 123] width 40 height 14
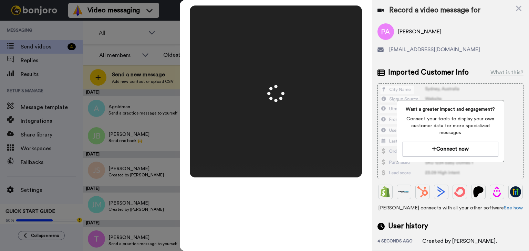
click at [284, 129] on video at bounding box center [276, 92] width 344 height 172
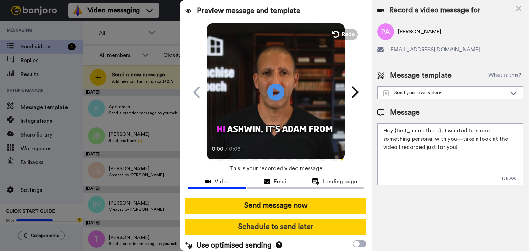
click at [253, 220] on button "Schedule to send later" at bounding box center [275, 227] width 181 height 16
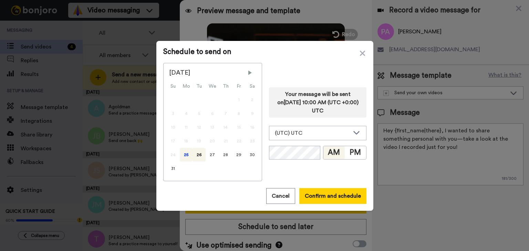
click at [180, 152] on div "25" at bounding box center [186, 155] width 13 height 14
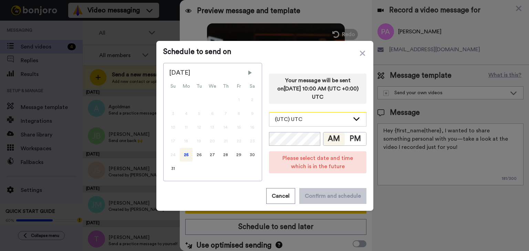
drag, startPoint x: 305, startPoint y: 124, endPoint x: 306, endPoint y: 120, distance: 4.2
click at [306, 120] on div "(UTC) UTC" at bounding box center [317, 120] width 97 height 14
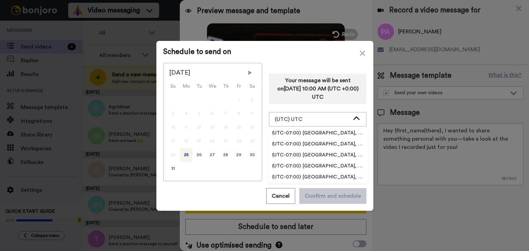
scroll to position [207, 0]
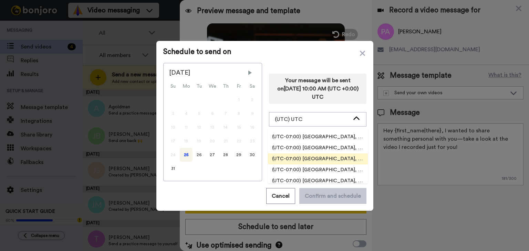
click at [324, 160] on span "(UTC-07:00) [GEOGRAPHIC_DATA], [GEOGRAPHIC_DATA]" at bounding box center [318, 159] width 100 height 7
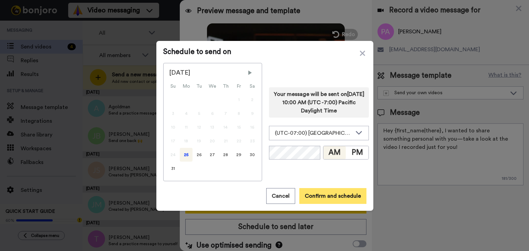
click at [320, 201] on button "Confirm and schedule" at bounding box center [332, 196] width 67 height 16
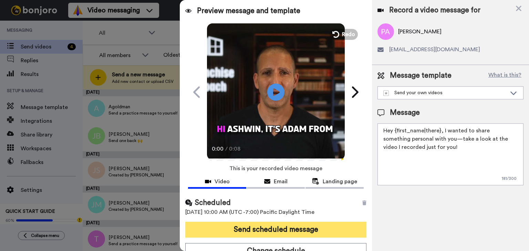
scroll to position [7, 0]
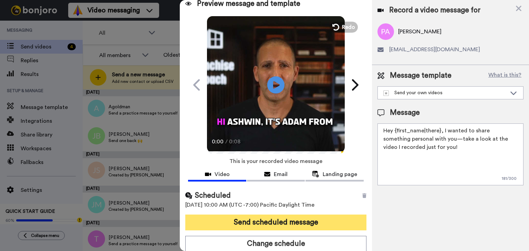
click at [298, 219] on button "Send scheduled message" at bounding box center [275, 223] width 181 height 16
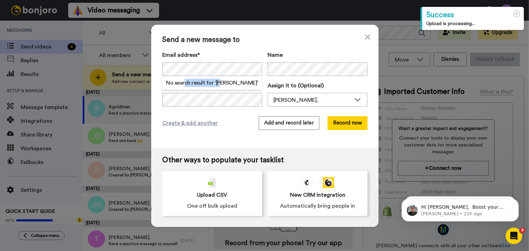
drag, startPoint x: 220, startPoint y: 78, endPoint x: 182, endPoint y: 76, distance: 37.9
click at [182, 76] on div "No search result for ‘ [PERSON_NAME] ’" at bounding box center [212, 83] width 100 height 14
click at [147, 67] on div "Send a new message to Email address* No search result for ‘ [PERSON_NAME] ’ Nam…" at bounding box center [264, 125] width 529 height 251
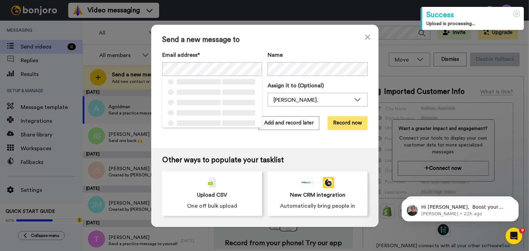
click at [340, 119] on button "Record now" at bounding box center [347, 123] width 40 height 14
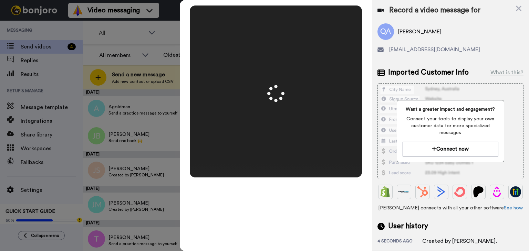
click at [291, 101] on video at bounding box center [276, 92] width 344 height 172
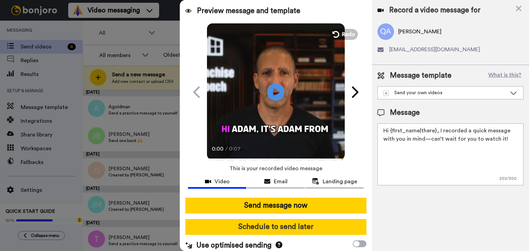
click at [292, 224] on button "Schedule to send later" at bounding box center [275, 227] width 181 height 16
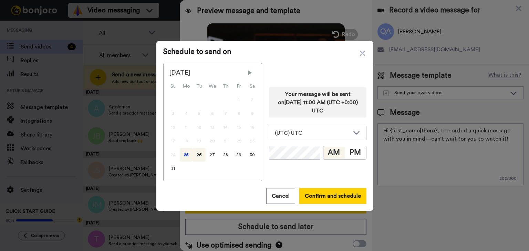
click at [186, 160] on div "25" at bounding box center [186, 155] width 13 height 14
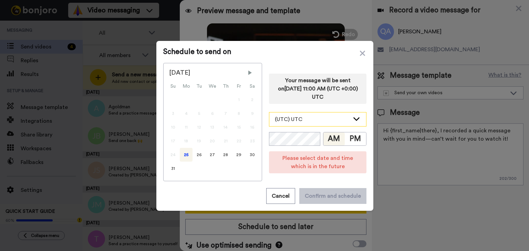
click at [317, 115] on div "(UTC) UTC" at bounding box center [312, 119] width 75 height 8
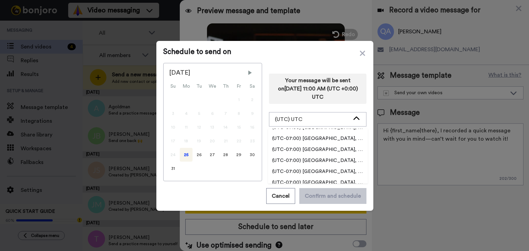
scroll to position [207, 0]
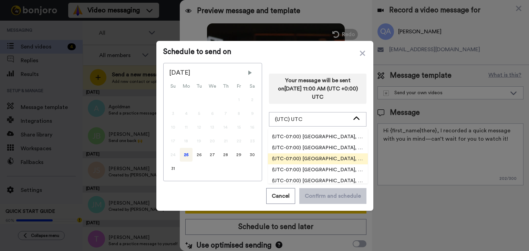
click at [310, 158] on span "(UTC-07:00) [GEOGRAPHIC_DATA], [GEOGRAPHIC_DATA]" at bounding box center [318, 159] width 100 height 7
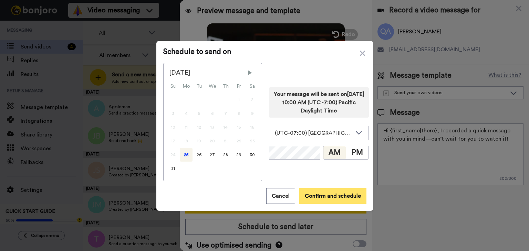
click at [330, 195] on button "Confirm and schedule" at bounding box center [332, 196] width 67 height 16
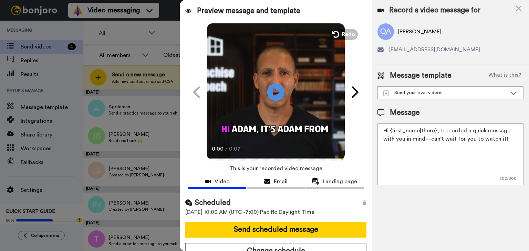
scroll to position [7, 0]
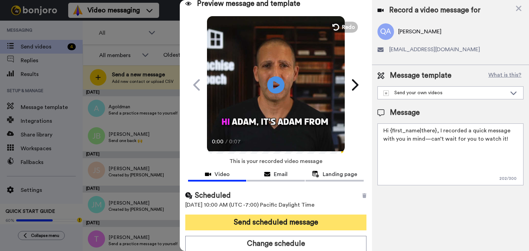
click at [292, 217] on button "Send scheduled message" at bounding box center [275, 223] width 181 height 16
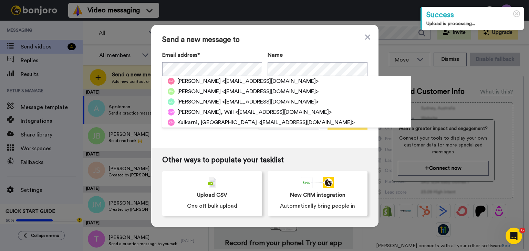
click at [340, 119] on button "Record now" at bounding box center [347, 123] width 40 height 14
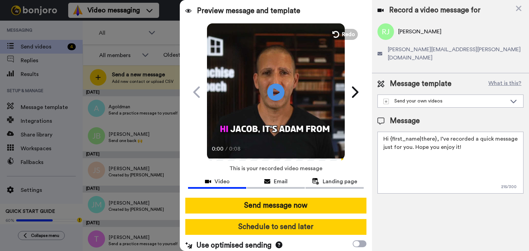
click at [275, 222] on button "Schedule to send later" at bounding box center [275, 227] width 181 height 16
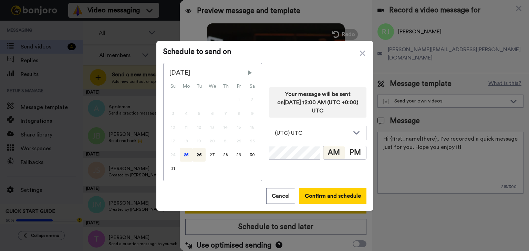
click at [187, 153] on div "25" at bounding box center [186, 155] width 13 height 14
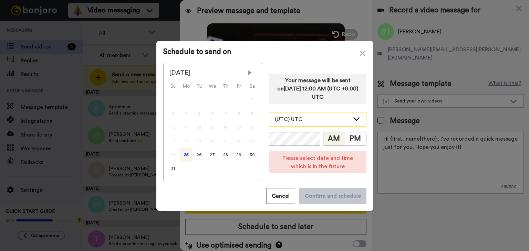
click at [325, 116] on div "(UTC) UTC" at bounding box center [312, 119] width 75 height 8
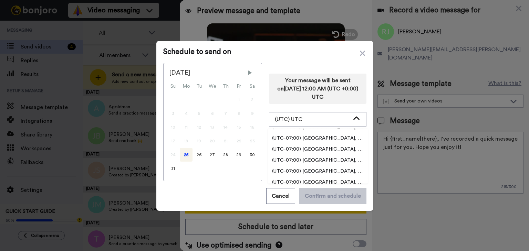
scroll to position [207, 0]
click at [313, 159] on span "(UTC-07:00) [GEOGRAPHIC_DATA], [GEOGRAPHIC_DATA]" at bounding box center [318, 159] width 100 height 7
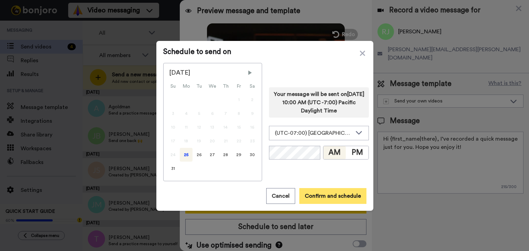
click at [332, 196] on button "Confirm and schedule" at bounding box center [332, 196] width 67 height 16
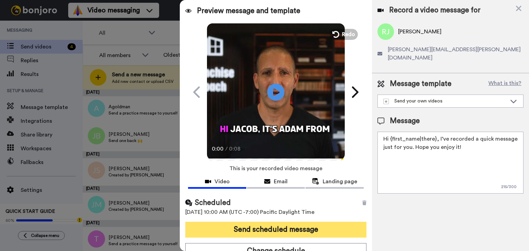
scroll to position [7, 0]
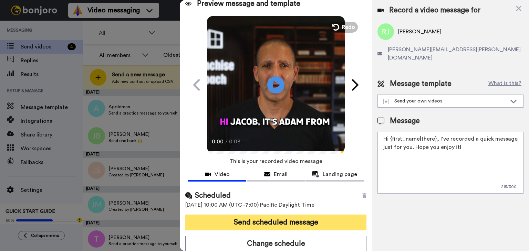
click at [297, 222] on button "Send scheduled message" at bounding box center [275, 223] width 181 height 16
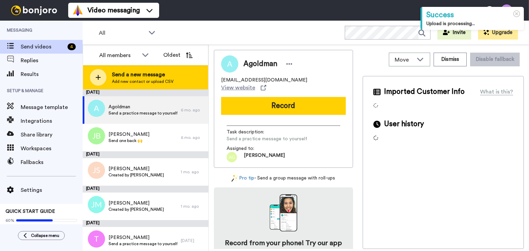
click at [193, 71] on div "Send a new message Add new contact or upload CSV" at bounding box center [145, 77] width 125 height 24
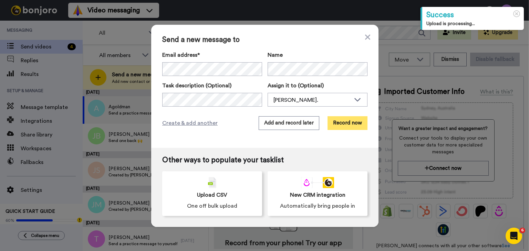
click at [338, 122] on button "Record now" at bounding box center [347, 123] width 40 height 14
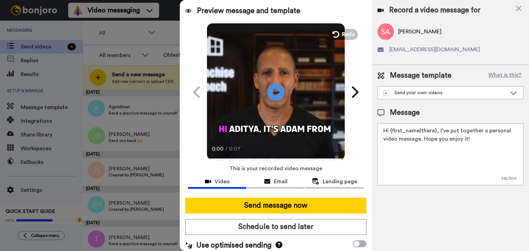
click at [278, 230] on button "Schedule to send later" at bounding box center [275, 227] width 181 height 16
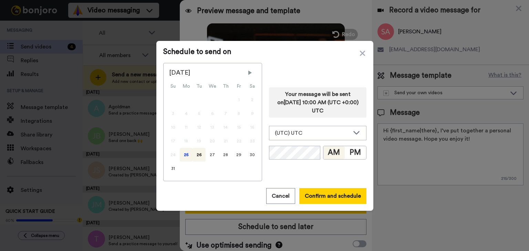
click at [180, 154] on div "25" at bounding box center [186, 155] width 13 height 14
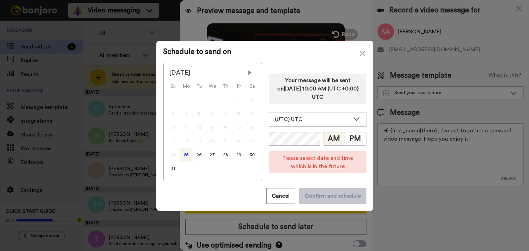
click at [309, 128] on div "Your message will be sent on 26th August 2025, 10:00 AM (UTC +0:00) UTC (UTC) U…" at bounding box center [317, 122] width 97 height 118
click at [311, 122] on div "(UTC) UTC" at bounding box center [312, 119] width 75 height 8
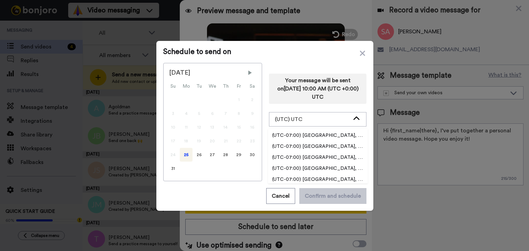
scroll to position [207, 0]
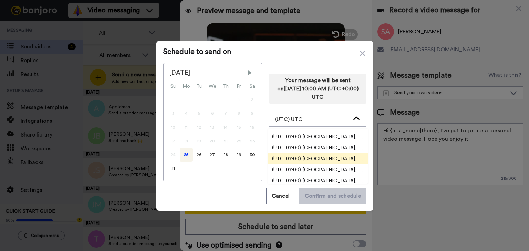
click at [324, 158] on span "(UTC-07:00) [GEOGRAPHIC_DATA], [GEOGRAPHIC_DATA]" at bounding box center [318, 159] width 100 height 7
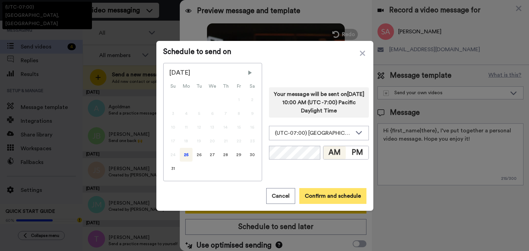
click at [307, 199] on button "Confirm and schedule" at bounding box center [332, 196] width 67 height 16
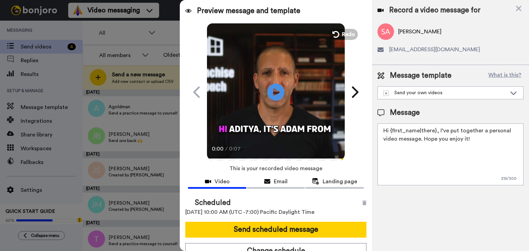
scroll to position [7, 0]
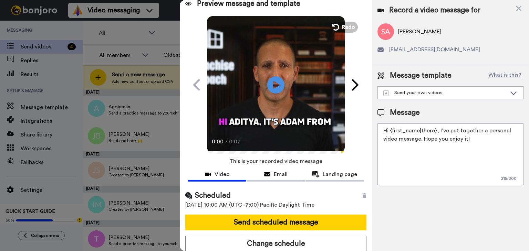
click at [291, 211] on div "Scheduled 25th August 2025, 10:00 AM (UTC -7:00) Pacific Daylight Time Send sch…" at bounding box center [276, 221] width 192 height 72
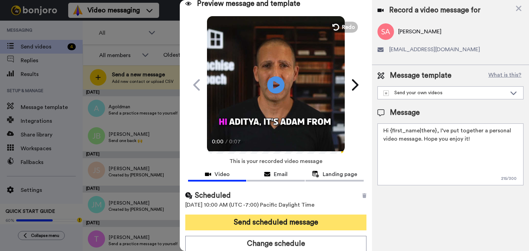
click at [297, 220] on button "Send scheduled message" at bounding box center [275, 223] width 181 height 16
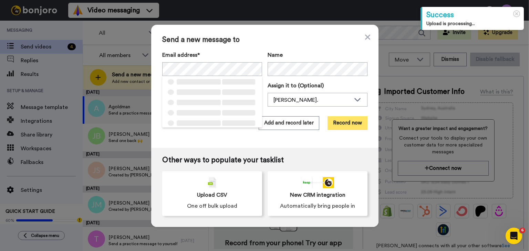
click at [346, 122] on button "Record now" at bounding box center [347, 123] width 40 height 14
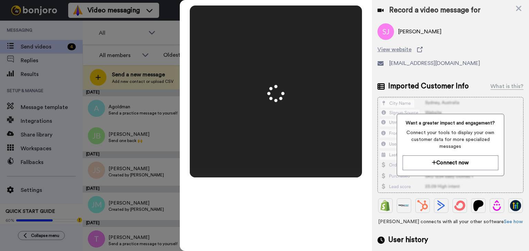
click at [306, 104] on video at bounding box center [276, 92] width 344 height 172
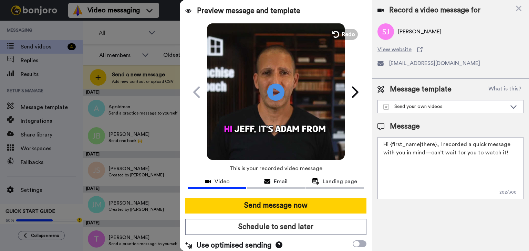
click at [281, 225] on button "Schedule to send later" at bounding box center [275, 227] width 181 height 16
click at [281, 225] on div "Schedule to send on August 2025 Su Mo Tu We Th Fr Sa 1 2 3 4 5 6 7 8 9 10 11 12…" at bounding box center [264, 125] width 529 height 251
click at [291, 217] on div "Send message now Schedule to send later Use optimised sending" at bounding box center [276, 224] width 192 height 64
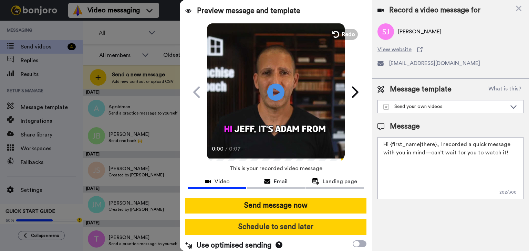
click at [291, 225] on button "Schedule to send later" at bounding box center [275, 227] width 181 height 16
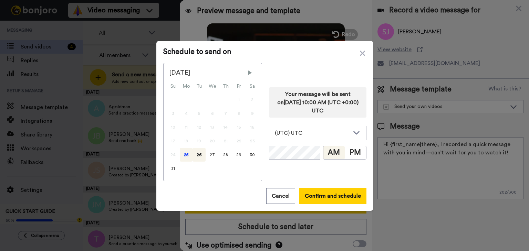
click at [180, 153] on div "25" at bounding box center [186, 155] width 13 height 14
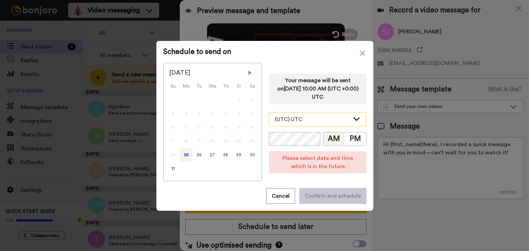
click at [314, 120] on div "(UTC) UTC" at bounding box center [312, 119] width 75 height 8
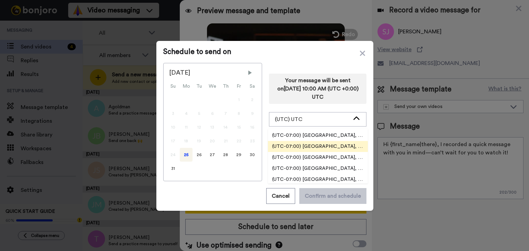
scroll to position [207, 0]
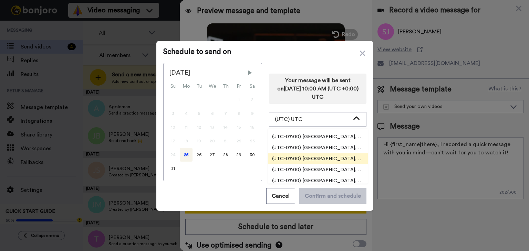
click at [337, 156] on span "(UTC-07:00) [GEOGRAPHIC_DATA], [GEOGRAPHIC_DATA]" at bounding box center [318, 159] width 100 height 7
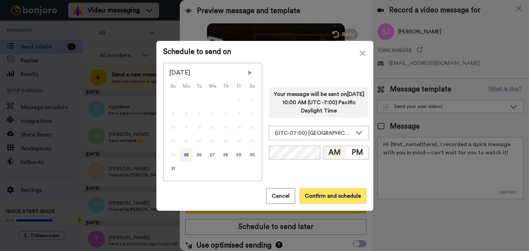
click at [318, 190] on button "Confirm and schedule" at bounding box center [332, 196] width 67 height 16
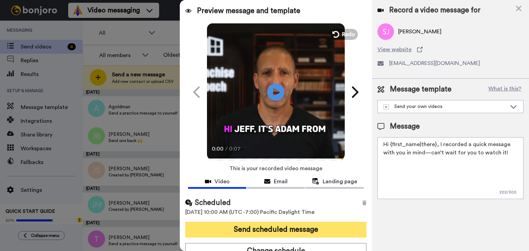
scroll to position [7, 0]
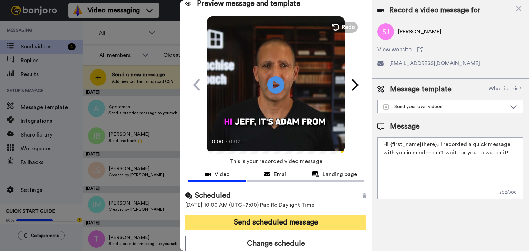
click at [294, 218] on button "Send scheduled message" at bounding box center [275, 223] width 181 height 16
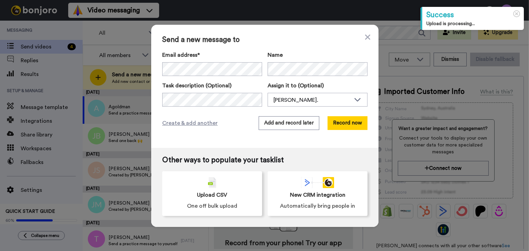
click at [307, 76] on div "Email address* [PERSON_NAME] <[EMAIL_ADDRESS][DOMAIN_NAME]> [PERSON_NAME] <[EMA…" at bounding box center [264, 79] width 205 height 56
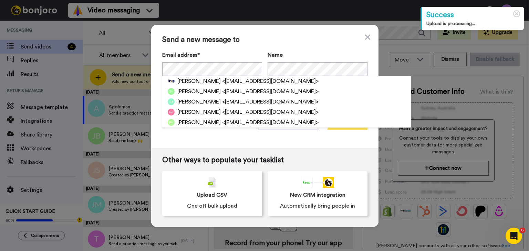
click at [337, 126] on button "Record now" at bounding box center [347, 123] width 40 height 14
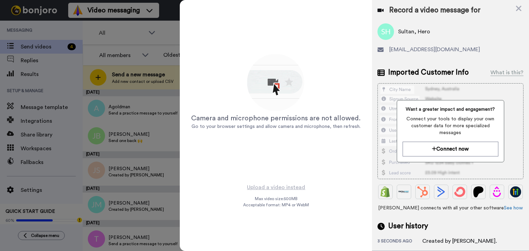
click at [316, 40] on div "Camera and microphone permissions are not allowed. Go to your browser settings …" at bounding box center [276, 92] width 172 height 172
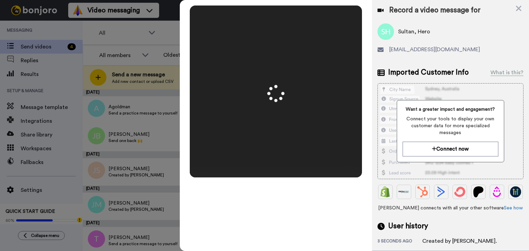
click at [300, 230] on div "Mirrored Redo 3 00:07" at bounding box center [276, 125] width 192 height 251
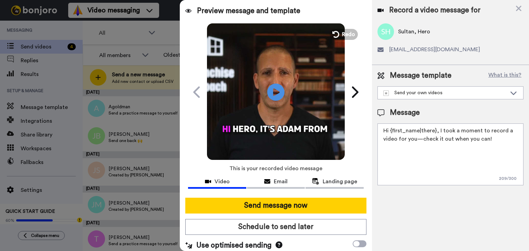
click at [300, 230] on button "Schedule to send later" at bounding box center [275, 227] width 181 height 16
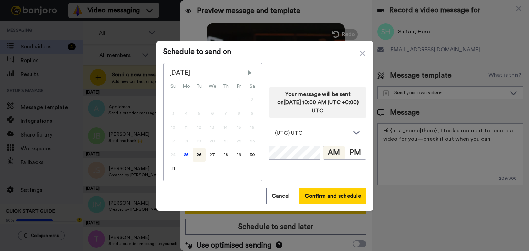
drag, startPoint x: 184, startPoint y: 157, endPoint x: 238, endPoint y: 139, distance: 57.2
click at [184, 157] on div "25" at bounding box center [186, 155] width 13 height 14
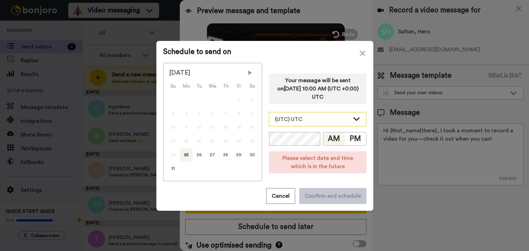
click at [312, 120] on div "(UTC) UTC" at bounding box center [312, 119] width 75 height 8
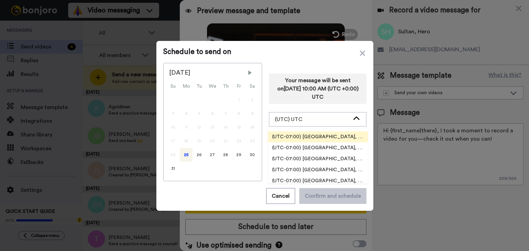
scroll to position [207, 0]
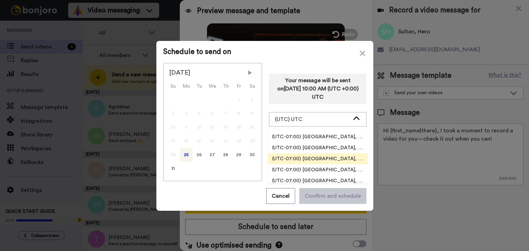
click at [336, 158] on span "(UTC-07:00) [GEOGRAPHIC_DATA], [GEOGRAPHIC_DATA]" at bounding box center [318, 159] width 100 height 7
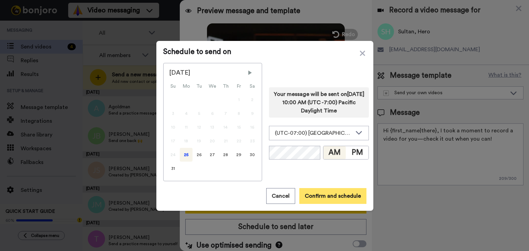
click at [324, 195] on button "Confirm and schedule" at bounding box center [332, 196] width 67 height 16
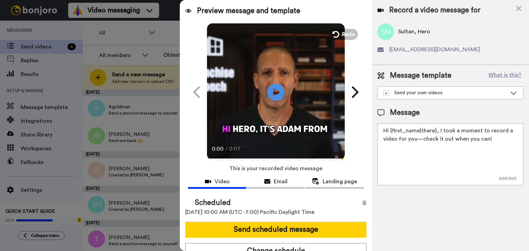
scroll to position [7, 0]
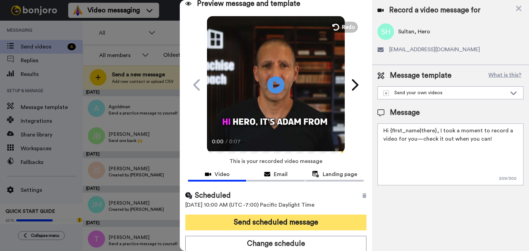
click at [276, 219] on button "Send scheduled message" at bounding box center [275, 223] width 181 height 16
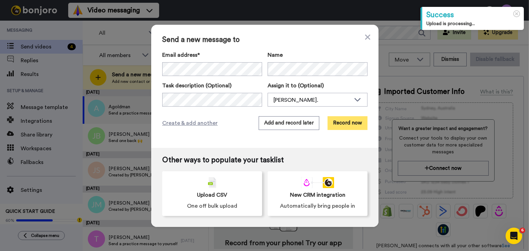
click at [347, 118] on button "Record now" at bounding box center [347, 123] width 40 height 14
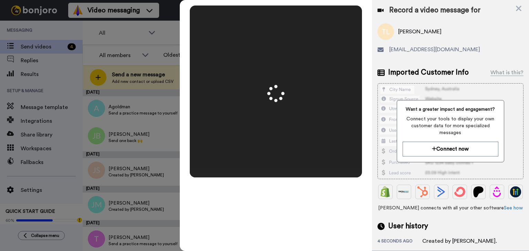
click at [278, 144] on video at bounding box center [276, 92] width 344 height 172
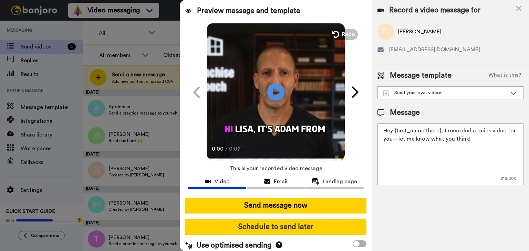
click at [269, 227] on button "Schedule to send later" at bounding box center [275, 227] width 181 height 16
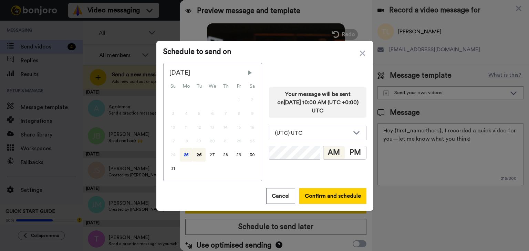
click at [182, 154] on div "25" at bounding box center [186, 155] width 13 height 14
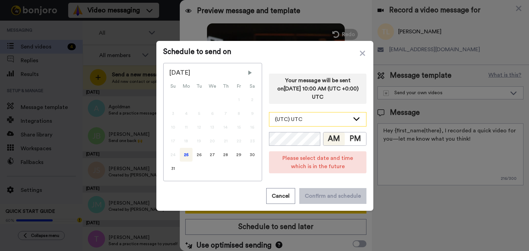
click at [310, 125] on div "(UTC) UTC" at bounding box center [317, 120] width 97 height 14
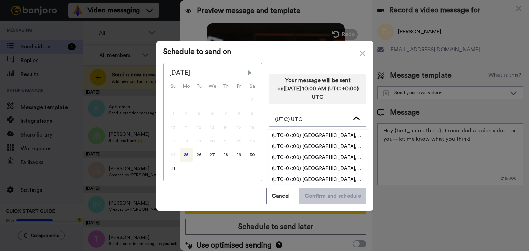
scroll to position [207, 0]
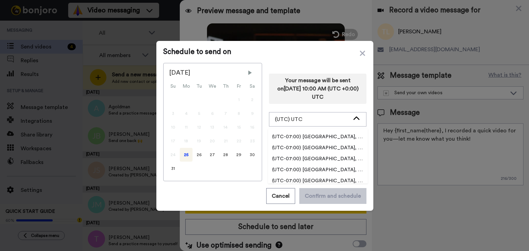
click at [323, 156] on span "(UTC-07:00) America, Los Angeles" at bounding box center [318, 159] width 100 height 7
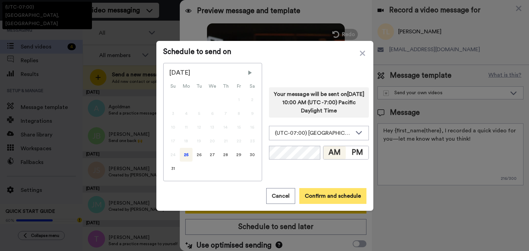
click at [323, 195] on button "Confirm and schedule" at bounding box center [332, 196] width 67 height 16
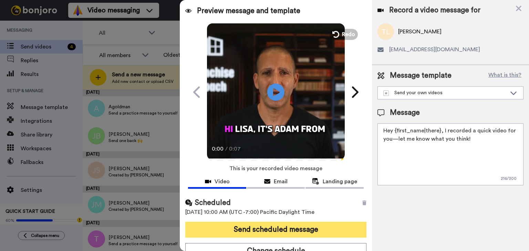
scroll to position [7, 0]
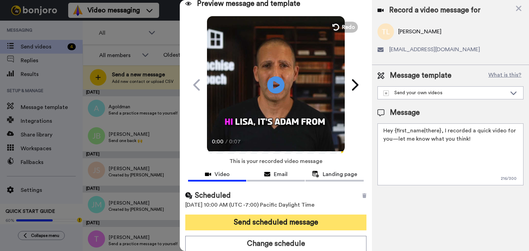
click at [294, 216] on button "Send scheduled message" at bounding box center [275, 223] width 181 height 16
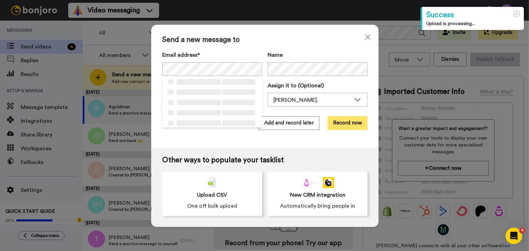
click at [336, 126] on button "Record now" at bounding box center [347, 123] width 40 height 14
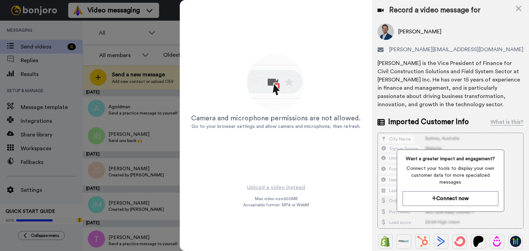
drag, startPoint x: 281, startPoint y: 139, endPoint x: 277, endPoint y: 150, distance: 11.7
click at [281, 140] on div "Camera and microphone permissions are not allowed. Go to your browser settings …" at bounding box center [276, 92] width 172 height 172
click at [278, 189] on div "Camera and microphone permissions are not allowed. Go to your browser settings …" at bounding box center [276, 125] width 192 height 251
click at [112, 30] on div at bounding box center [264, 125] width 529 height 251
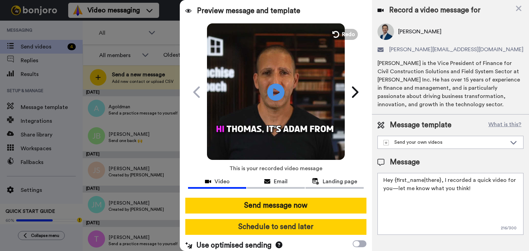
click at [284, 233] on button "Schedule to send later" at bounding box center [275, 227] width 181 height 16
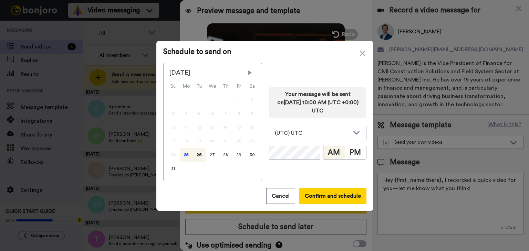
click at [181, 153] on div "25" at bounding box center [186, 155] width 13 height 14
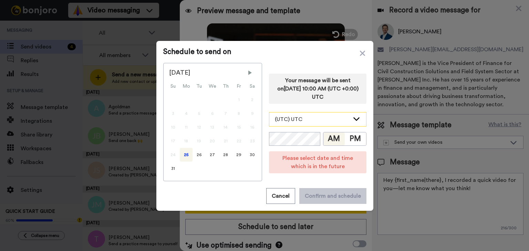
click at [311, 123] on div "(UTC) UTC" at bounding box center [312, 119] width 75 height 8
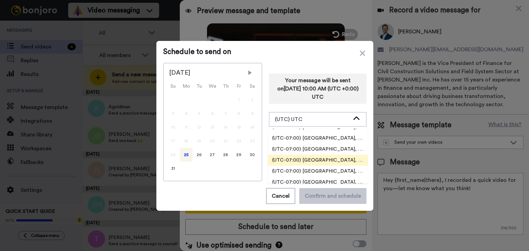
scroll to position [207, 0]
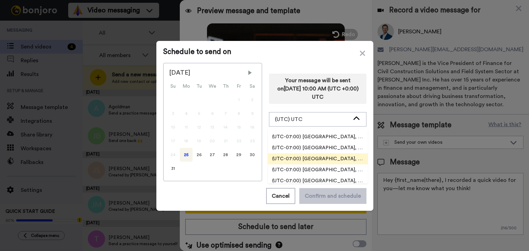
click at [313, 157] on span "(UTC-07:00) America, Los Angeles" at bounding box center [318, 159] width 100 height 7
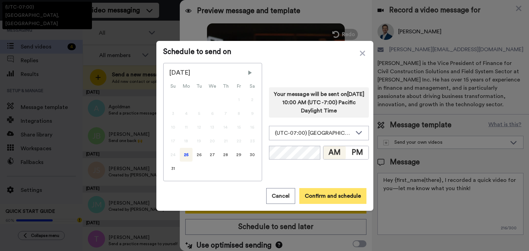
click at [326, 192] on button "Confirm and schedule" at bounding box center [332, 196] width 67 height 16
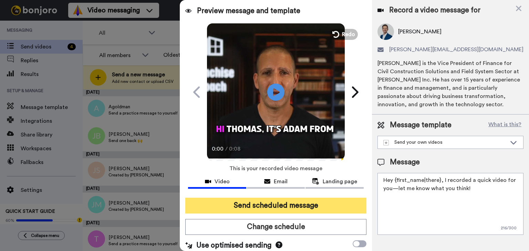
scroll to position [7, 0]
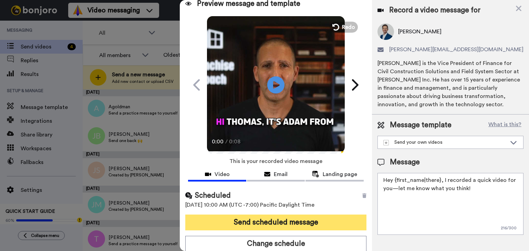
click at [279, 226] on button "Send scheduled message" at bounding box center [275, 223] width 181 height 16
